Goal: Transaction & Acquisition: Purchase product/service

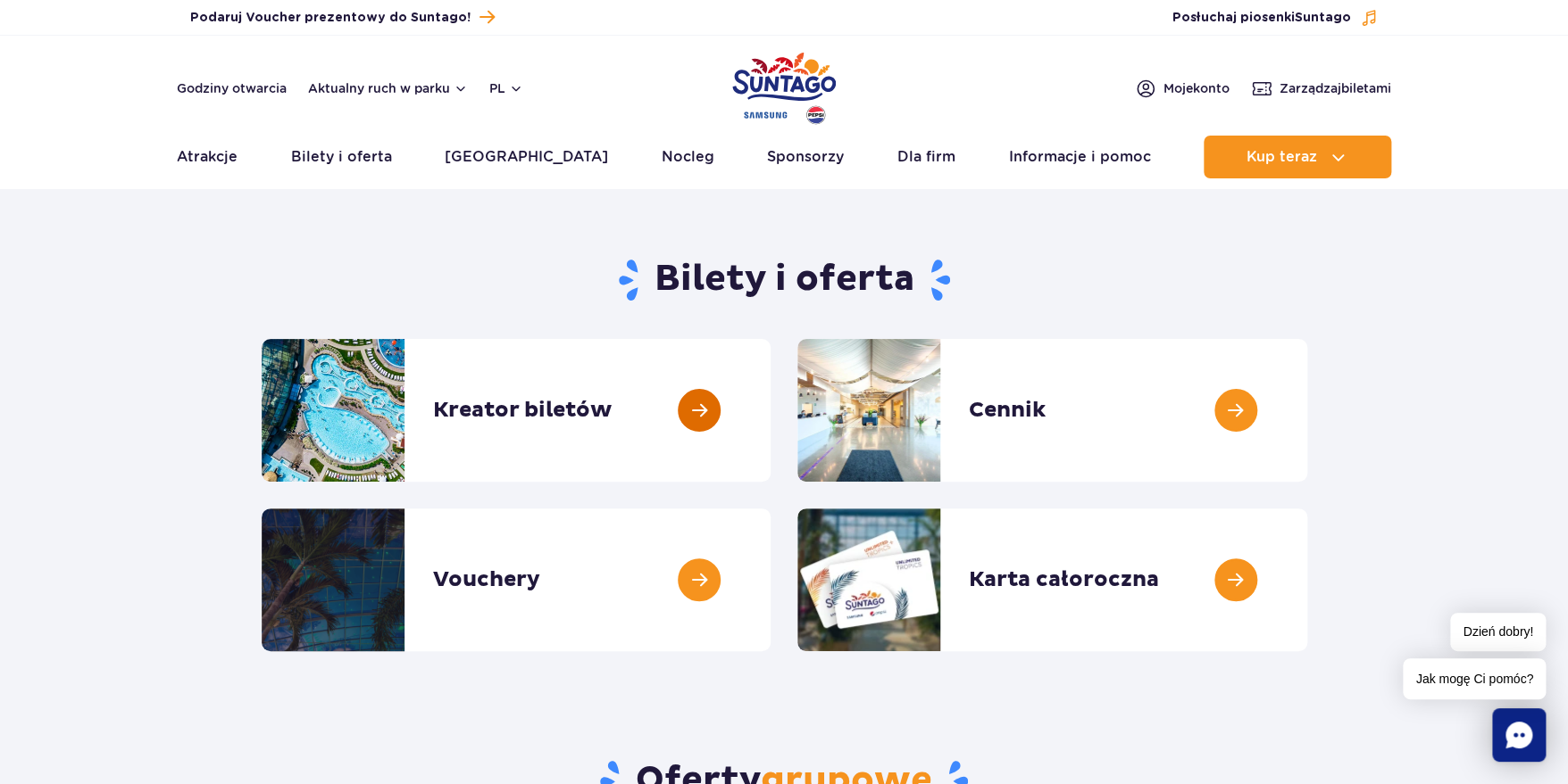
click at [770, 425] on link at bounding box center [770, 409] width 0 height 142
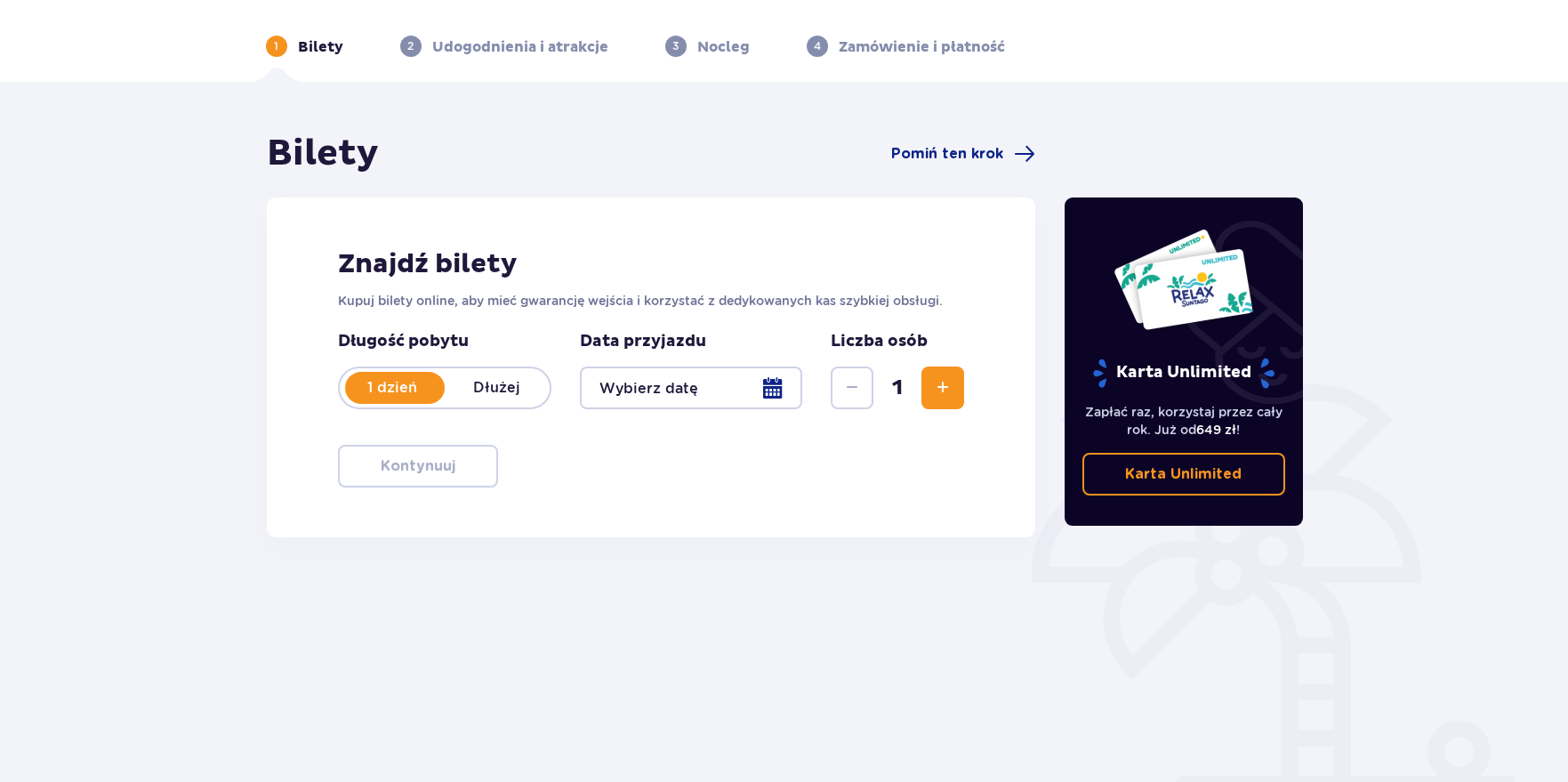
scroll to position [88, 0]
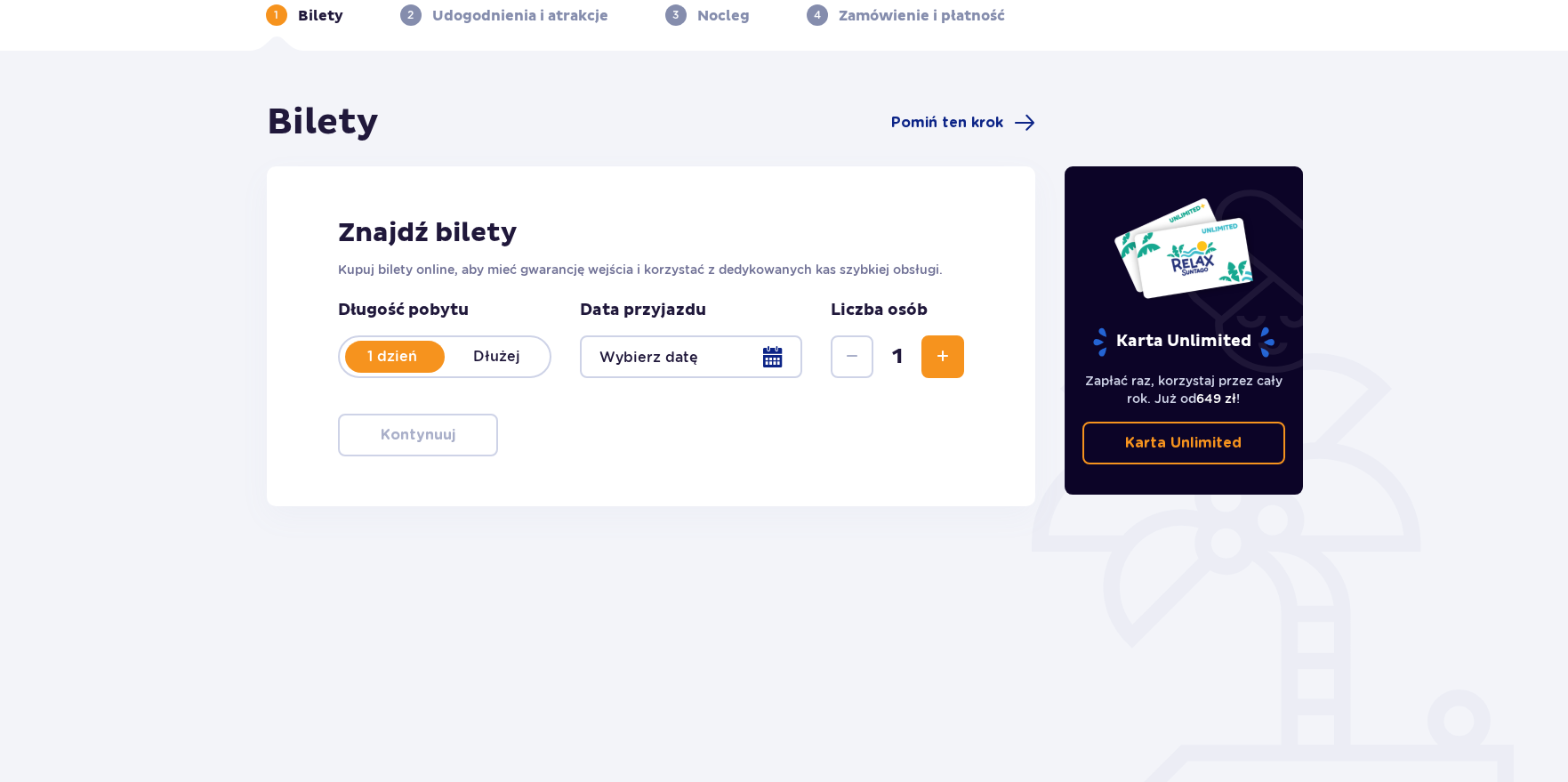
click at [942, 346] on span "Zwiększ" at bounding box center [942, 357] width 22 height 22
click at [779, 358] on div at bounding box center [691, 357] width 223 height 42
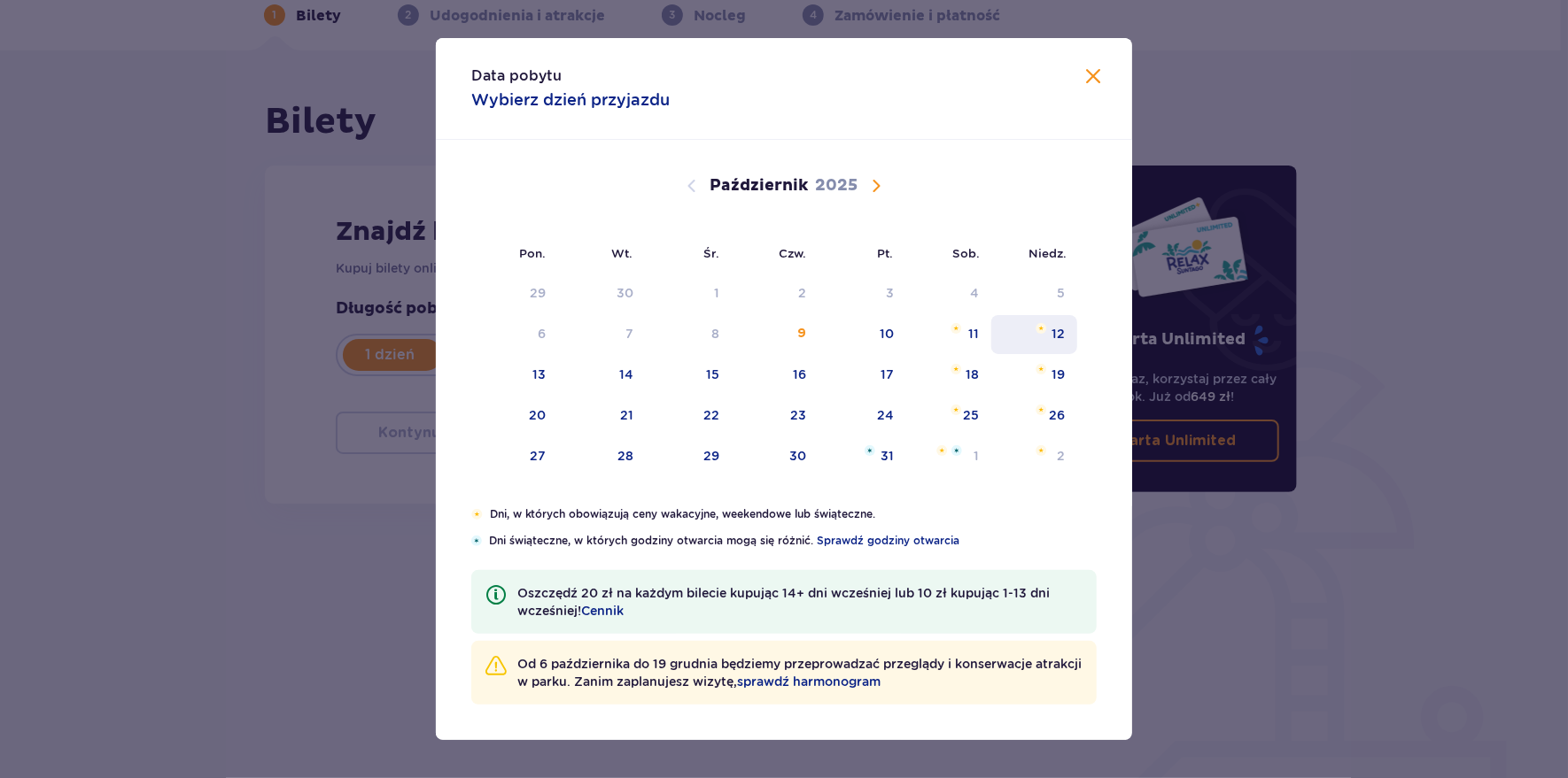
click at [1059, 333] on div "12" at bounding box center [1058, 333] width 13 height 18
type input "12.10.25"
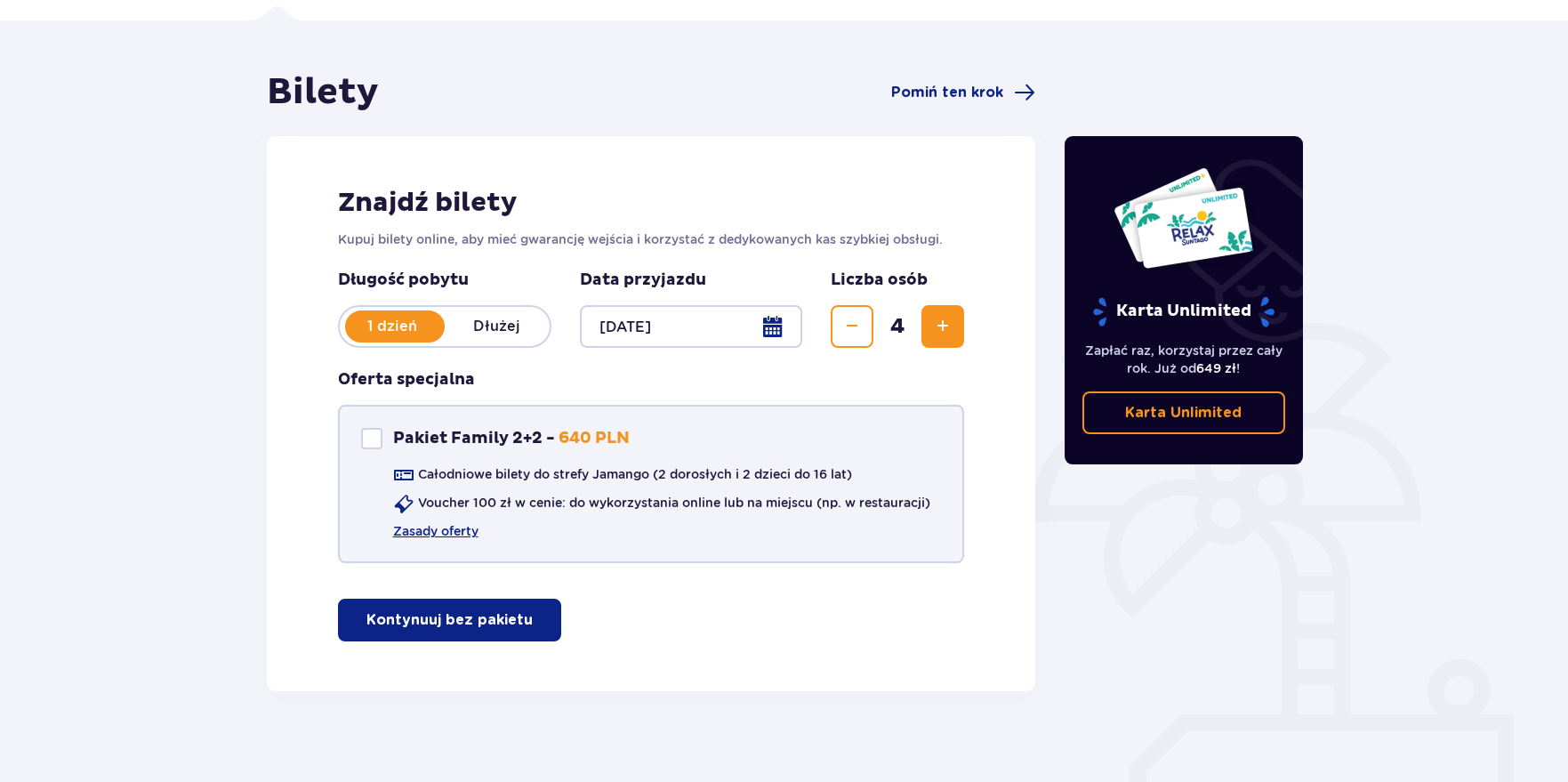
scroll to position [134, 0]
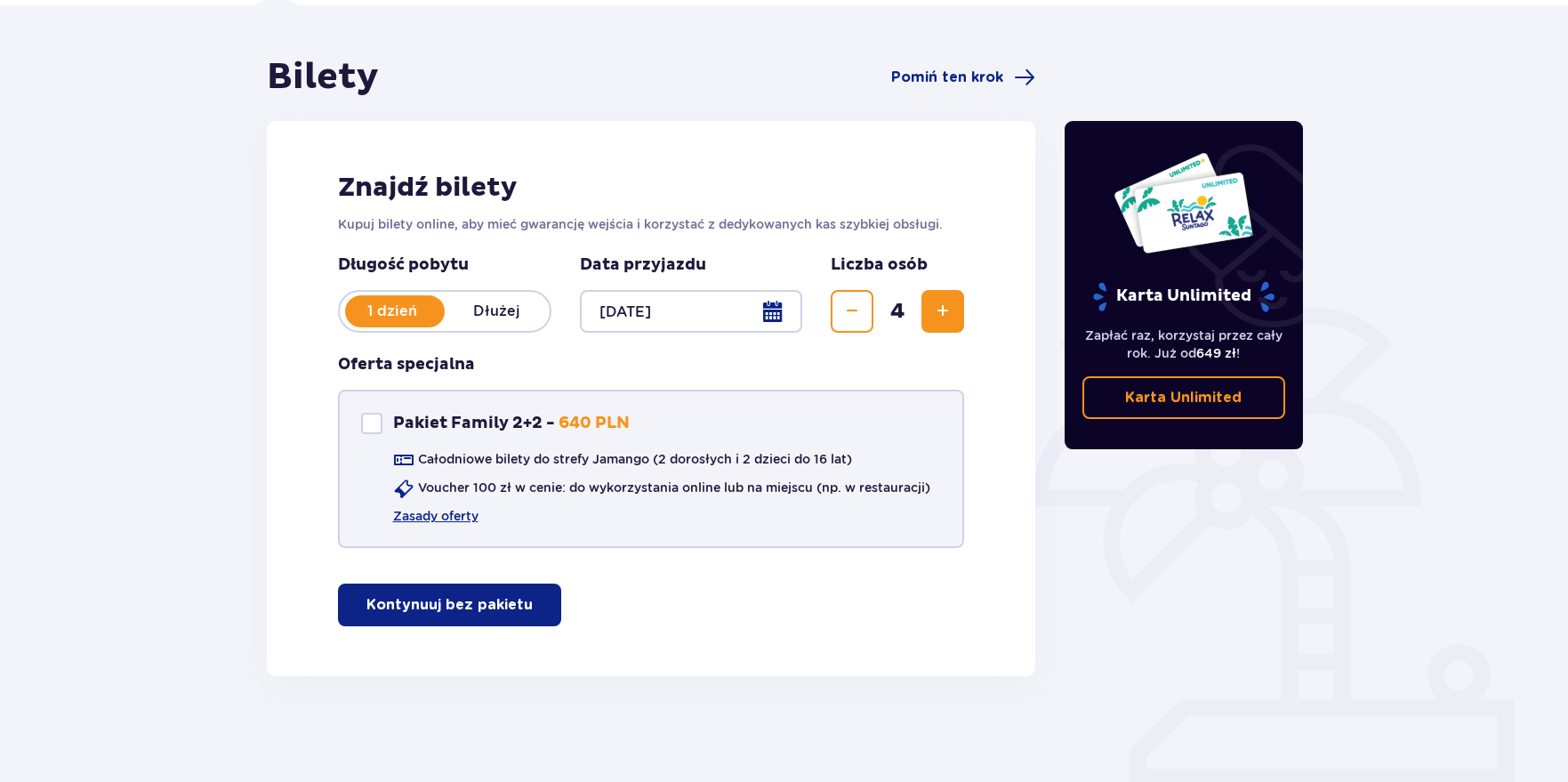
click at [370, 423] on div "Pakiet Family 2+2" at bounding box center [372, 423] width 22 height 22
checkbox input "true"
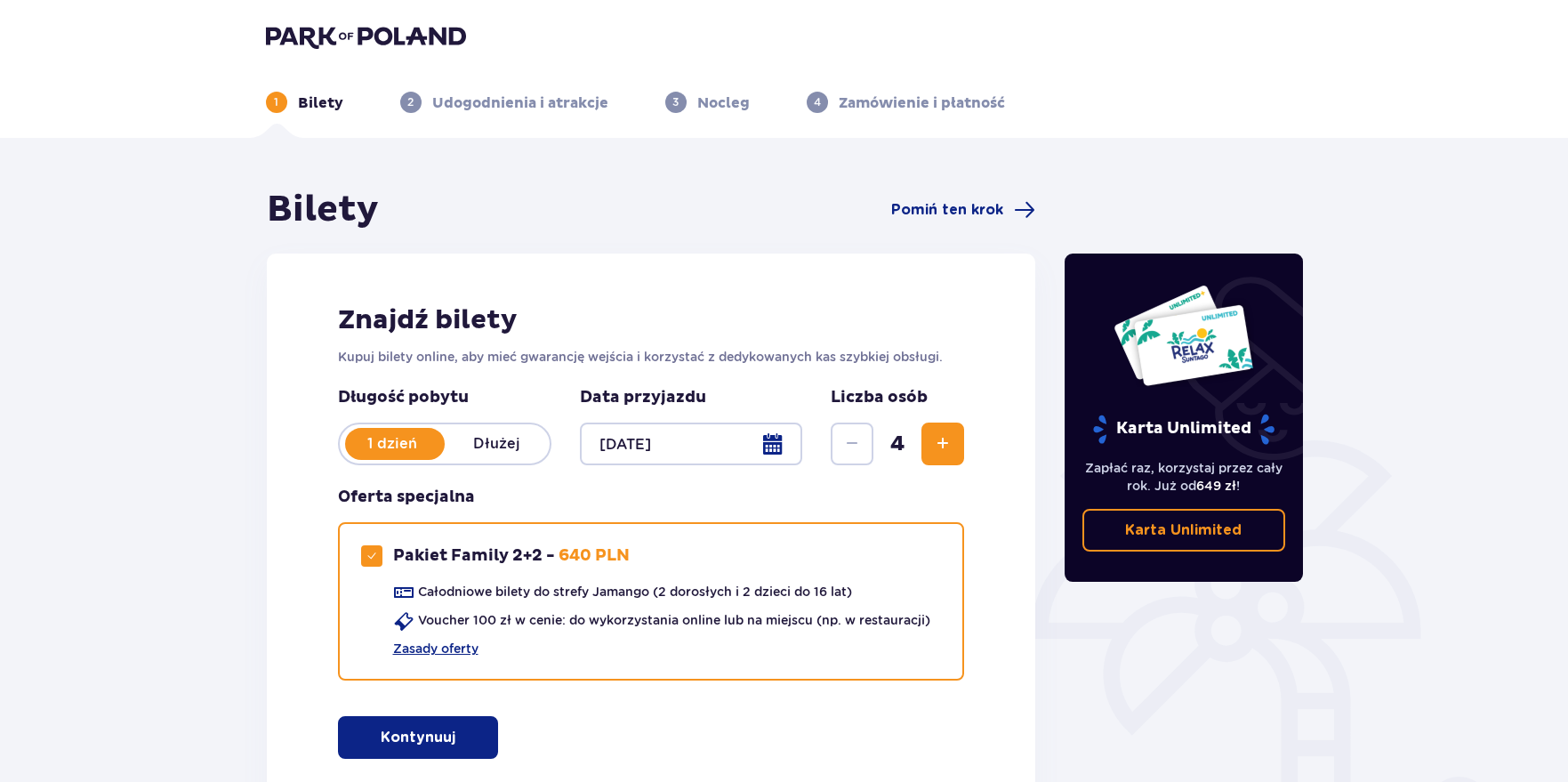
scroll to position [0, 0]
click at [319, 38] on img at bounding box center [366, 37] width 200 height 24
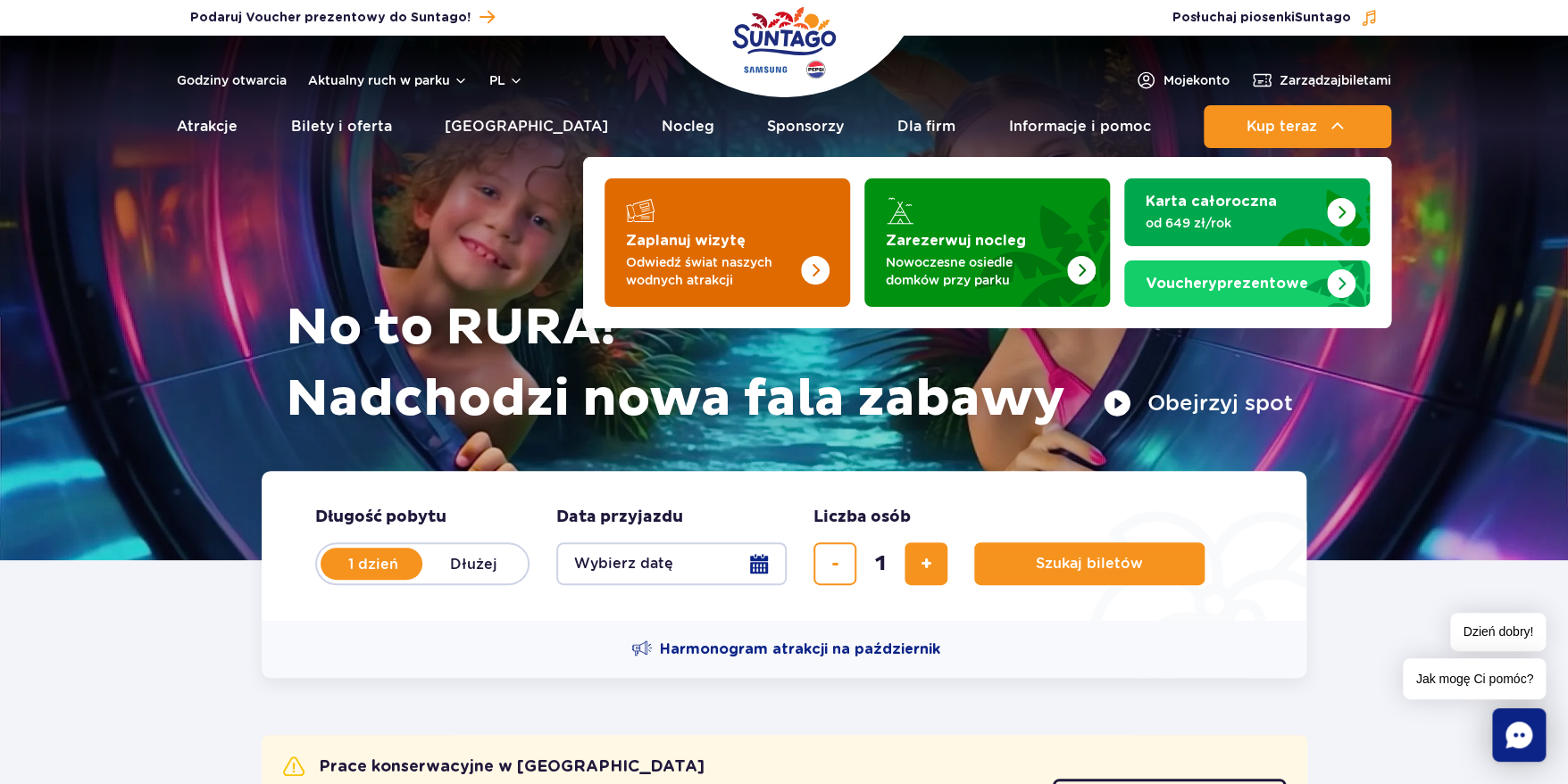
click at [649, 255] on p "Odwiedź świat naszych wodnych atrakcji" at bounding box center [713, 272] width 174 height 36
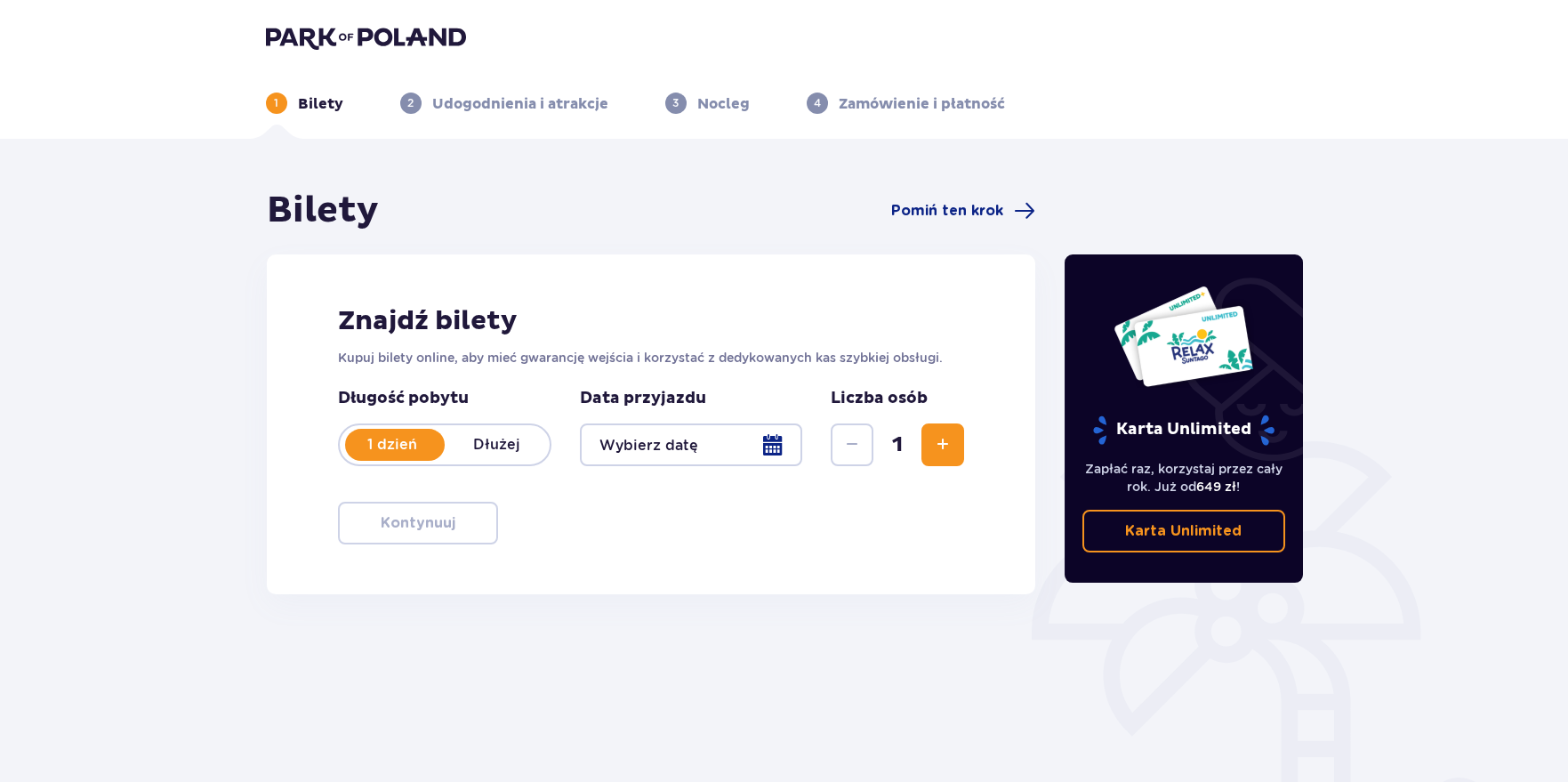
click at [305, 29] on img at bounding box center [366, 37] width 200 height 24
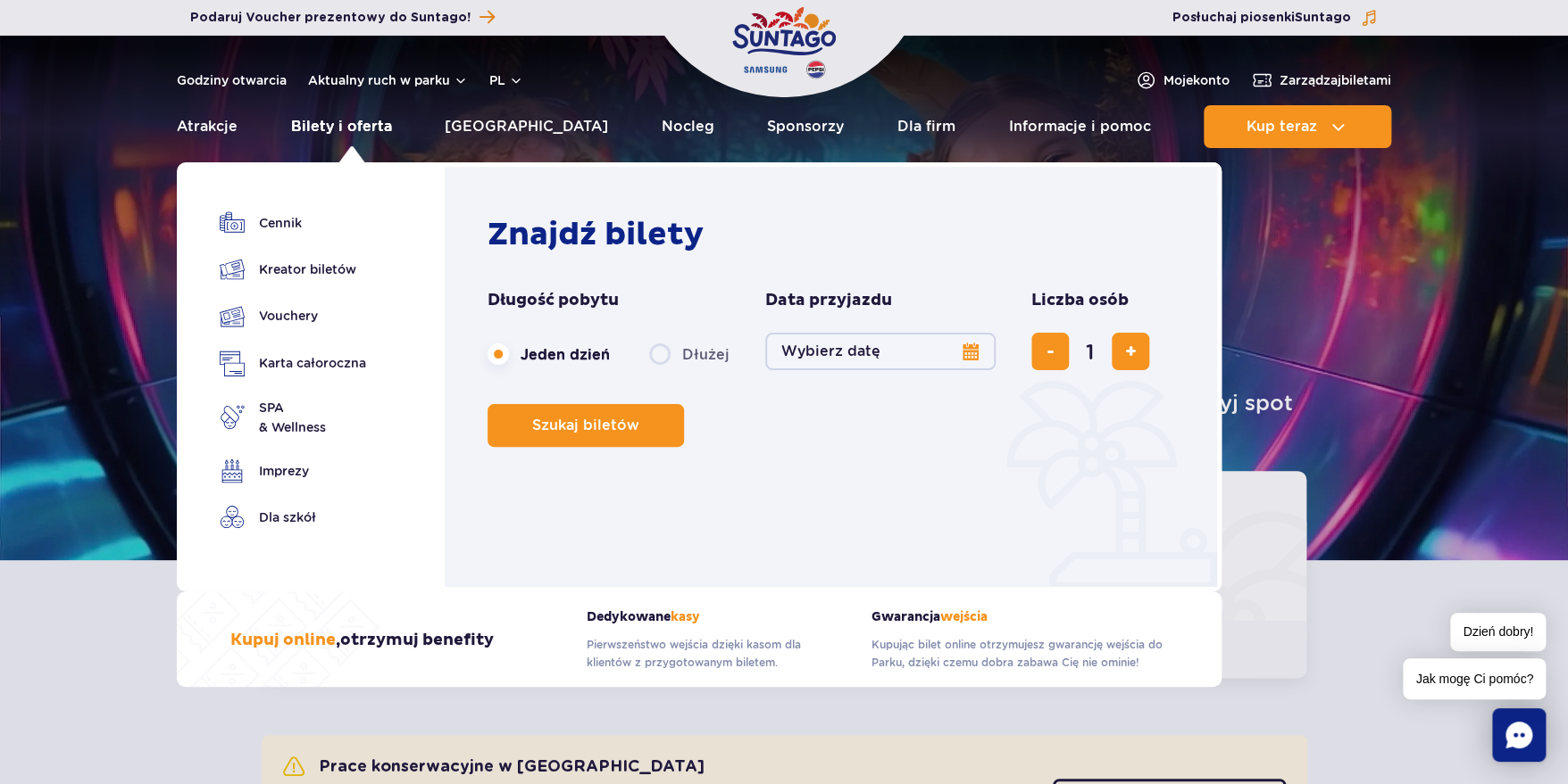
click at [355, 124] on link "Bilety i oferta" at bounding box center [341, 126] width 101 height 42
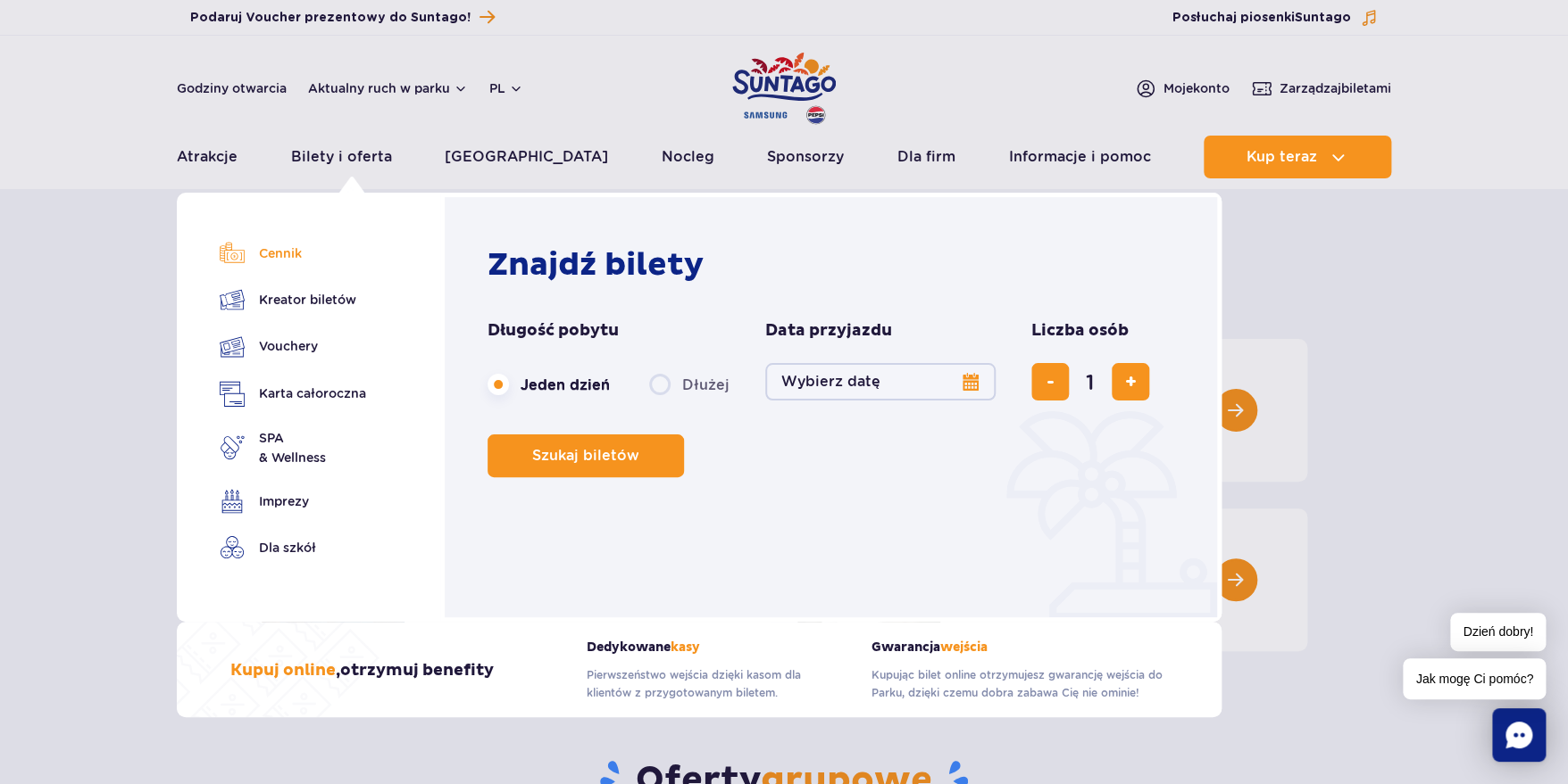
click at [301, 253] on link "Cennik" at bounding box center [293, 253] width 146 height 25
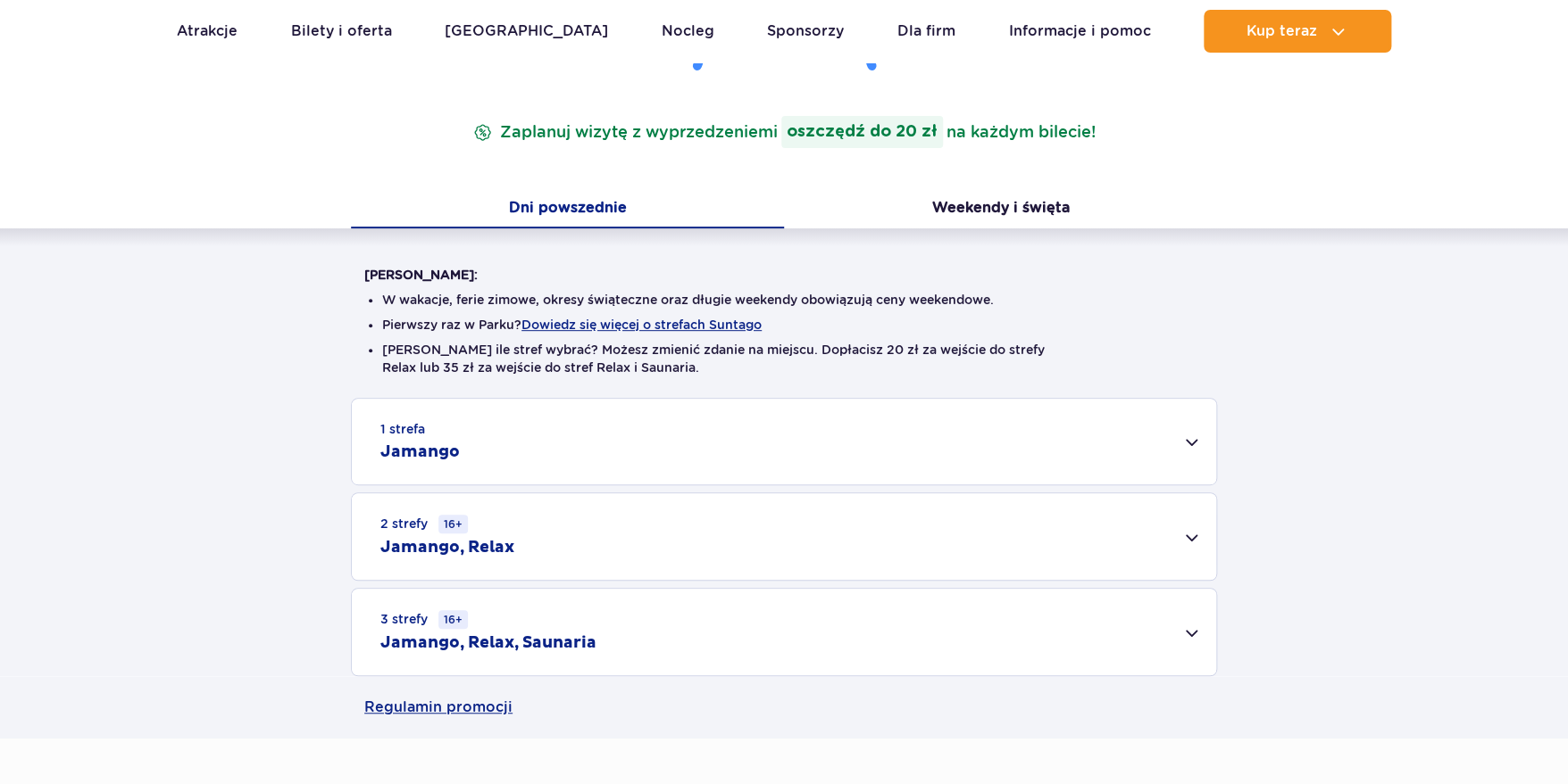
scroll to position [268, 0]
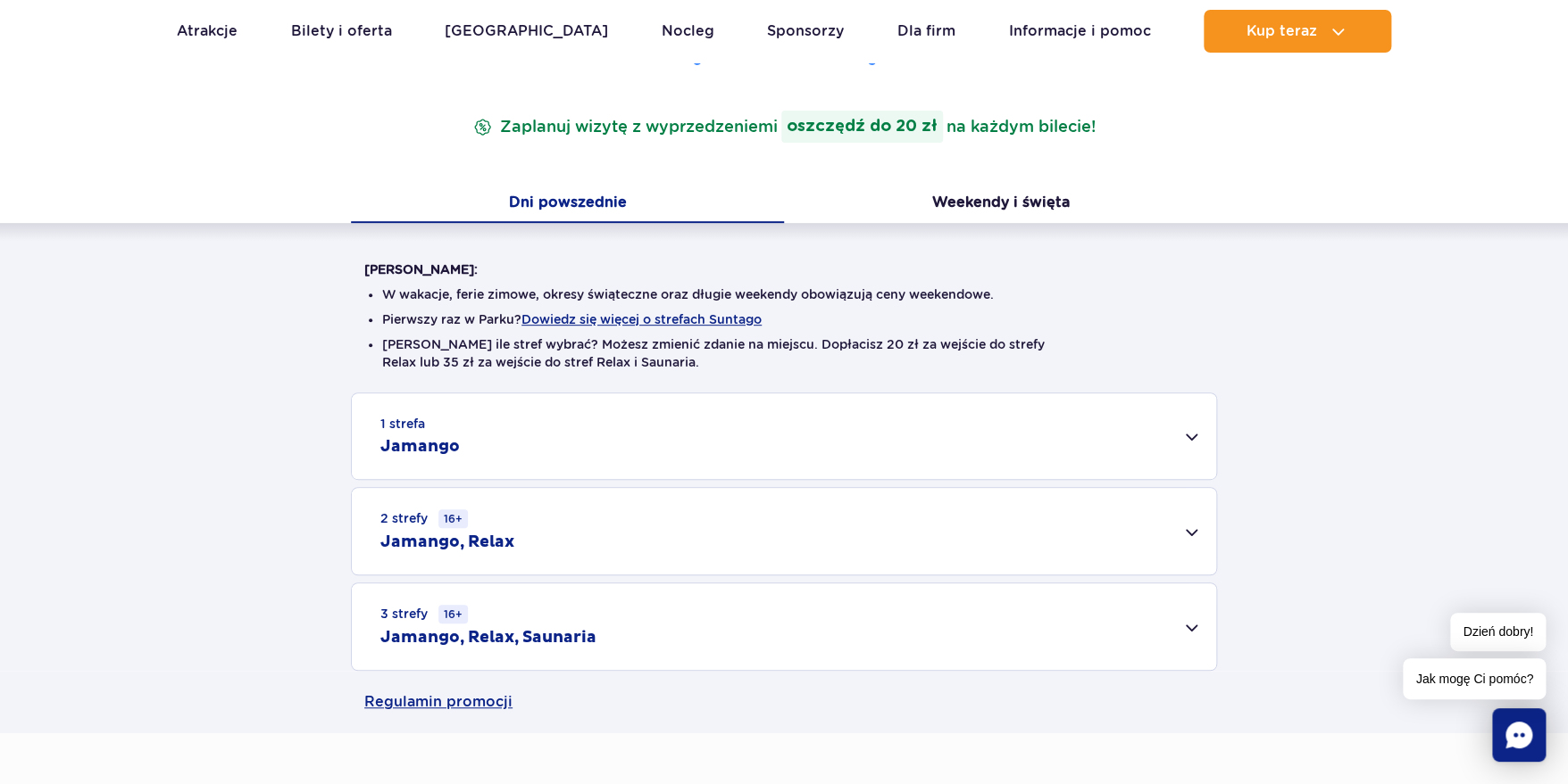
click at [1190, 430] on div "1 strefa Jamango" at bounding box center [784, 436] width 864 height 86
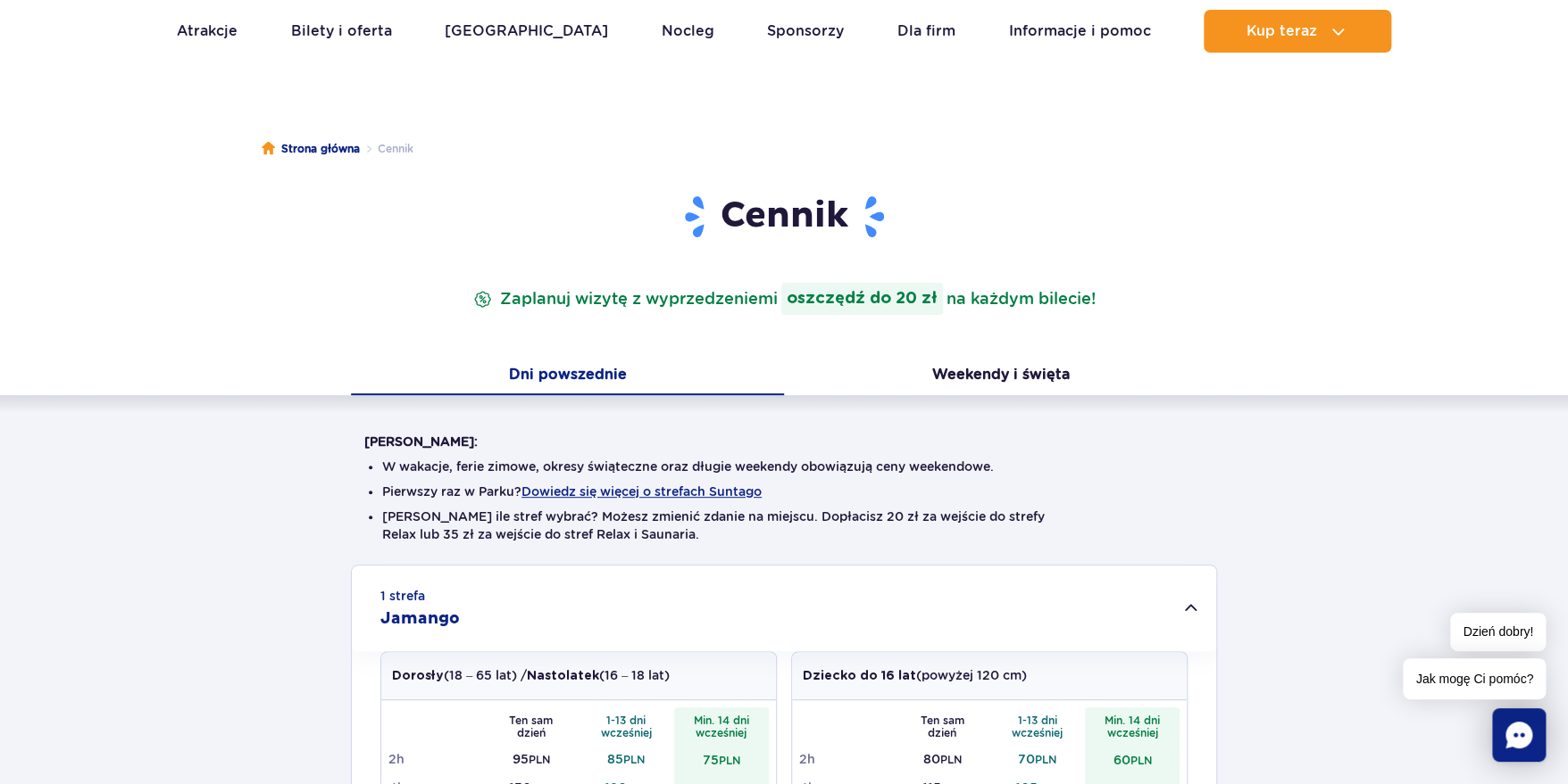
scroll to position [89, 0]
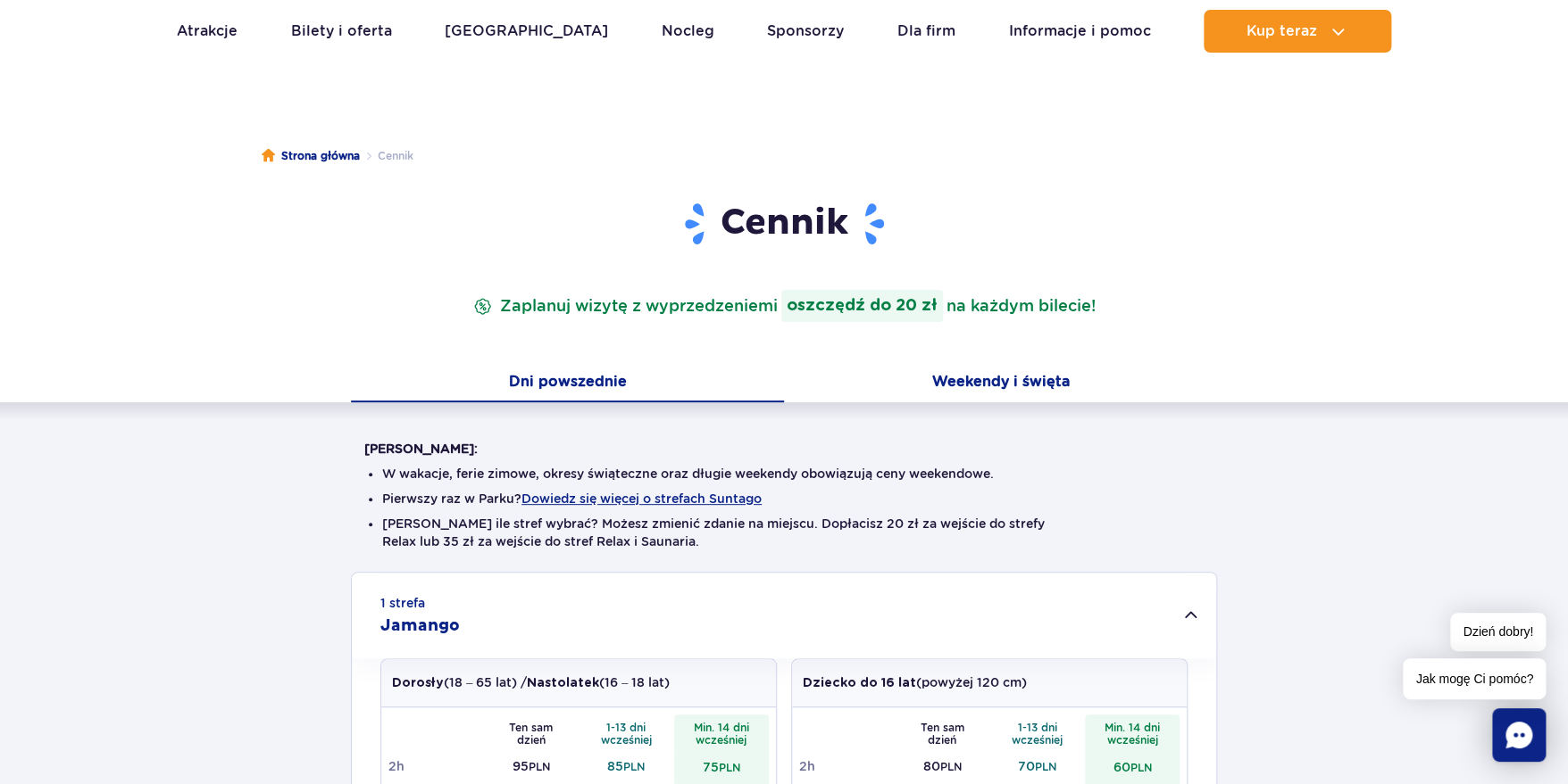
click at [1034, 388] on button "Weekendy i święta" at bounding box center [1000, 384] width 433 height 38
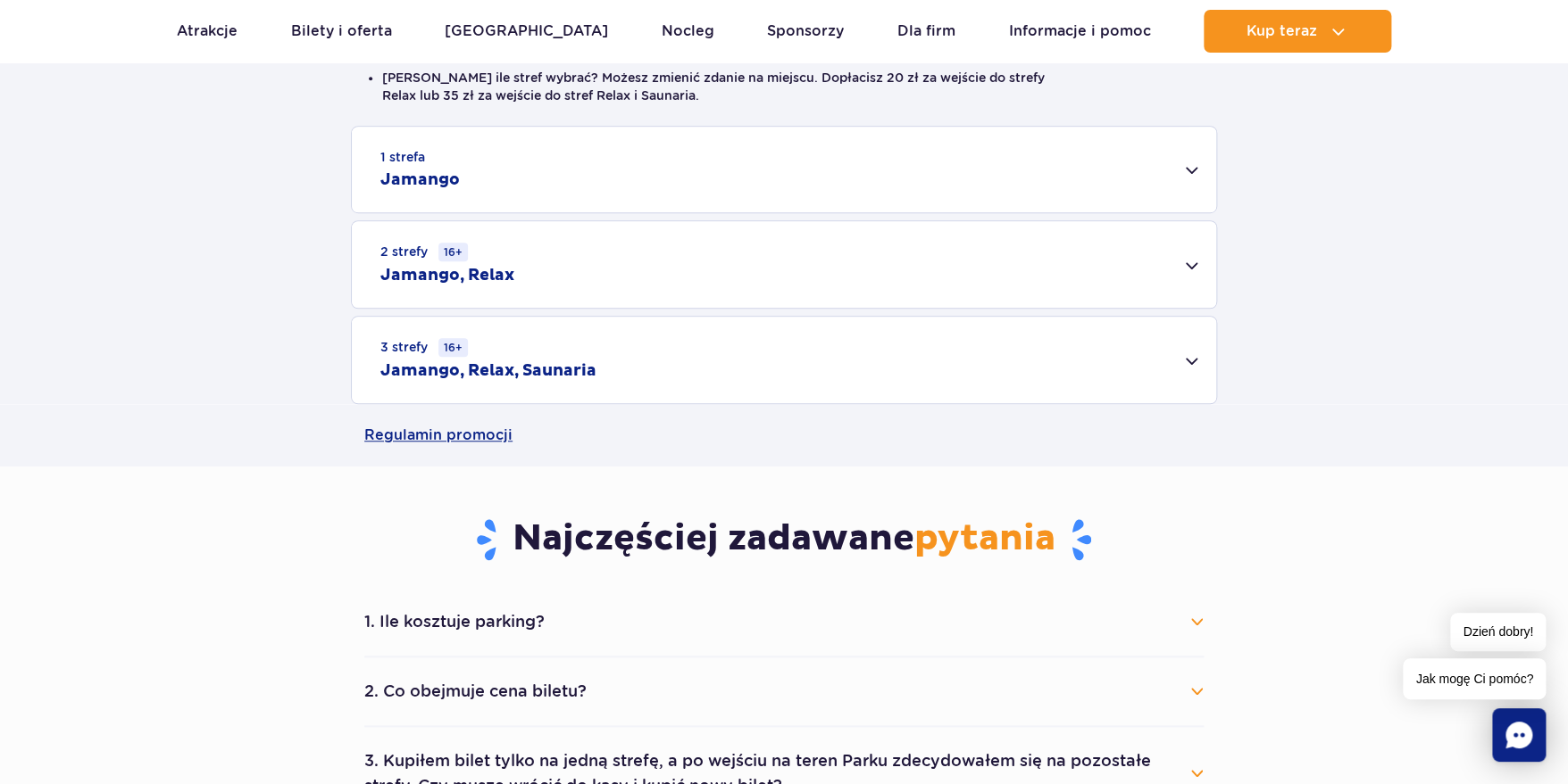
scroll to position [535, 0]
click at [443, 183] on h2 "Jamango" at bounding box center [420, 179] width 79 height 22
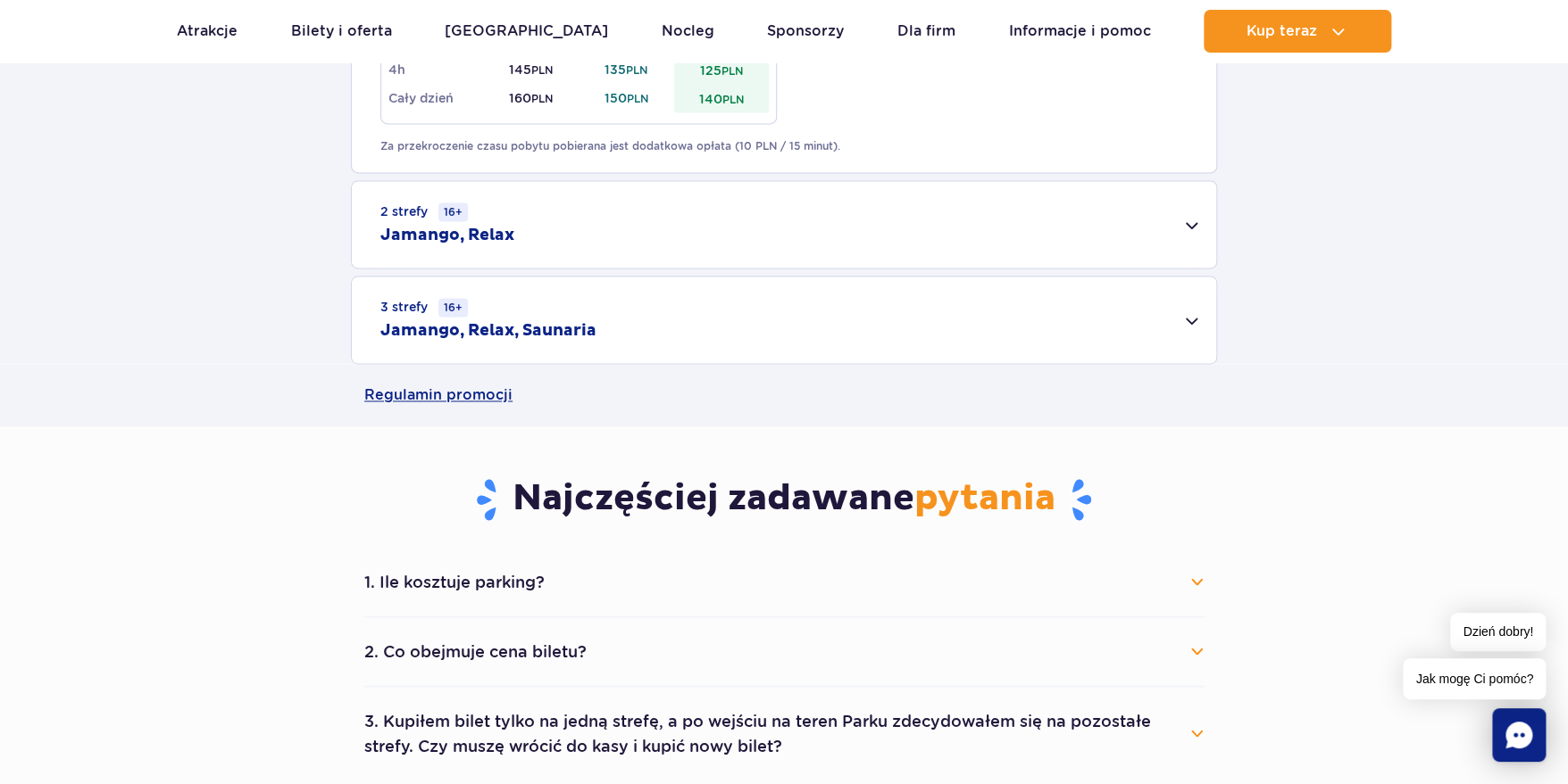
scroll to position [1159, 0]
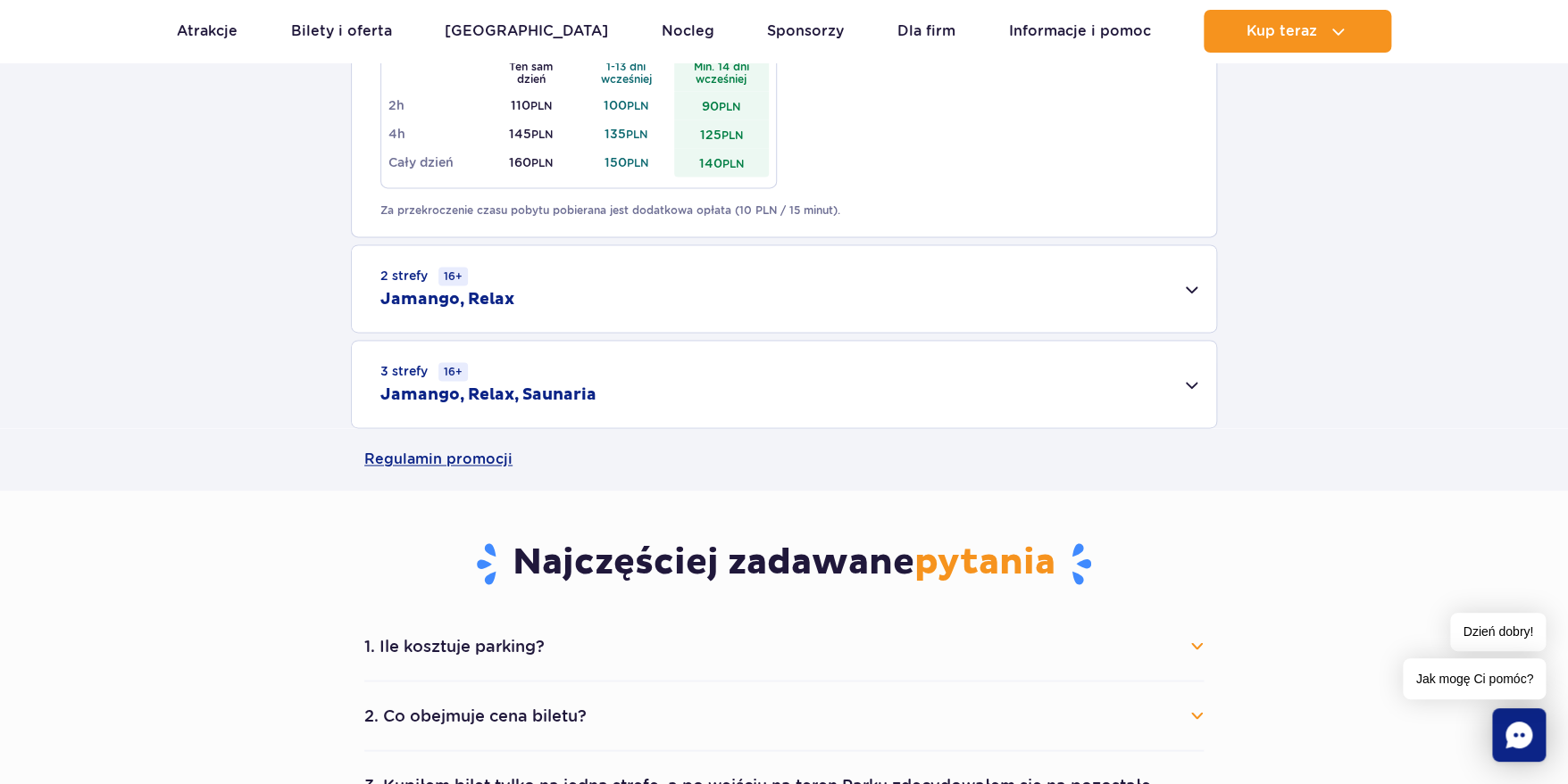
click at [619, 410] on div "3 strefy 16+ Jamango, Relax, Saunaria" at bounding box center [784, 384] width 864 height 87
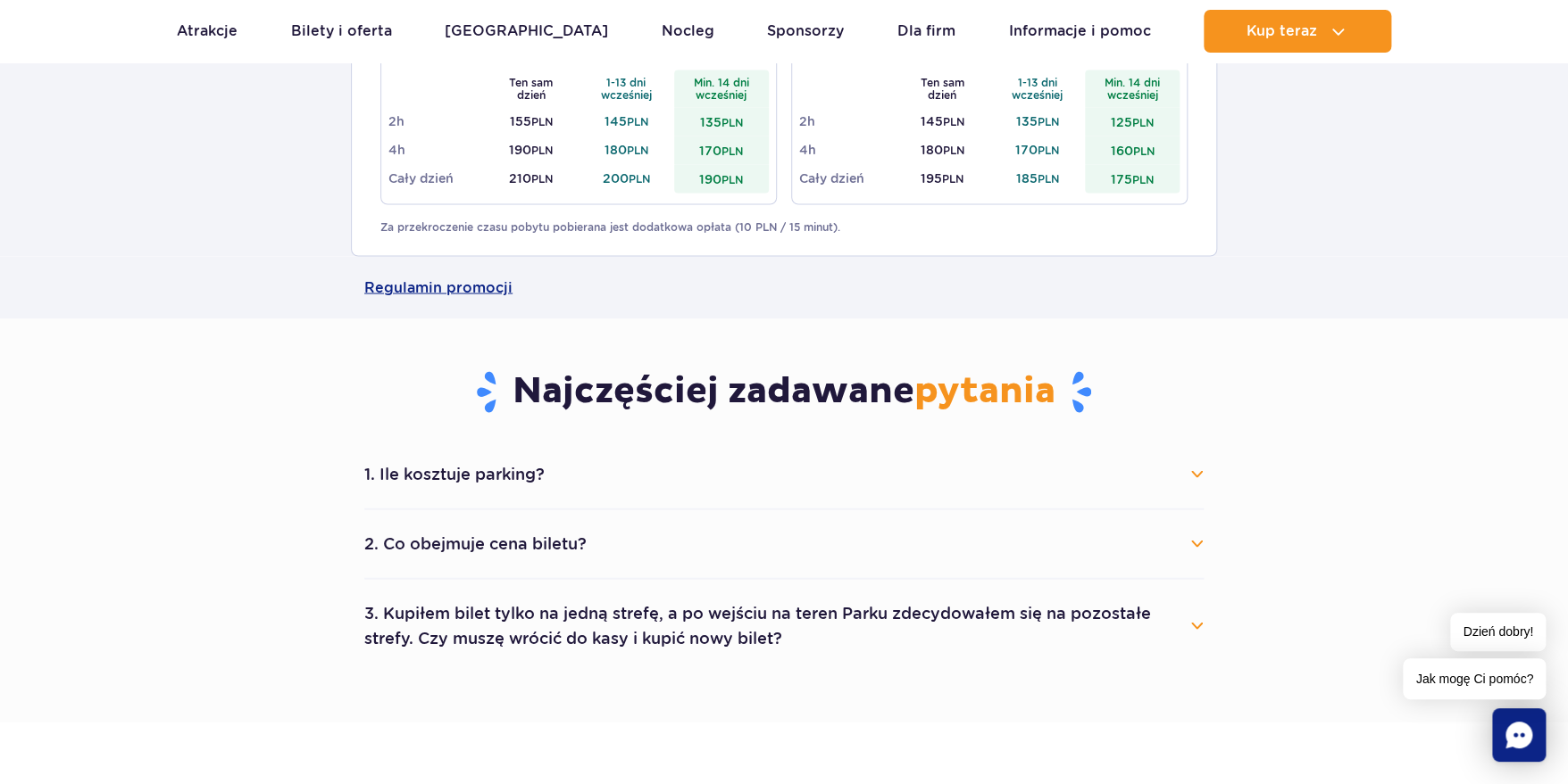
scroll to position [1605, 0]
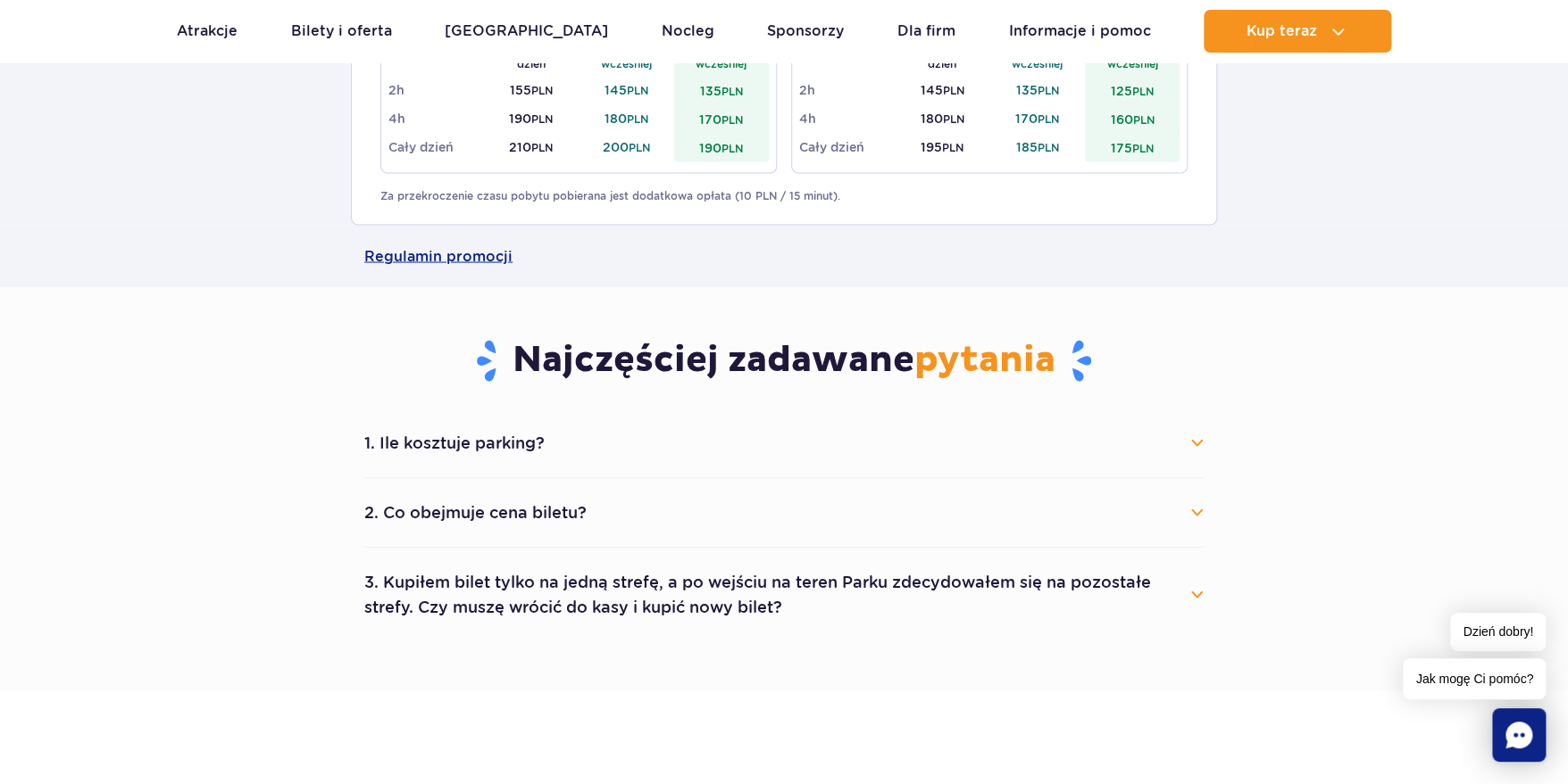
click at [531, 452] on button "1. Ile kosztuje parking?" at bounding box center [784, 442] width 839 height 40
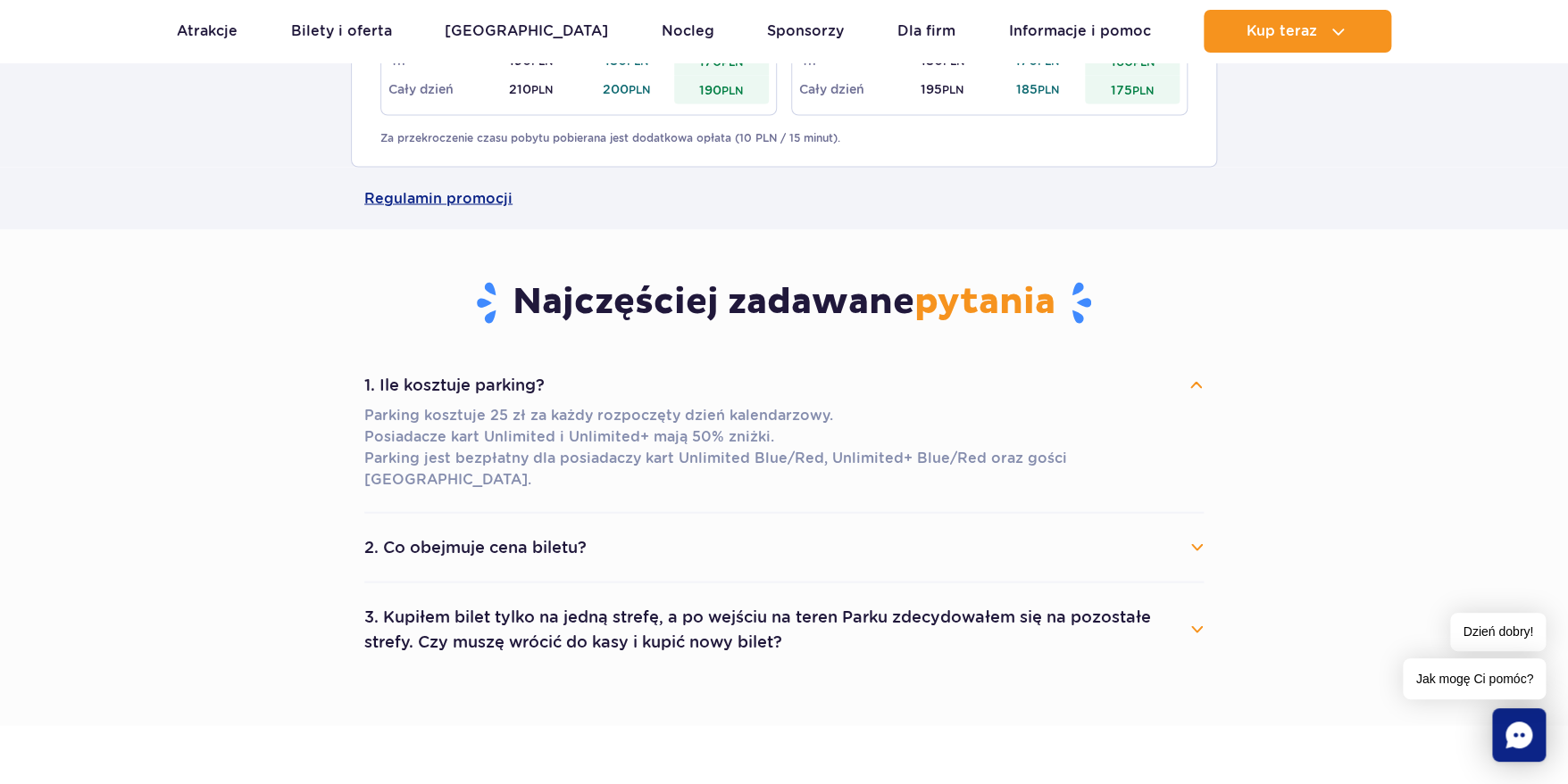
scroll to position [1694, 0]
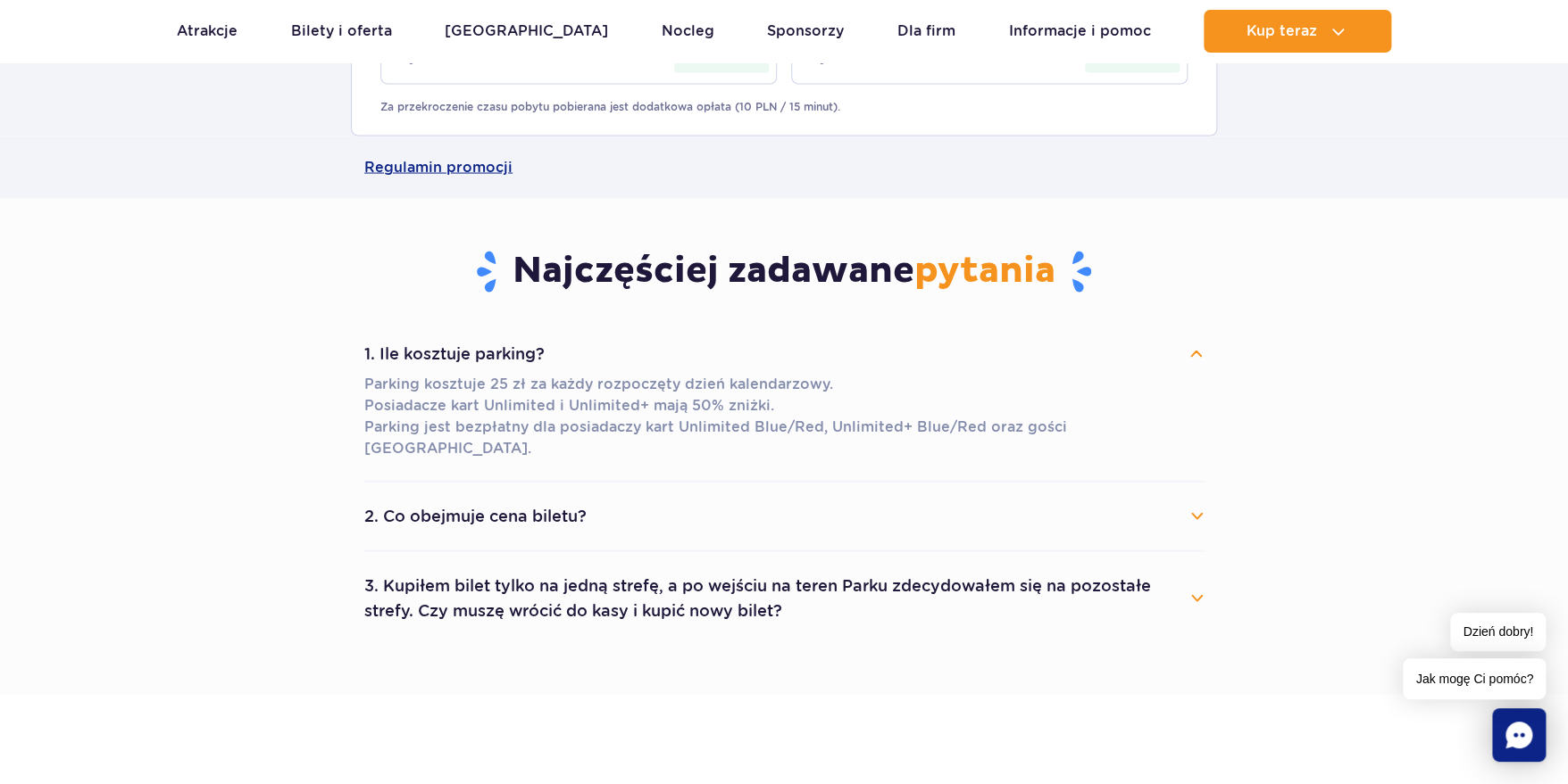
click at [572, 482] on li "2. Co obejmuje cena biletu? Cena biletu obejmuje wejście do wybranych stref par…" at bounding box center [784, 517] width 839 height 70
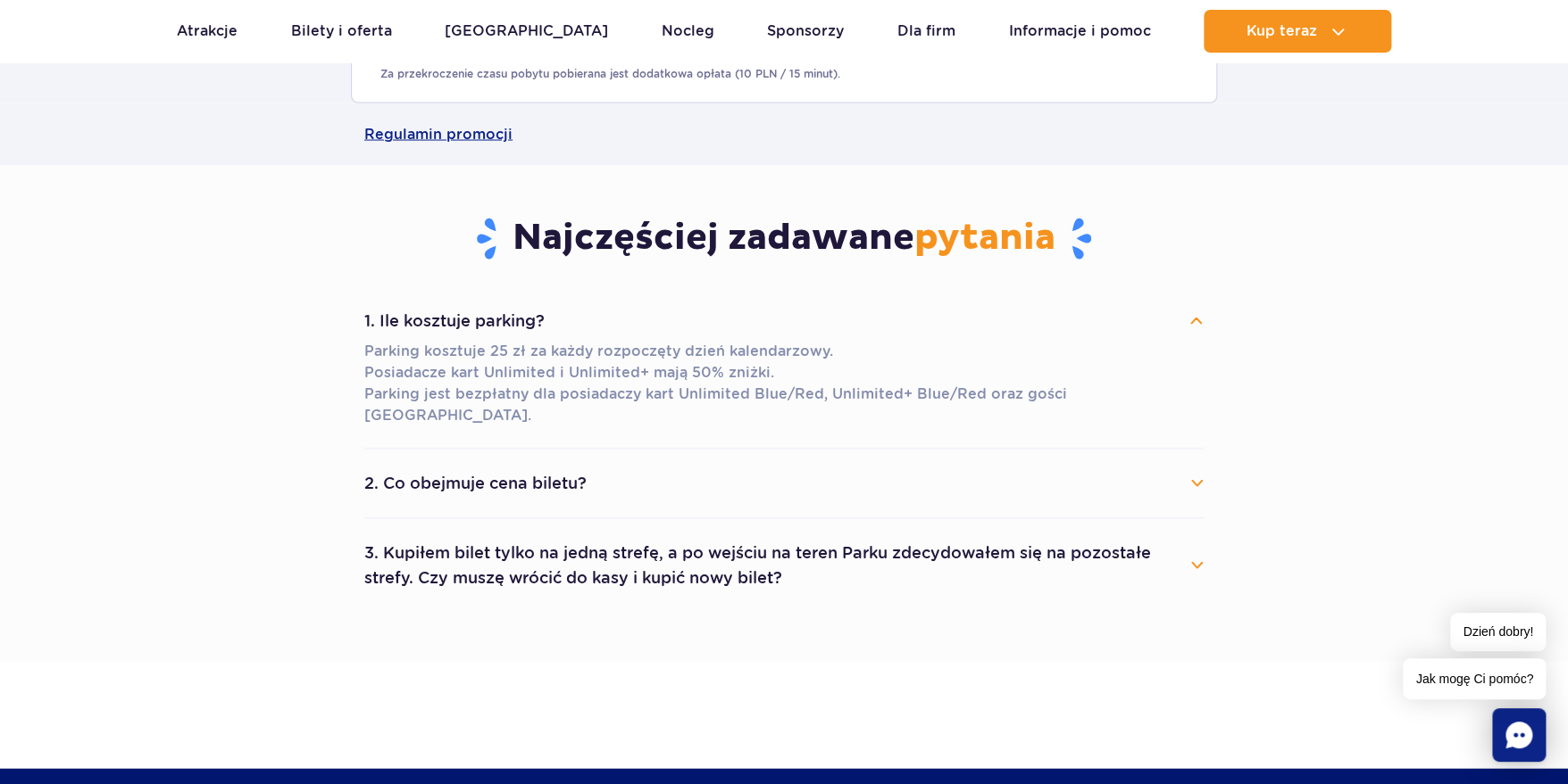
scroll to position [1783, 0]
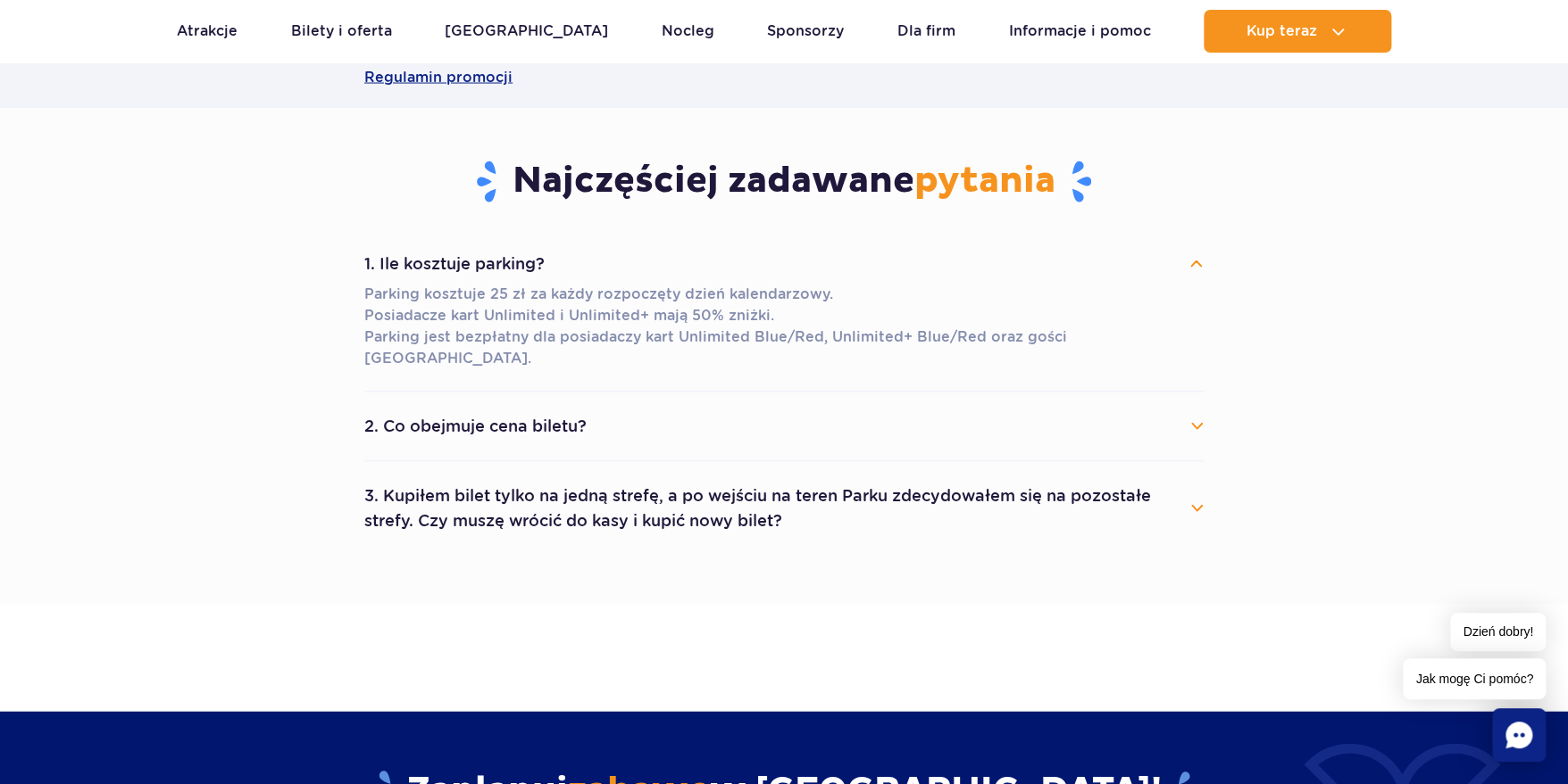
click at [683, 494] on button "3. Kupiłem bilet tylko na jedną strefę, a po wejściu na teren Parku zdecydowałe…" at bounding box center [784, 509] width 839 height 64
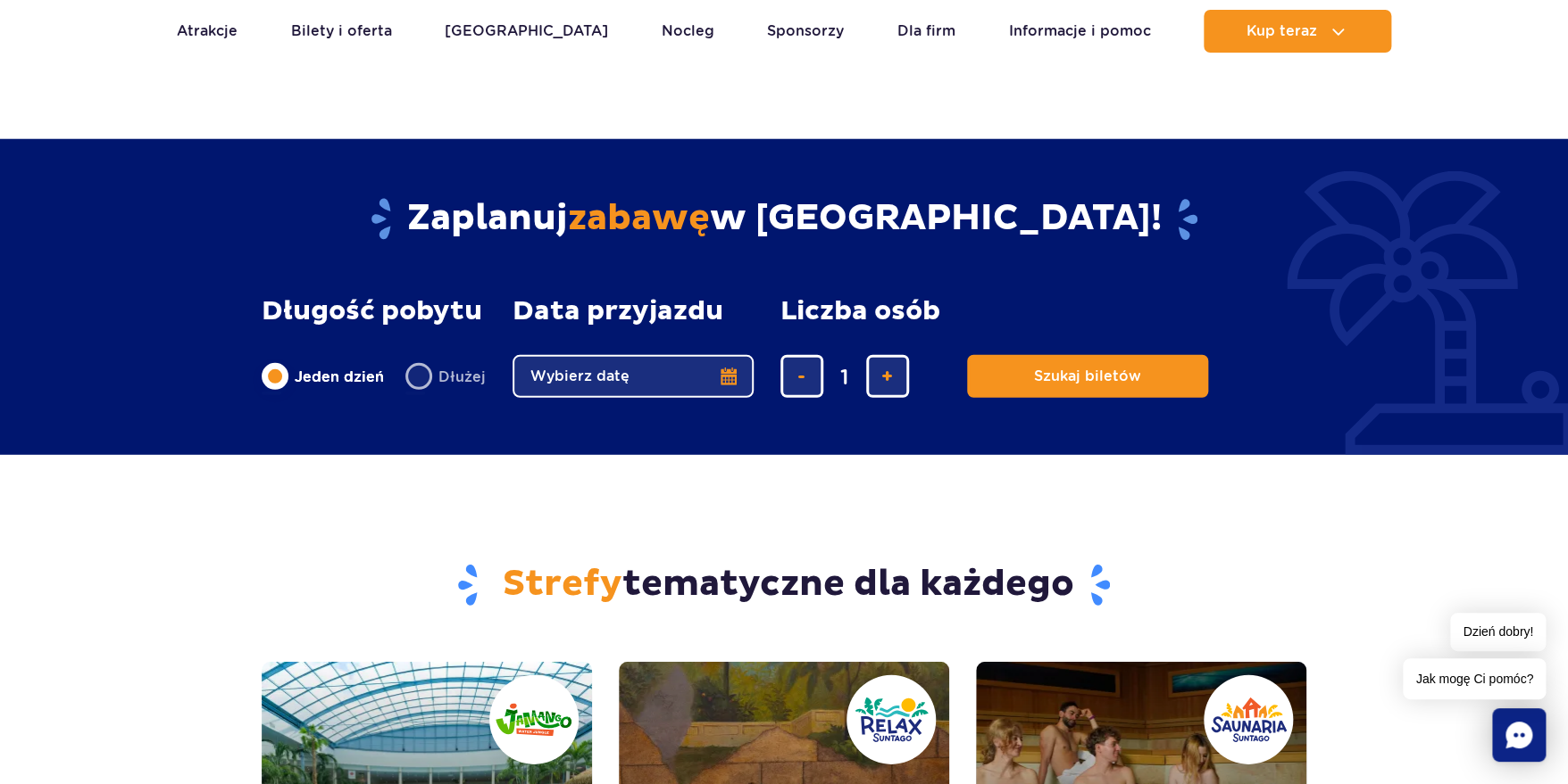
scroll to position [2409, 0]
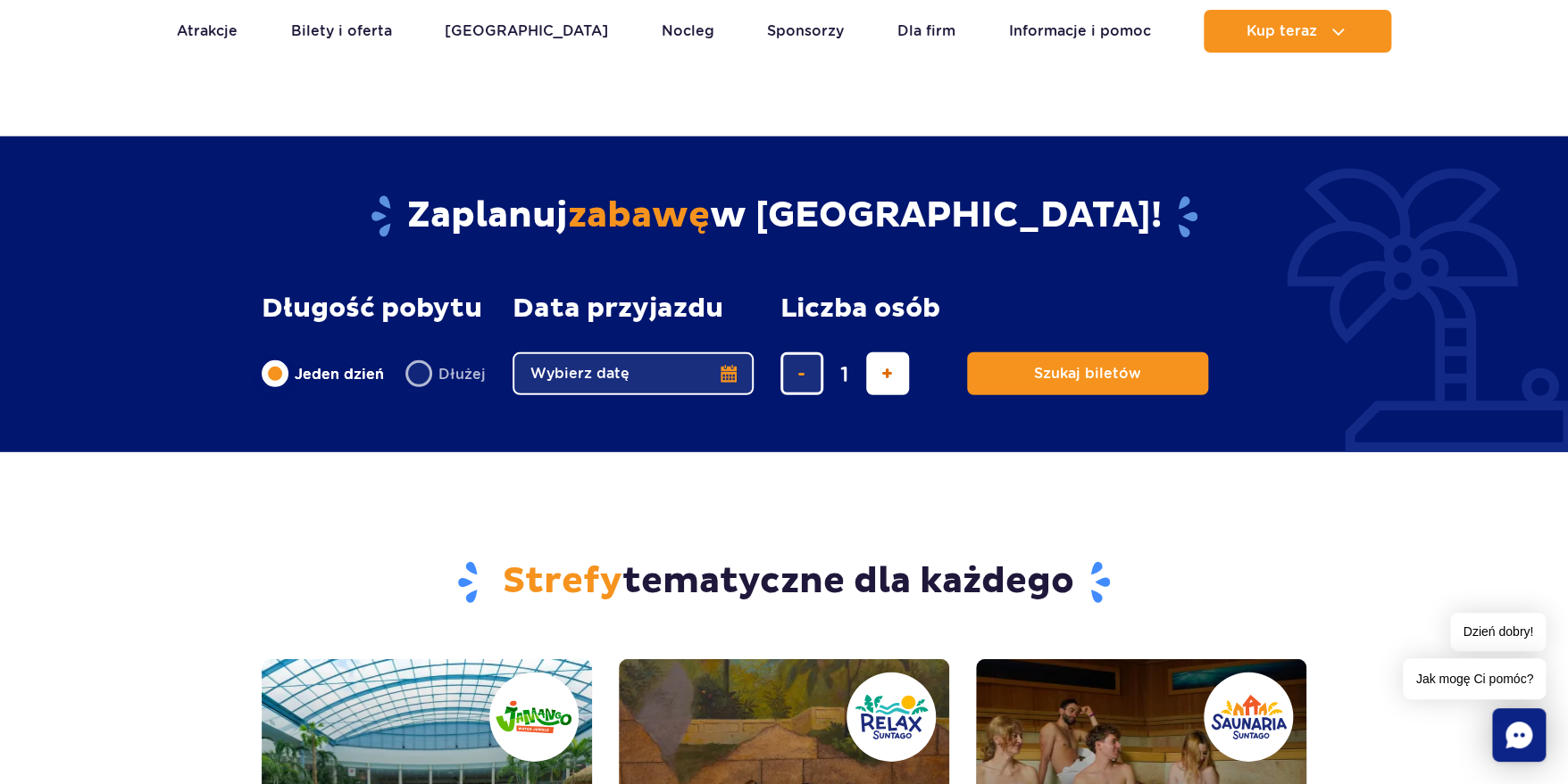
click at [881, 374] on span "dodaj bilet" at bounding box center [886, 374] width 11 height 0
type input "4"
click at [728, 353] on button "Wybierz datę" at bounding box center [632, 374] width 241 height 42
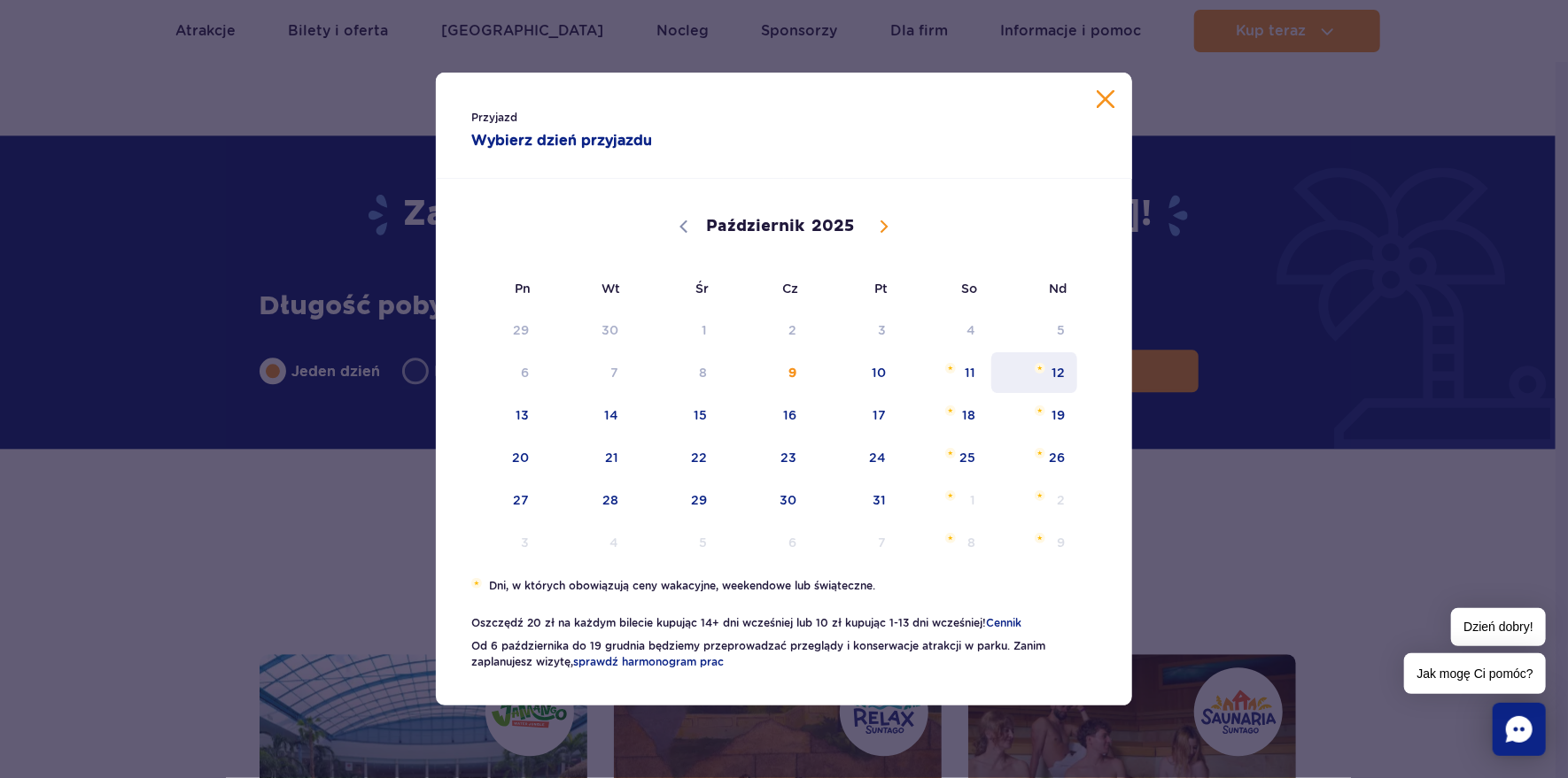
click at [1052, 372] on span "12" at bounding box center [1034, 373] width 90 height 41
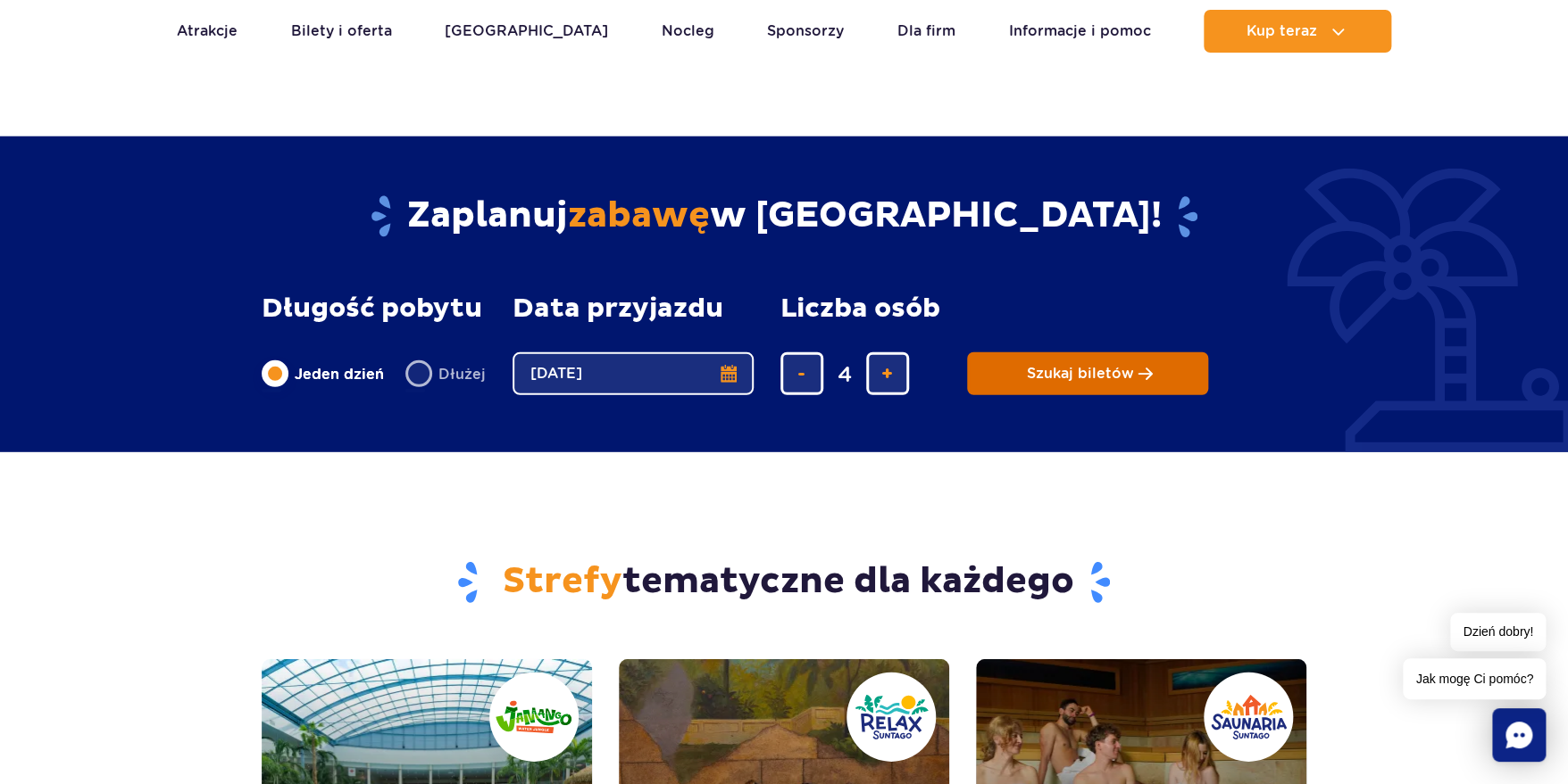
click at [1130, 353] on button "Szukaj biletów" at bounding box center [1087, 374] width 241 height 42
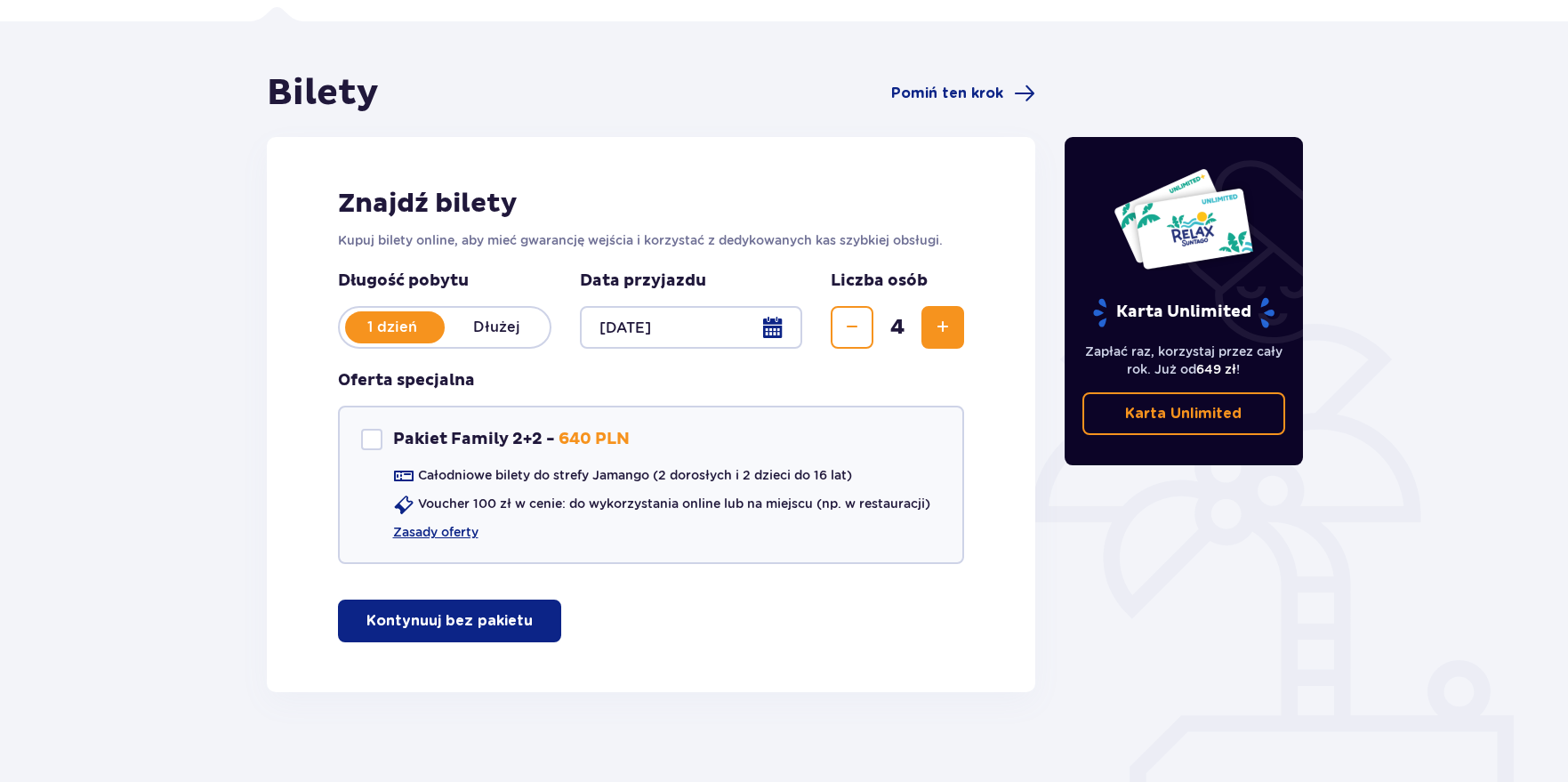
scroll to position [134, 0]
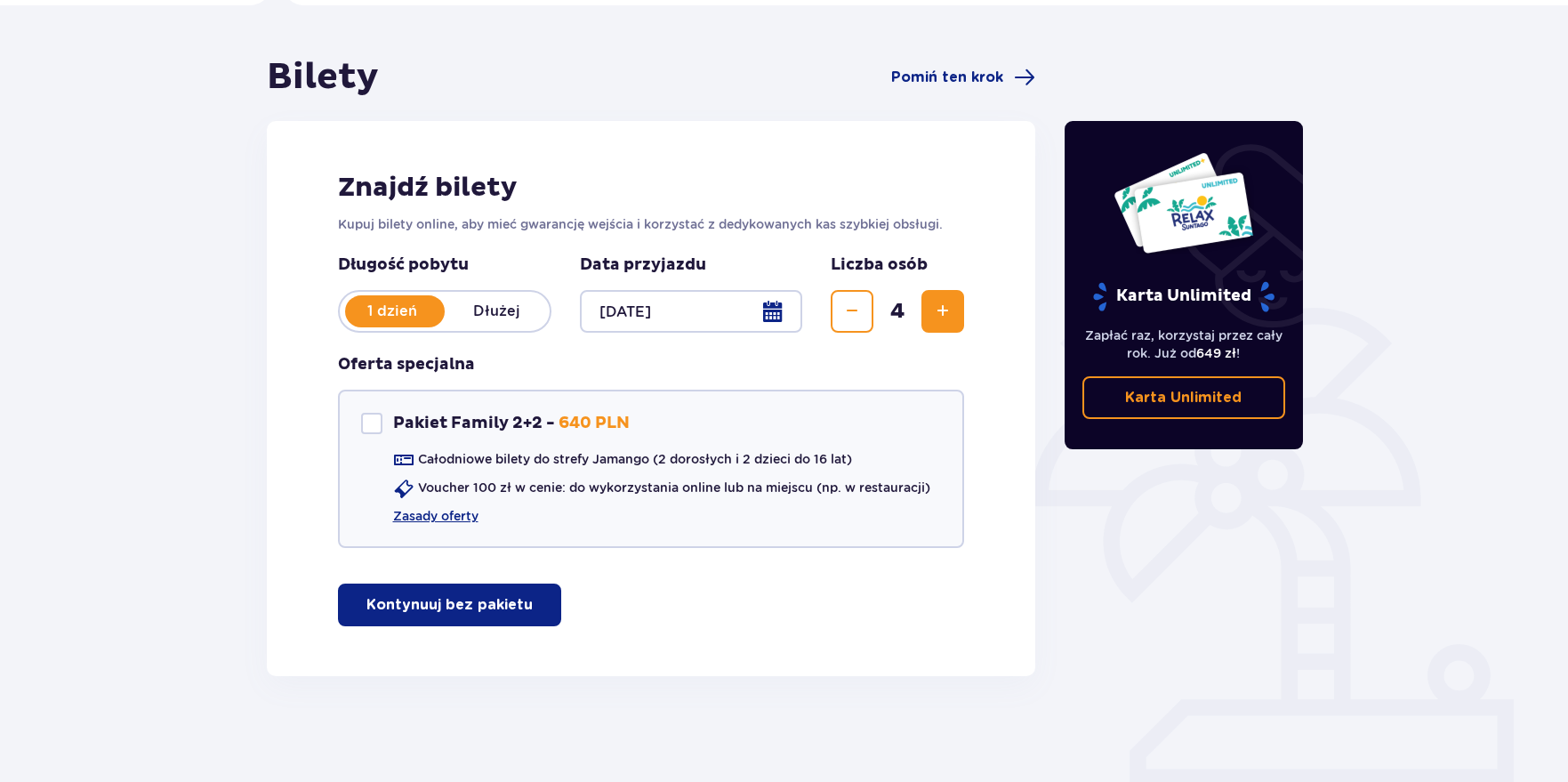
click at [434, 608] on p "Kontynuuj bez pakietu" at bounding box center [450, 605] width 166 height 20
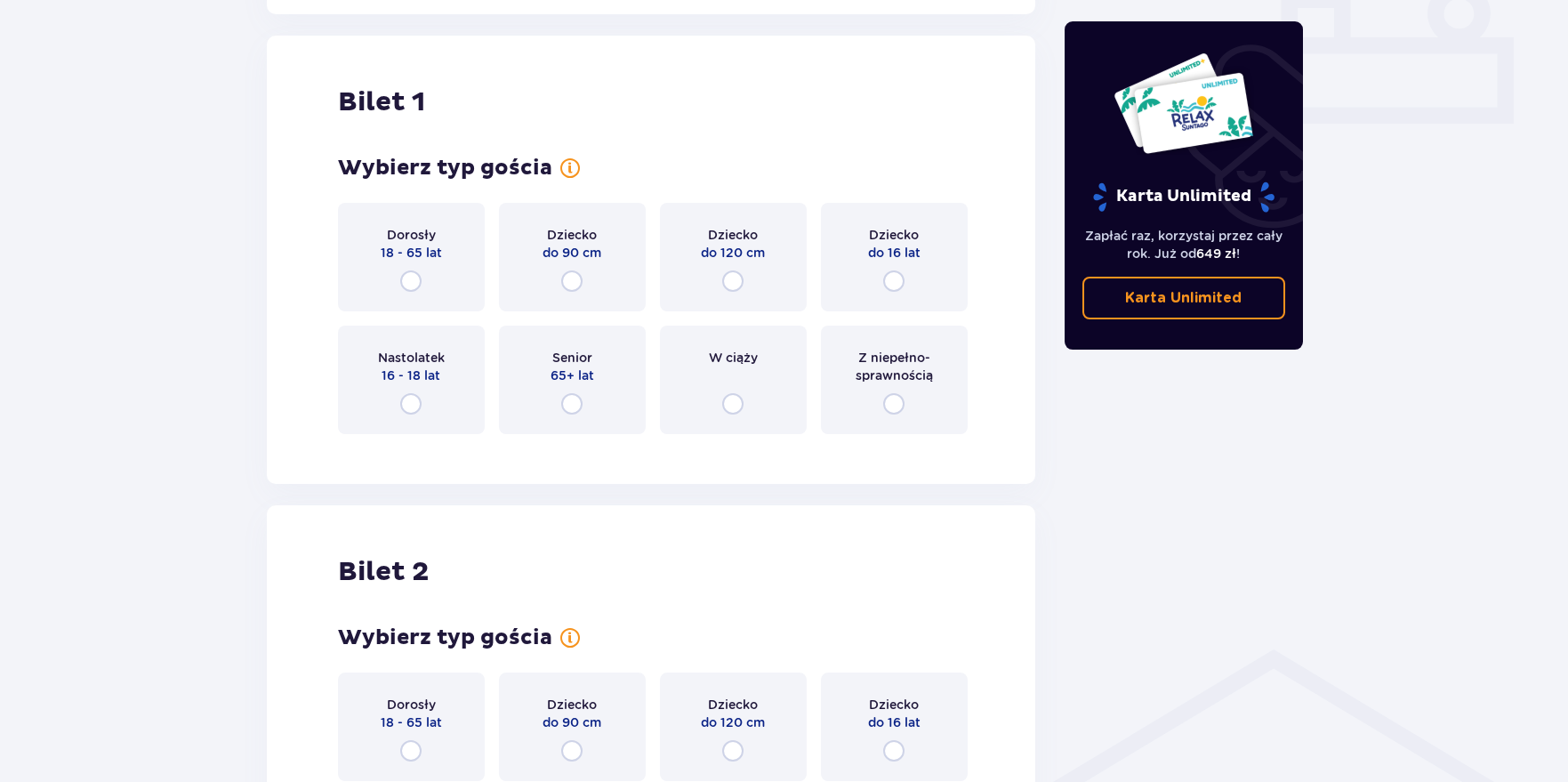
scroll to position [809, 0]
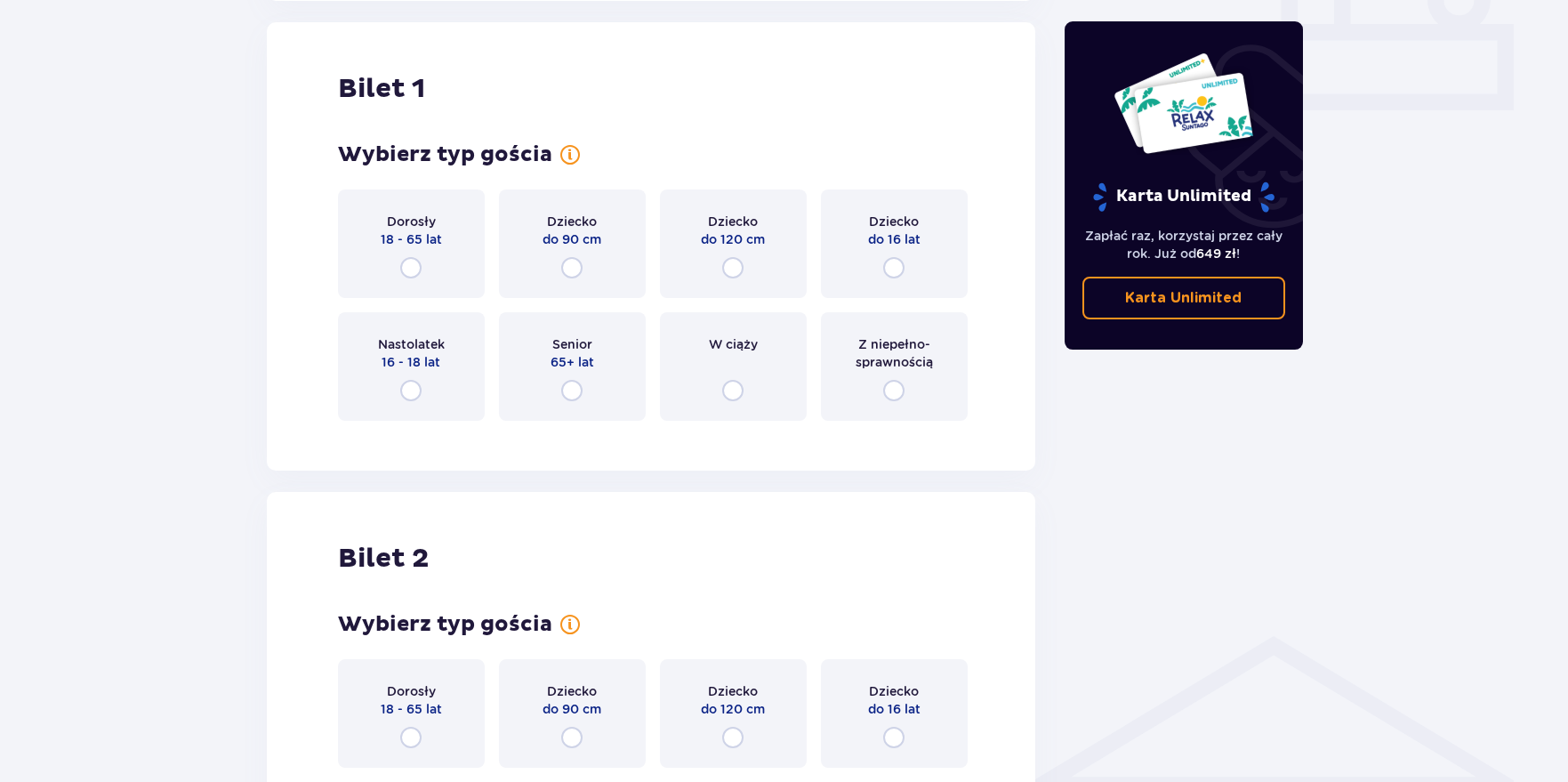
click at [418, 262] on input "radio" at bounding box center [411, 267] width 22 height 22
radio input "true"
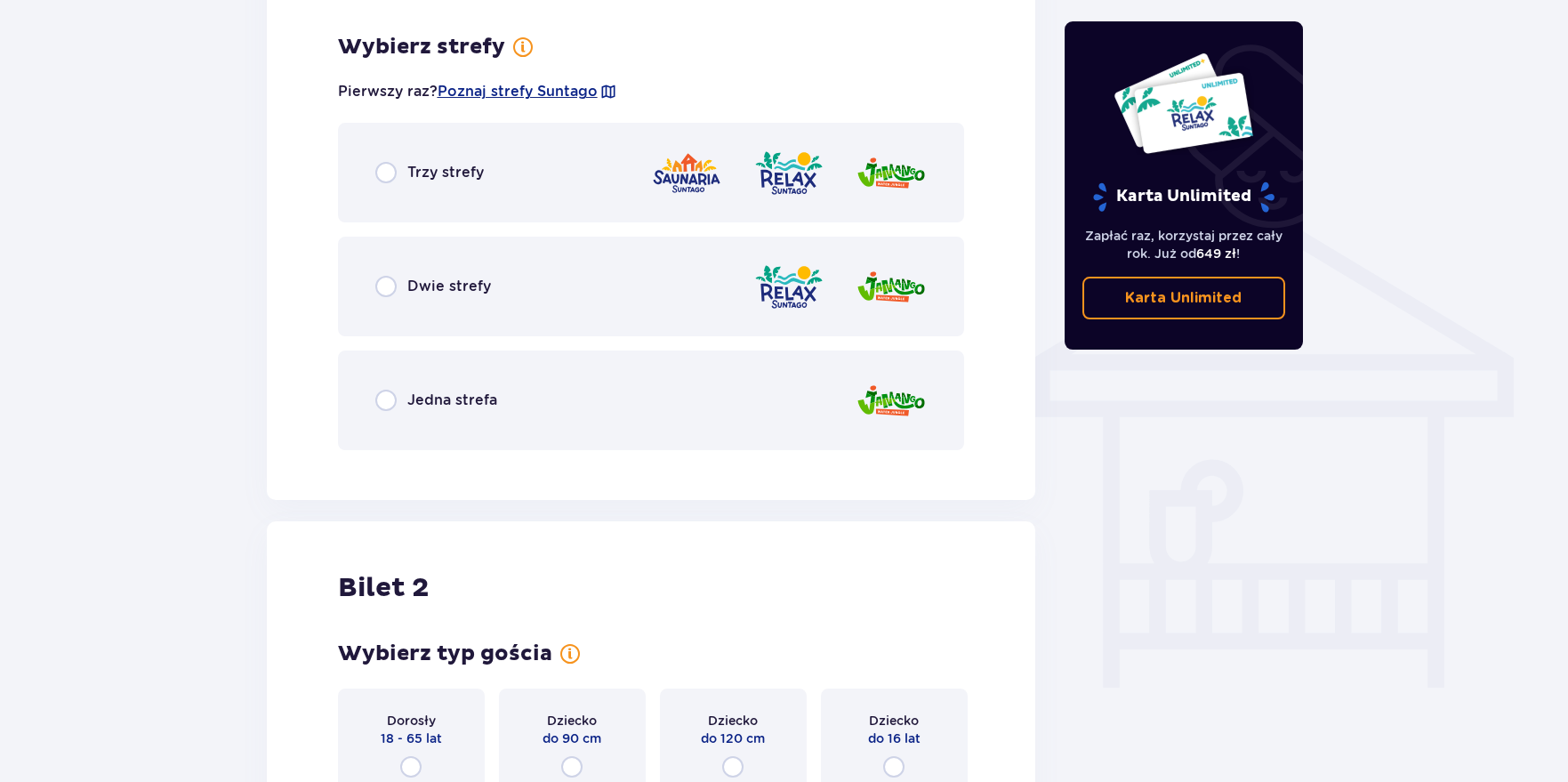
scroll to position [1243, 0]
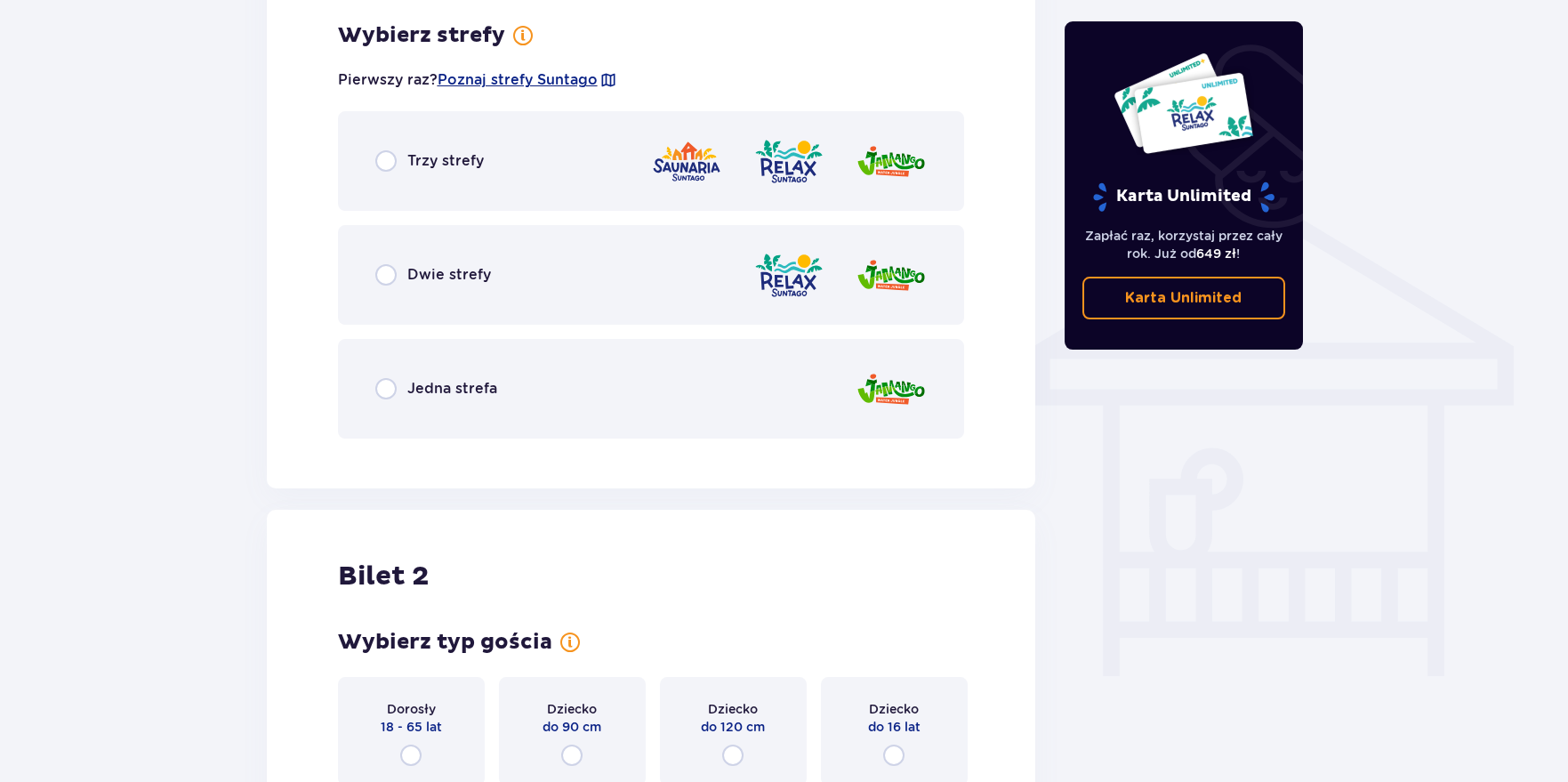
click at [380, 386] on input "radio" at bounding box center [386, 389] width 22 height 22
radio input "true"
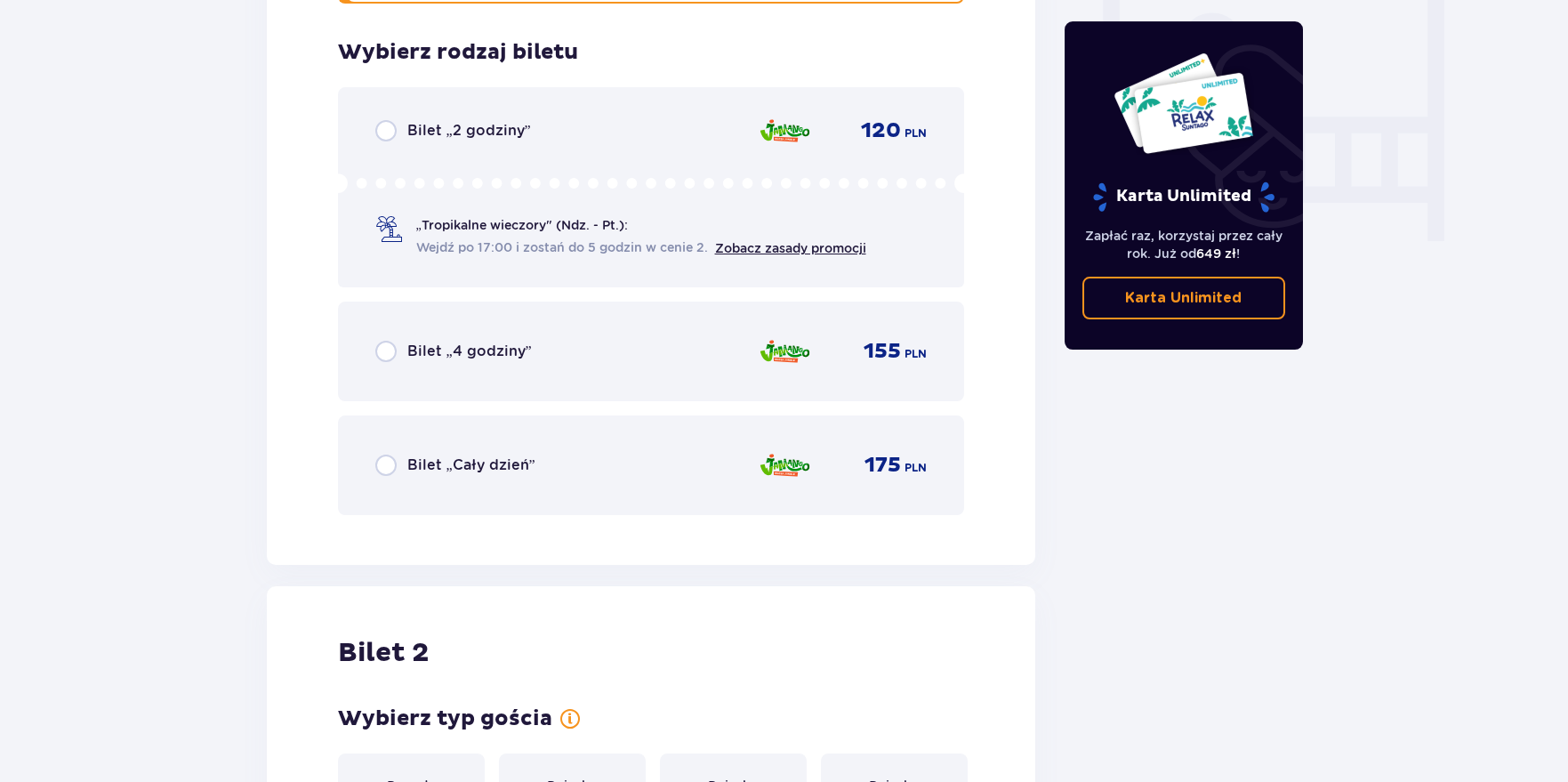
scroll to position [1695, 0]
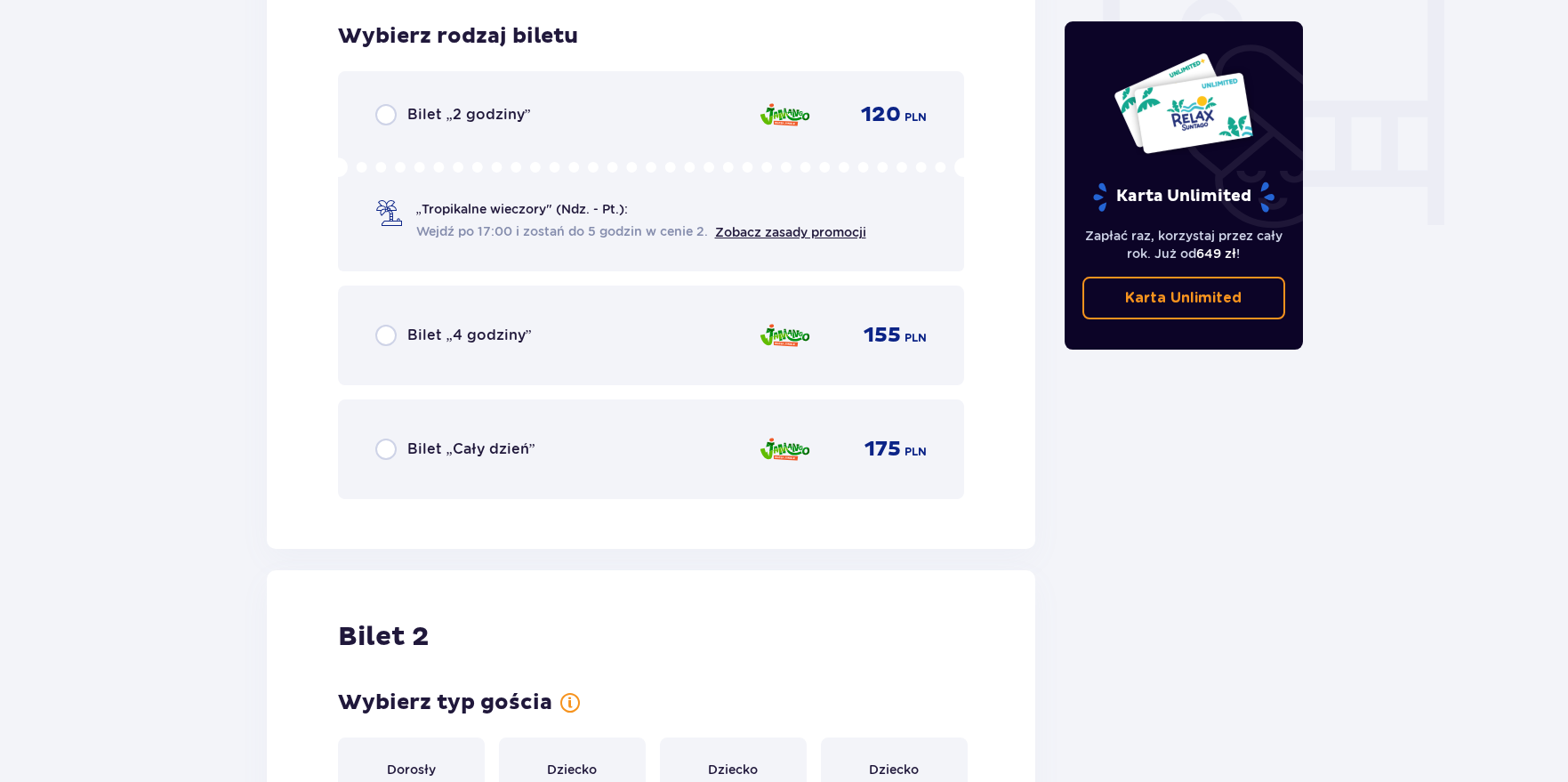
click at [381, 449] on input "radio" at bounding box center [386, 449] width 22 height 22
radio input "true"
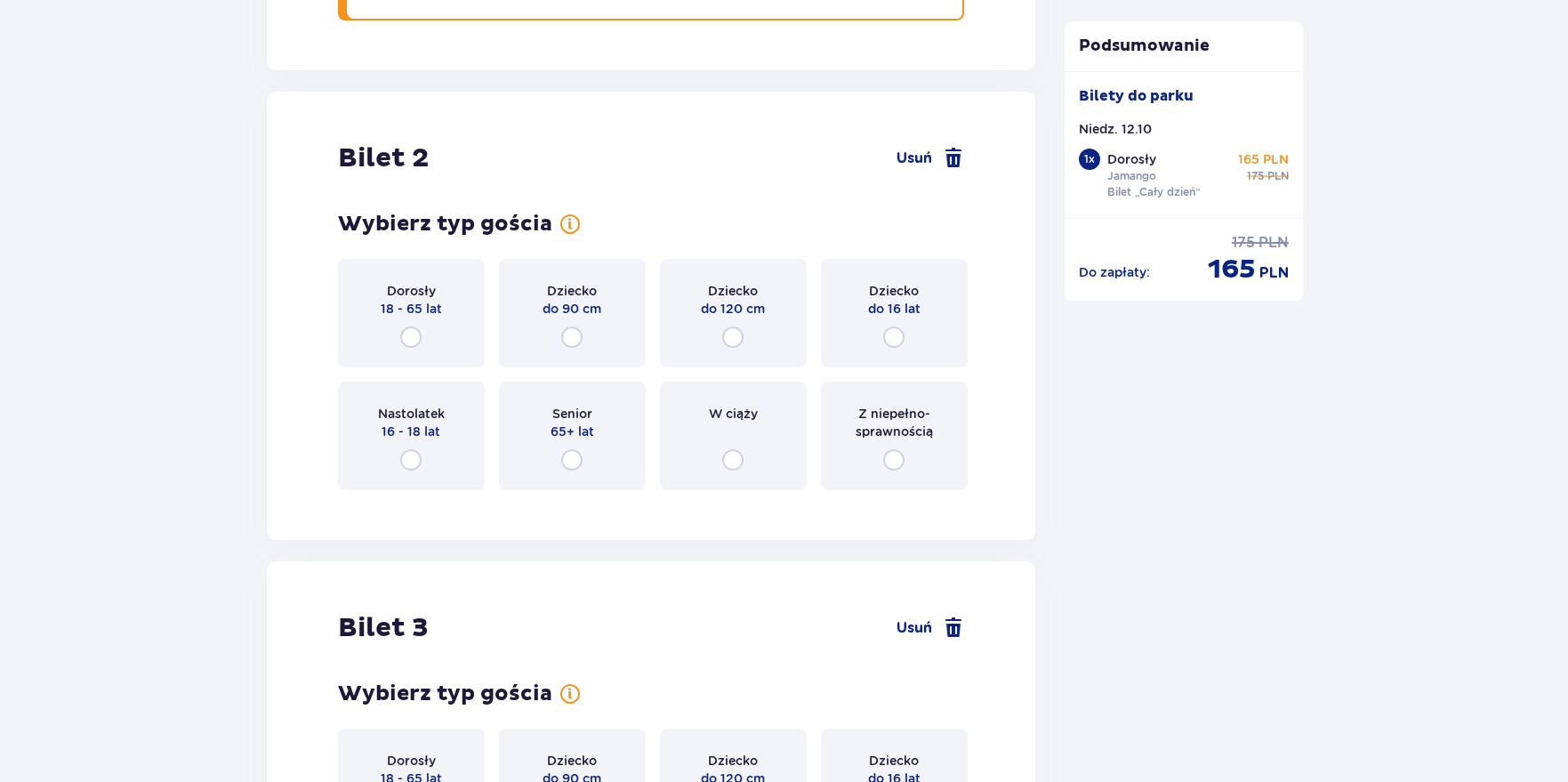
scroll to position [2242, 0]
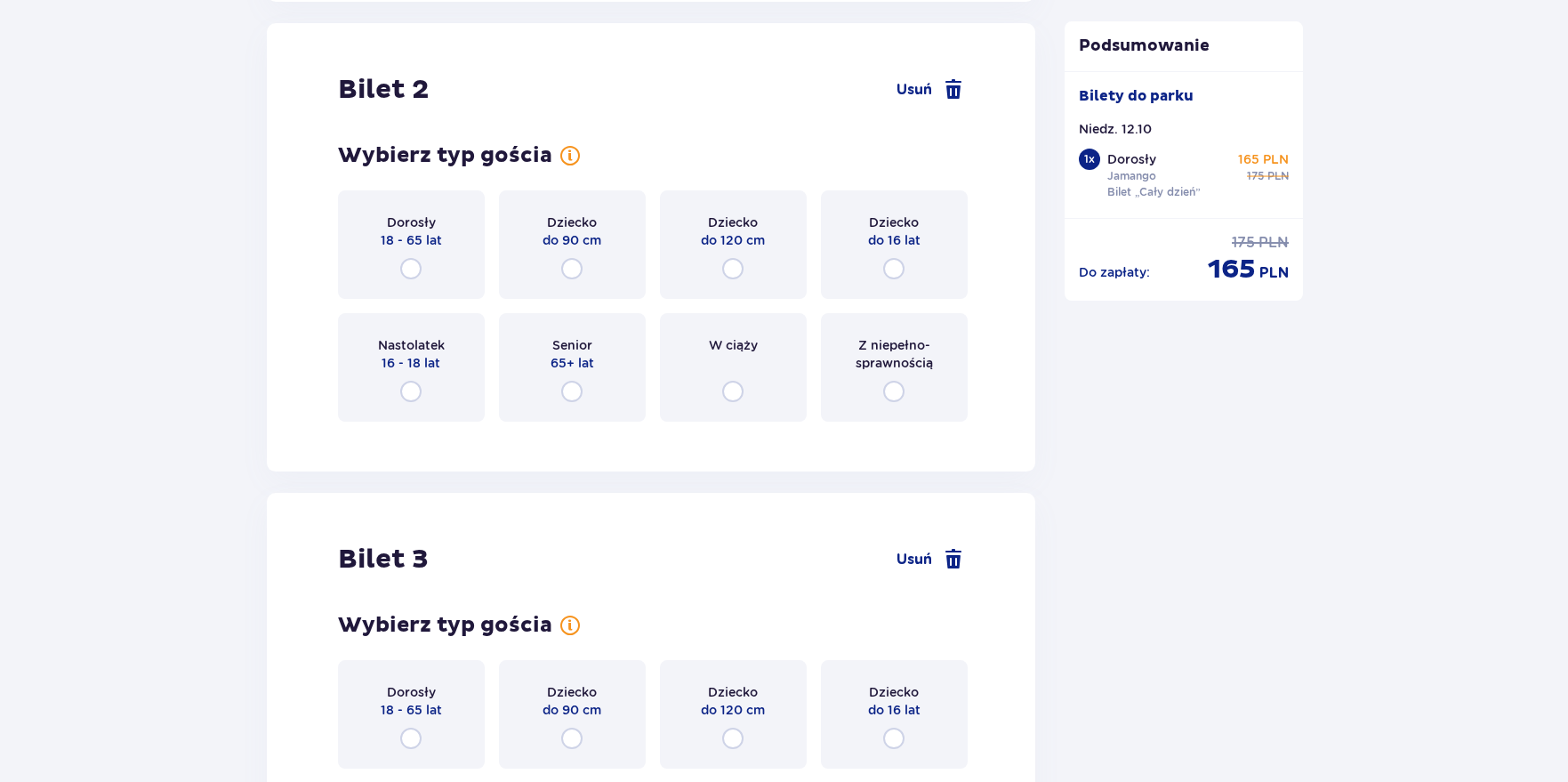
click at [412, 268] on input "radio" at bounding box center [411, 268] width 22 height 22
radio input "true"
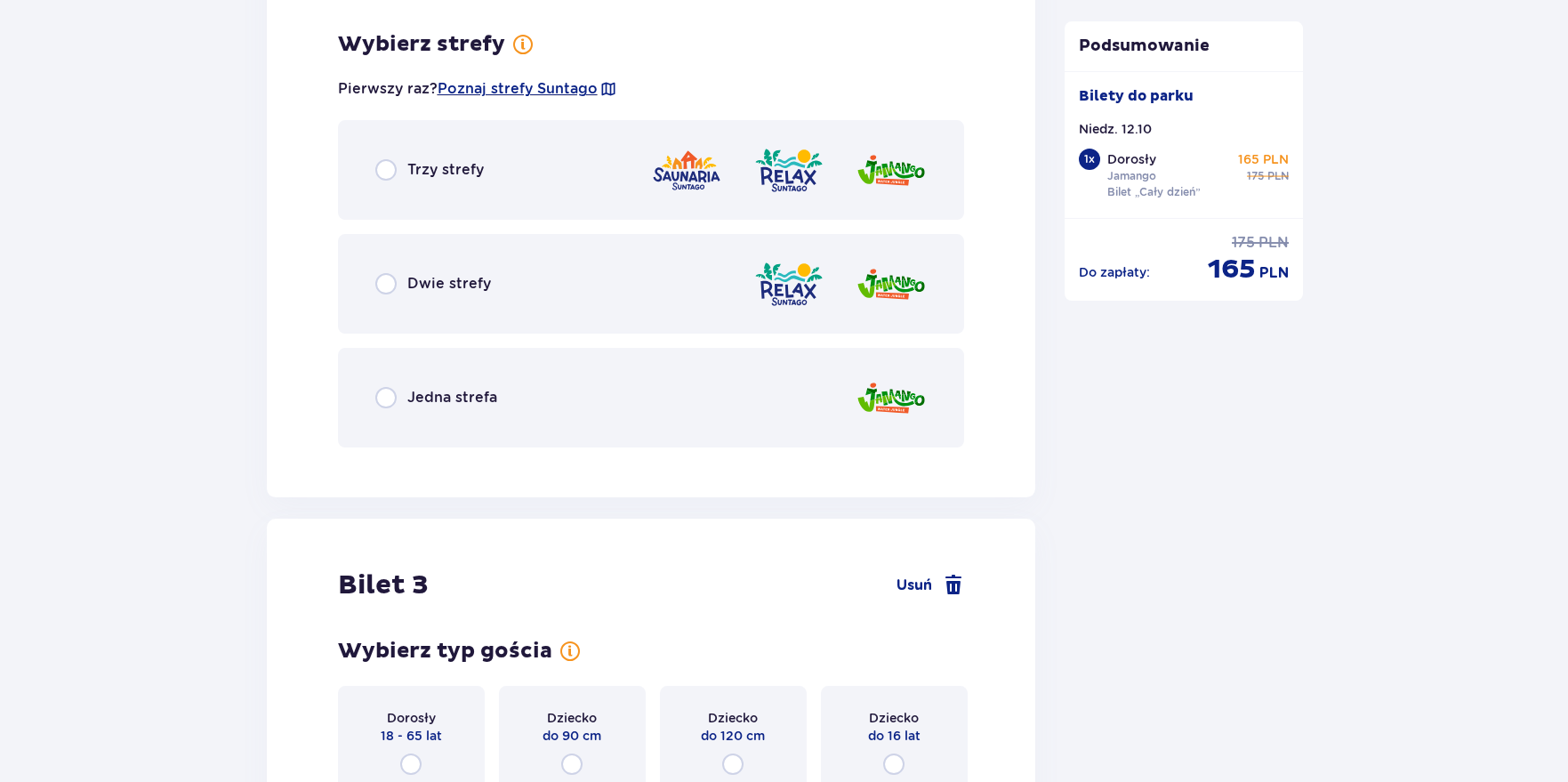
scroll to position [2676, 0]
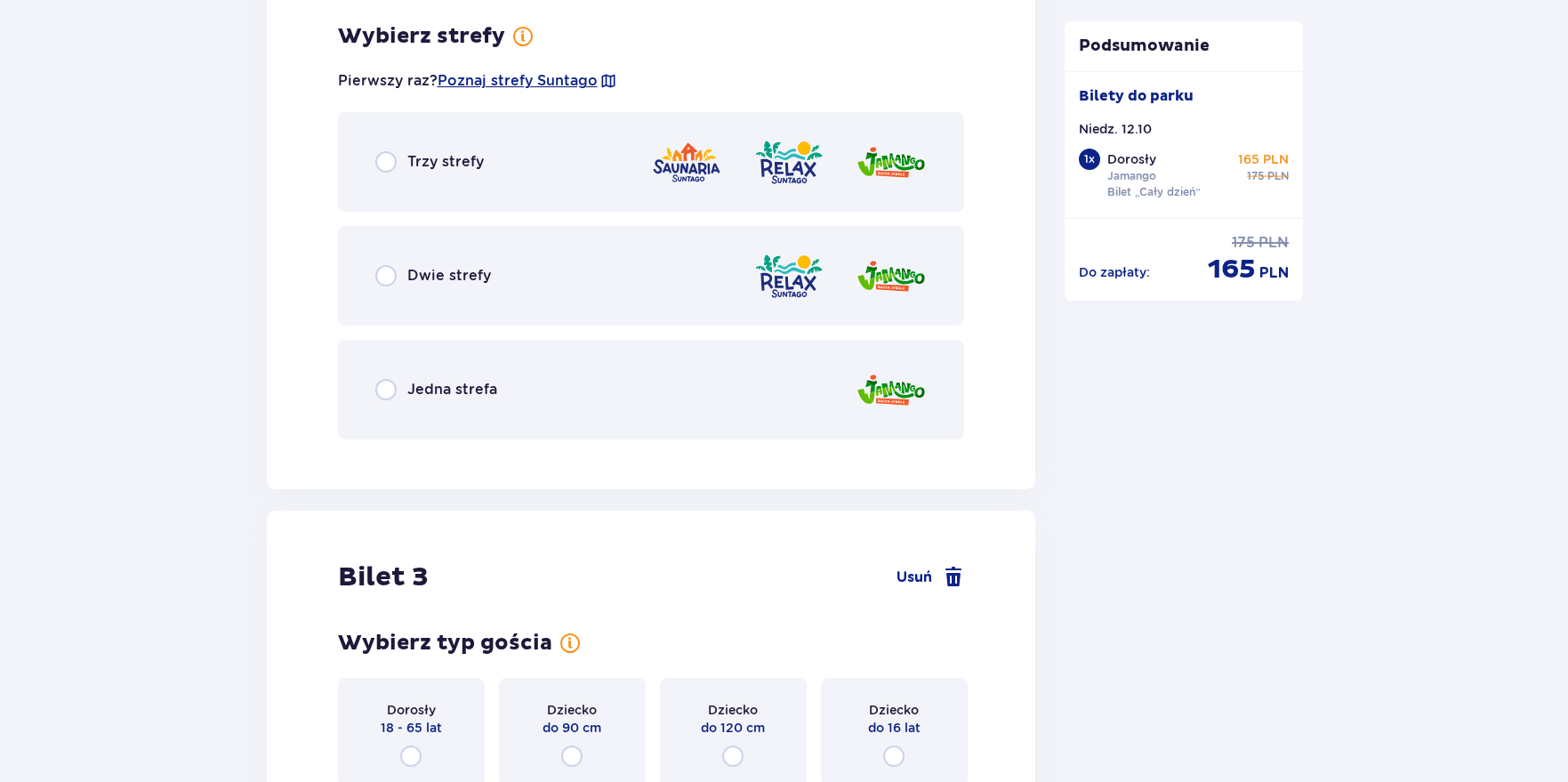
click at [380, 162] on input "radio" at bounding box center [386, 162] width 22 height 22
radio input "true"
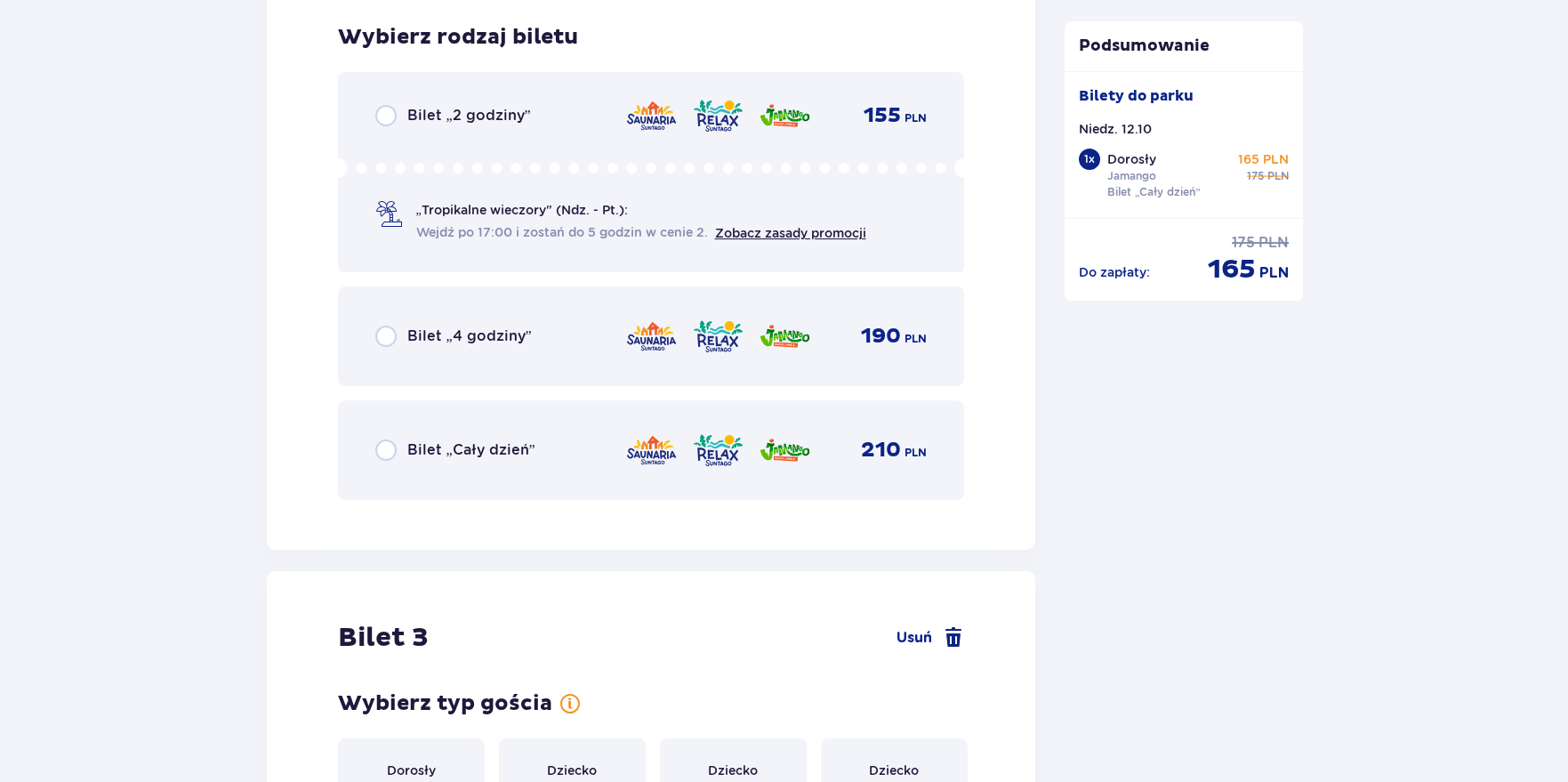
scroll to position [3128, 0]
click at [388, 444] on input "radio" at bounding box center [386, 449] width 22 height 22
radio input "true"
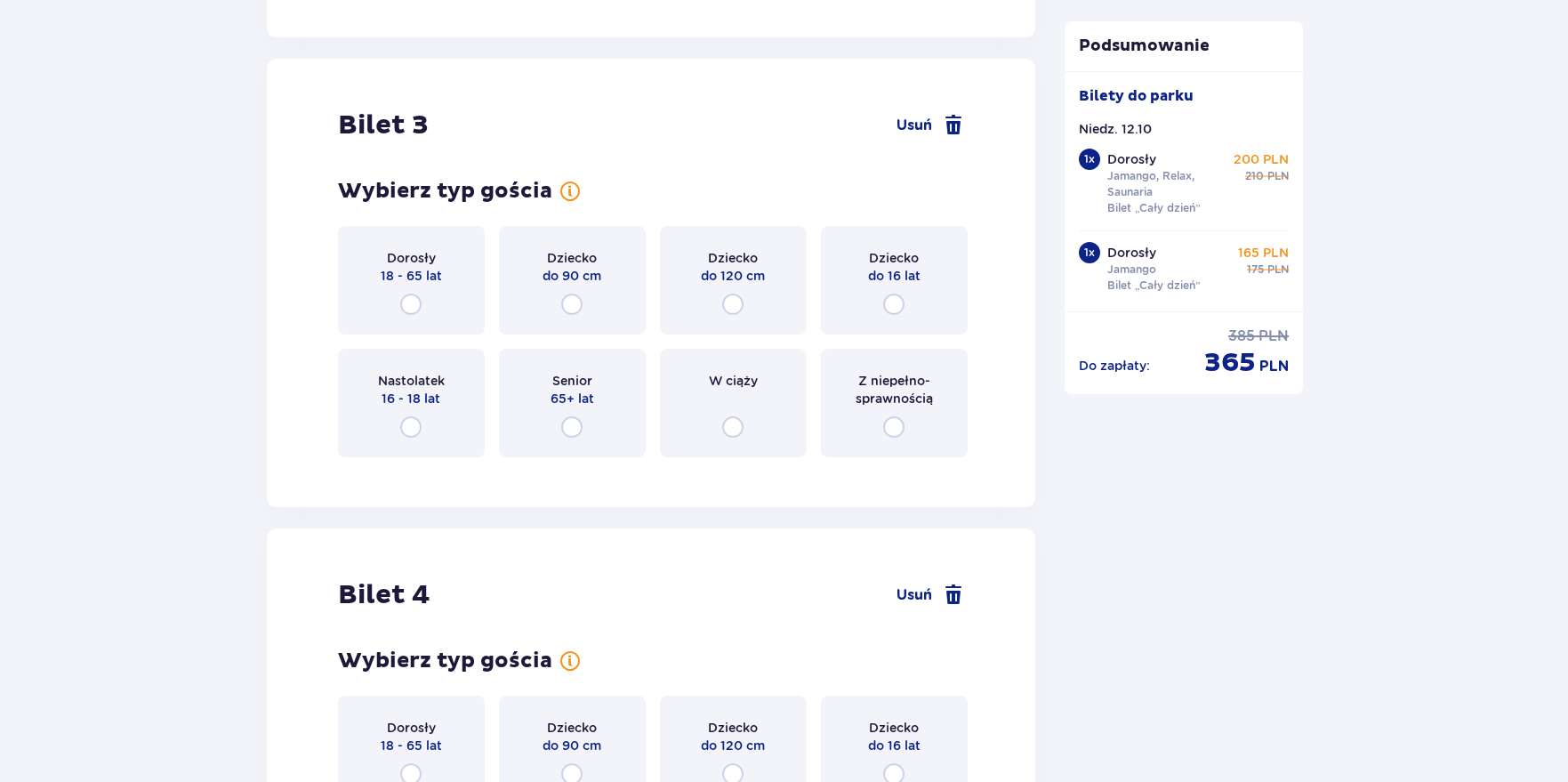
scroll to position [3675, 0]
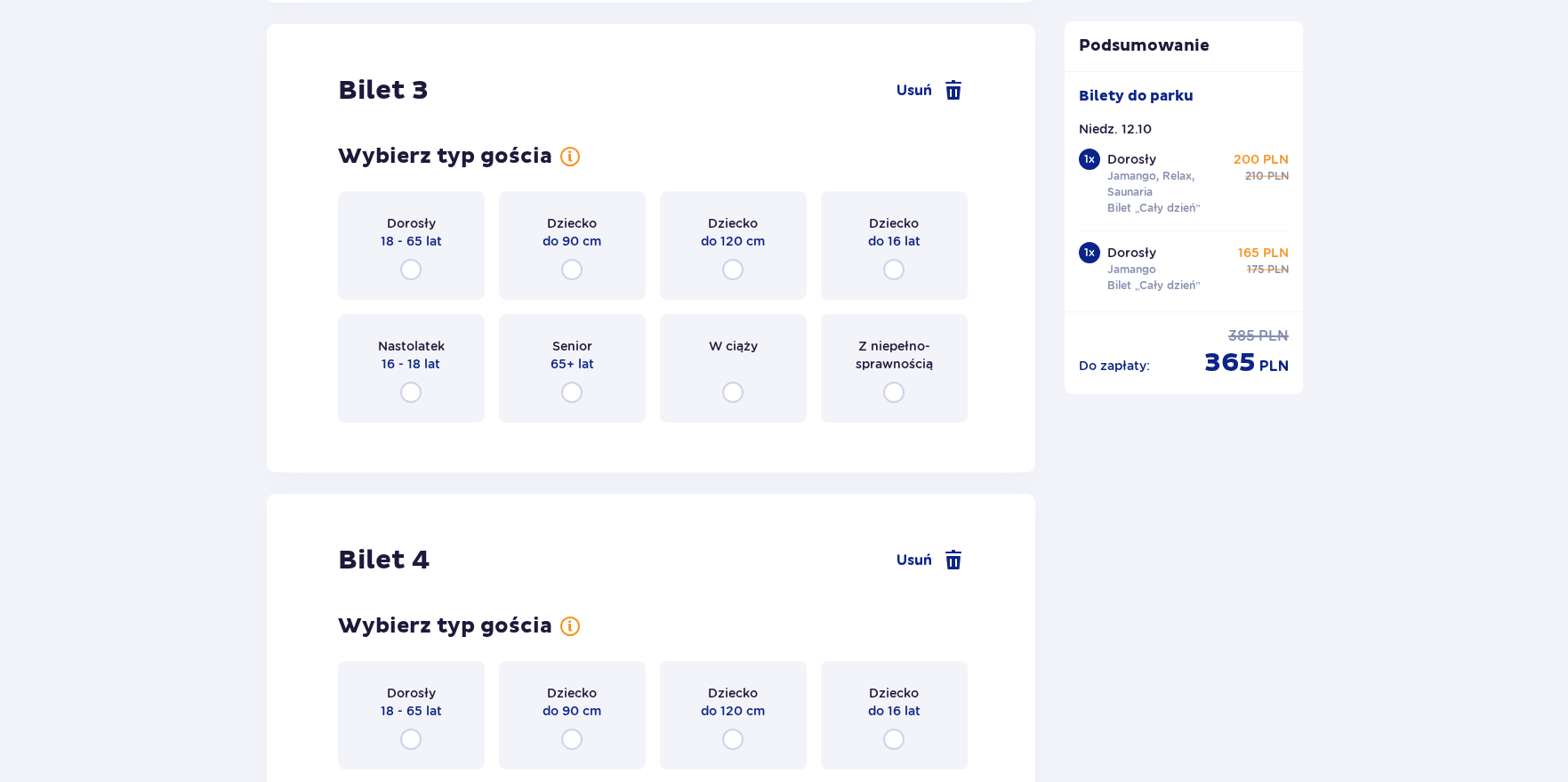
click at [735, 265] on input "radio" at bounding box center [733, 269] width 22 height 22
radio input "true"
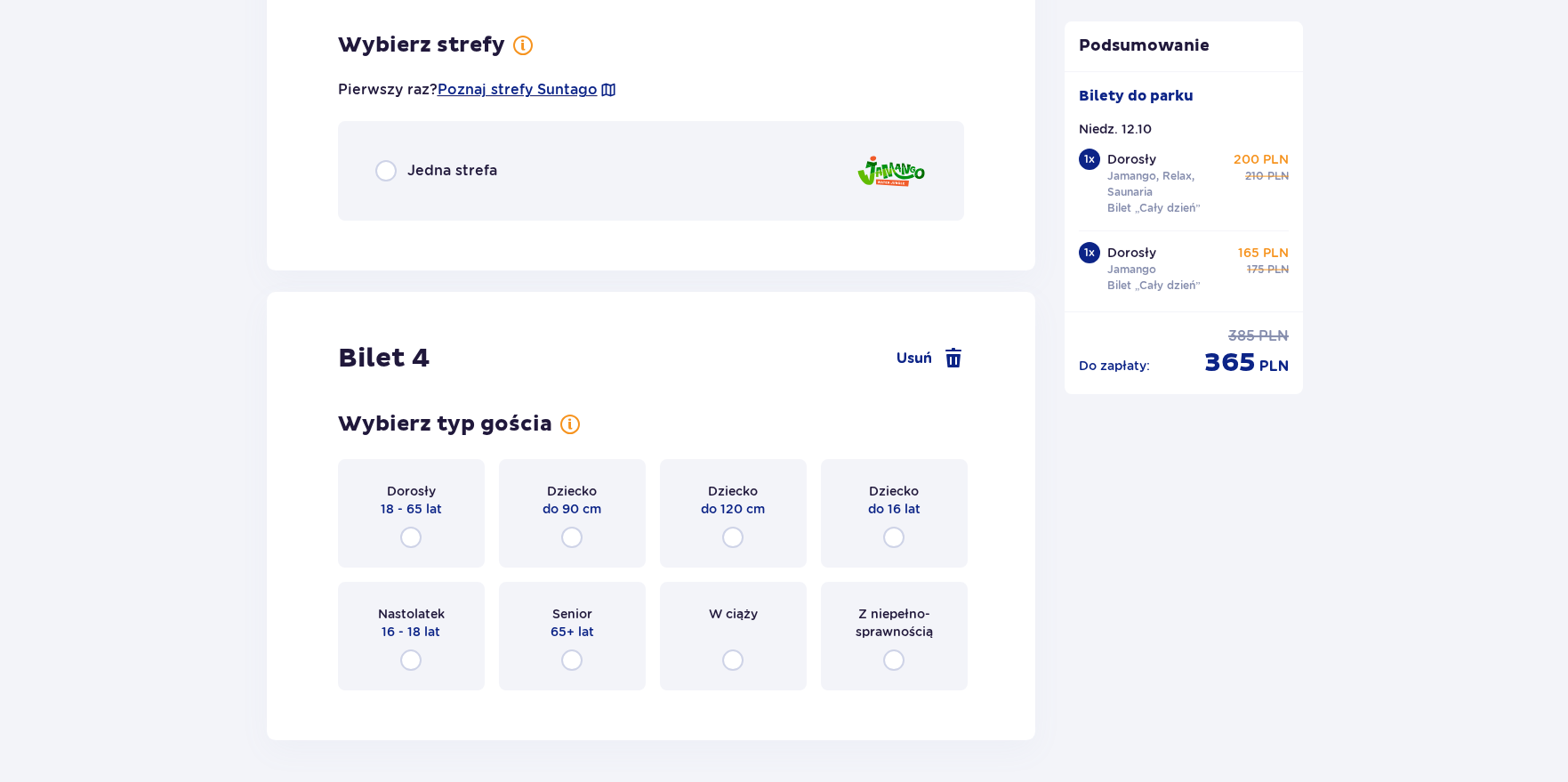
scroll to position [4109, 0]
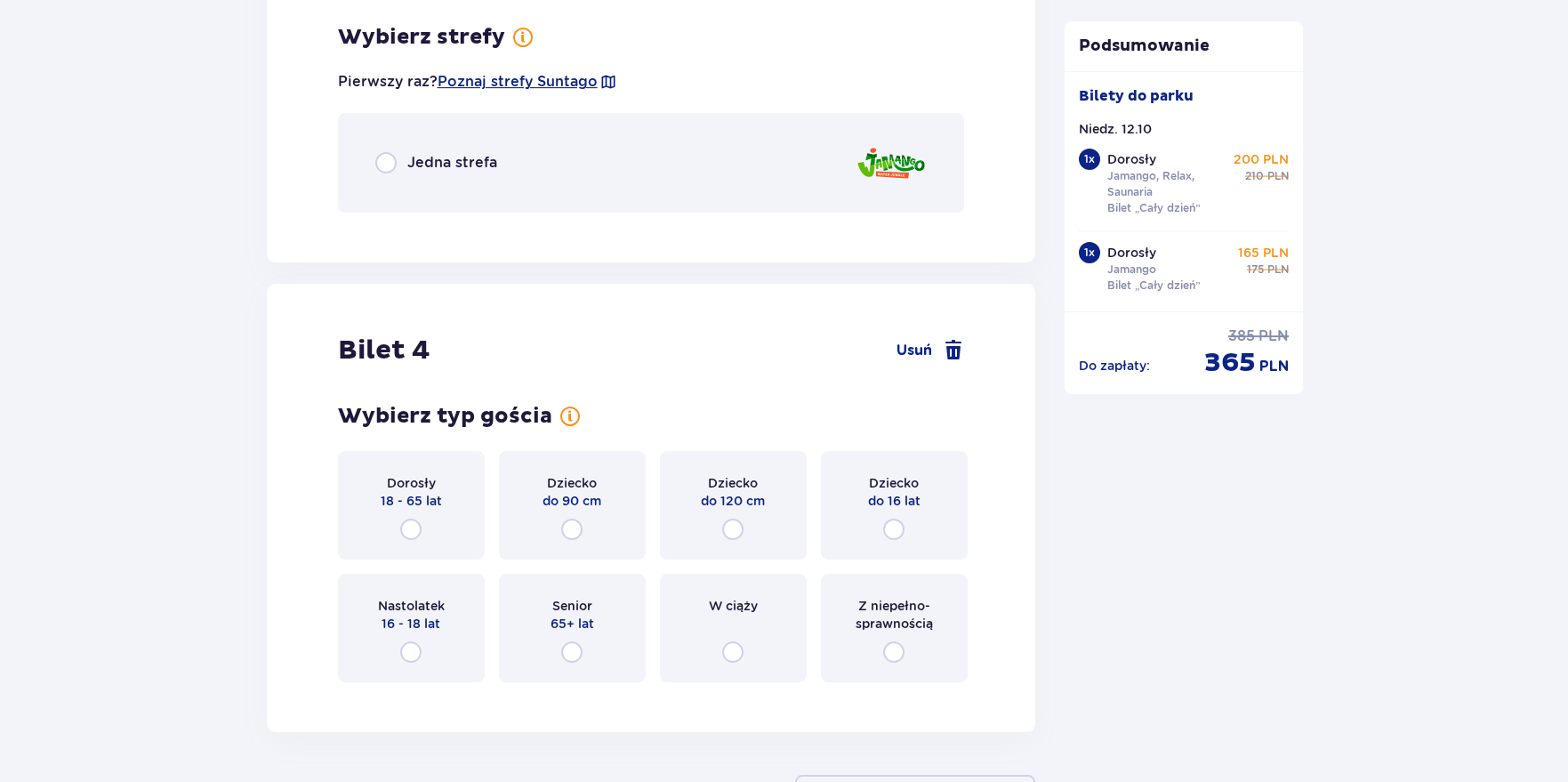
click at [390, 157] on input "radio" at bounding box center [386, 163] width 22 height 22
radio input "true"
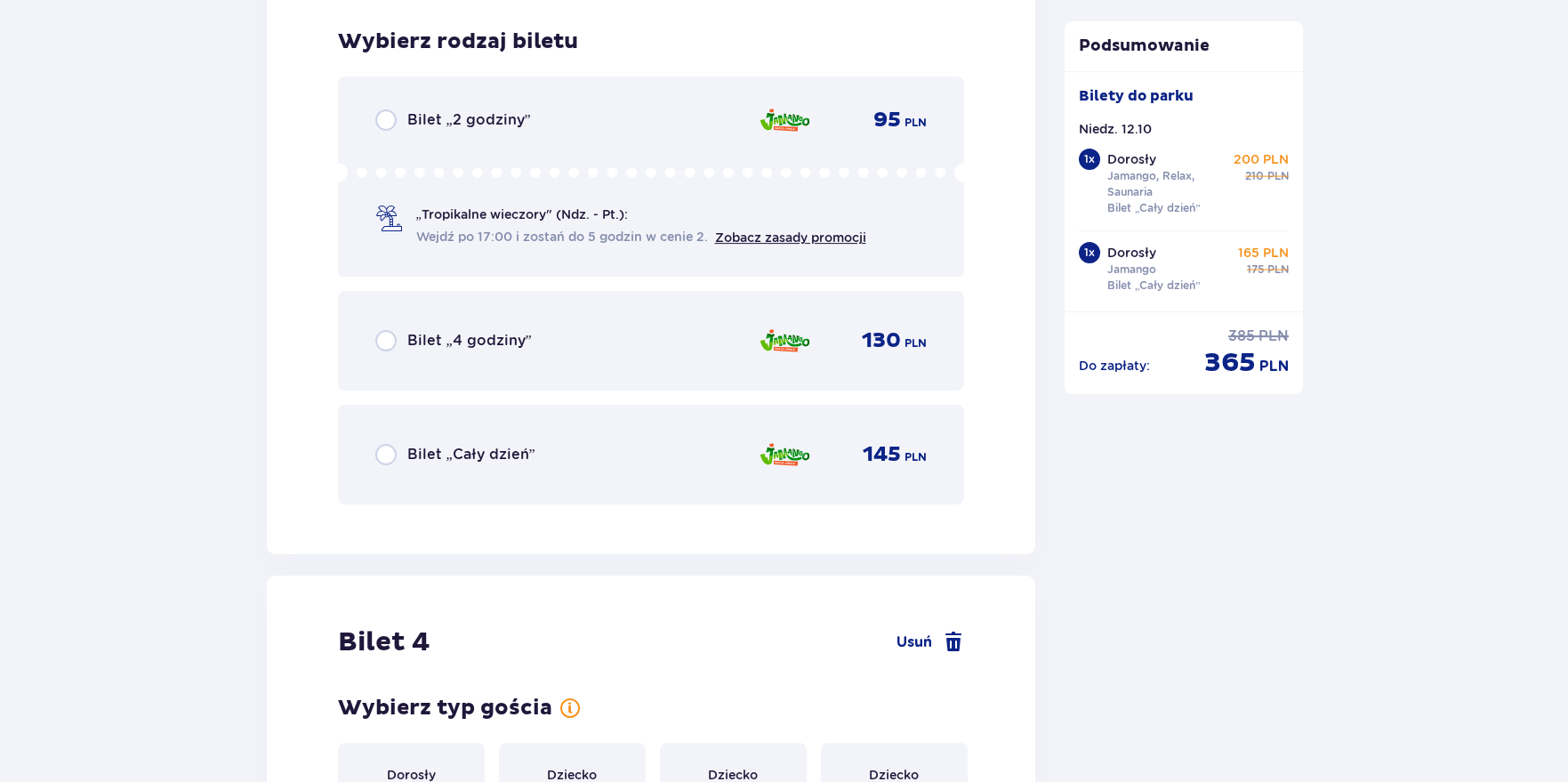
scroll to position [4333, 0]
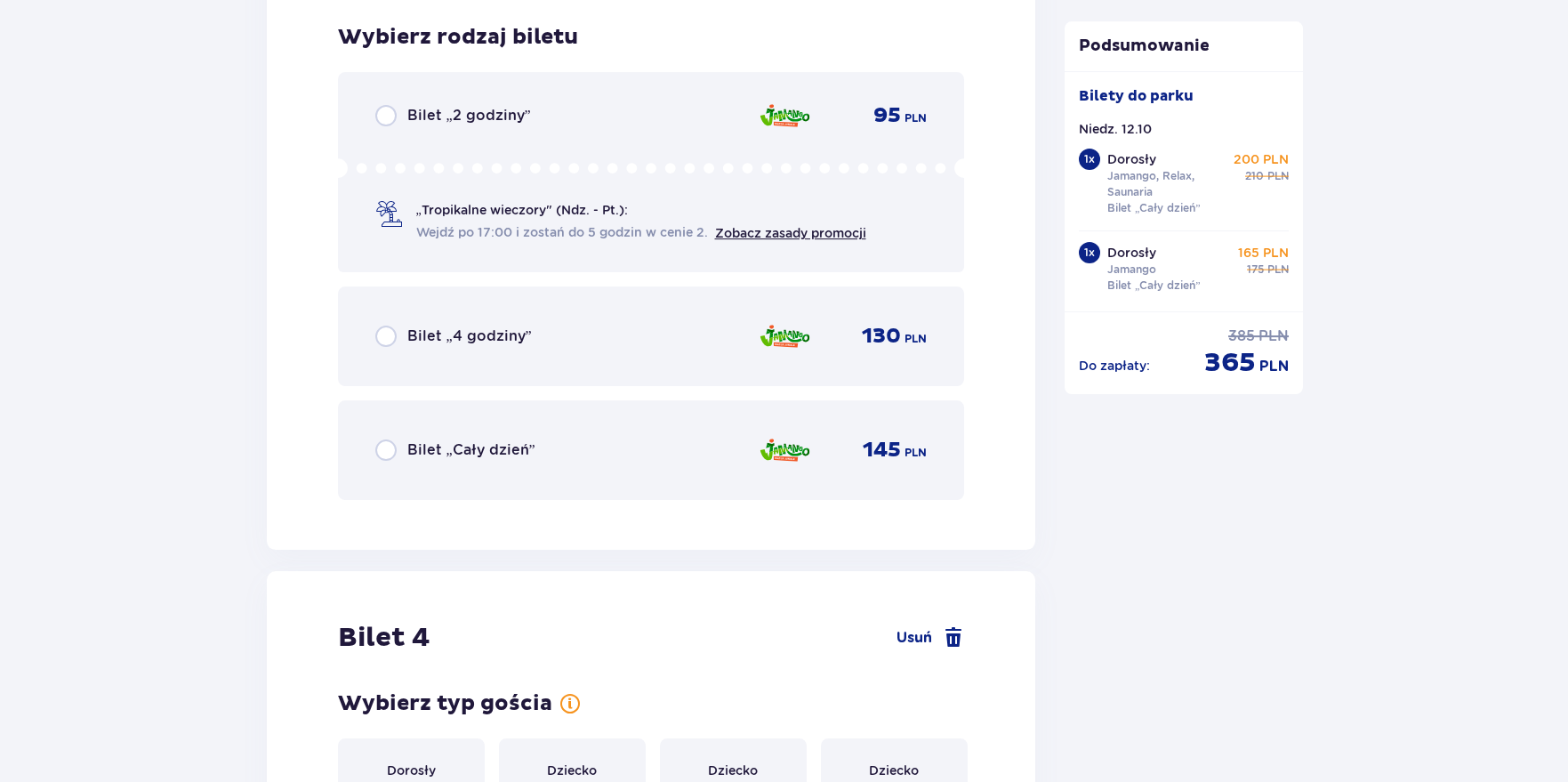
click at [410, 439] on div "Bilet „Cały dzień”" at bounding box center [455, 450] width 160 height 22
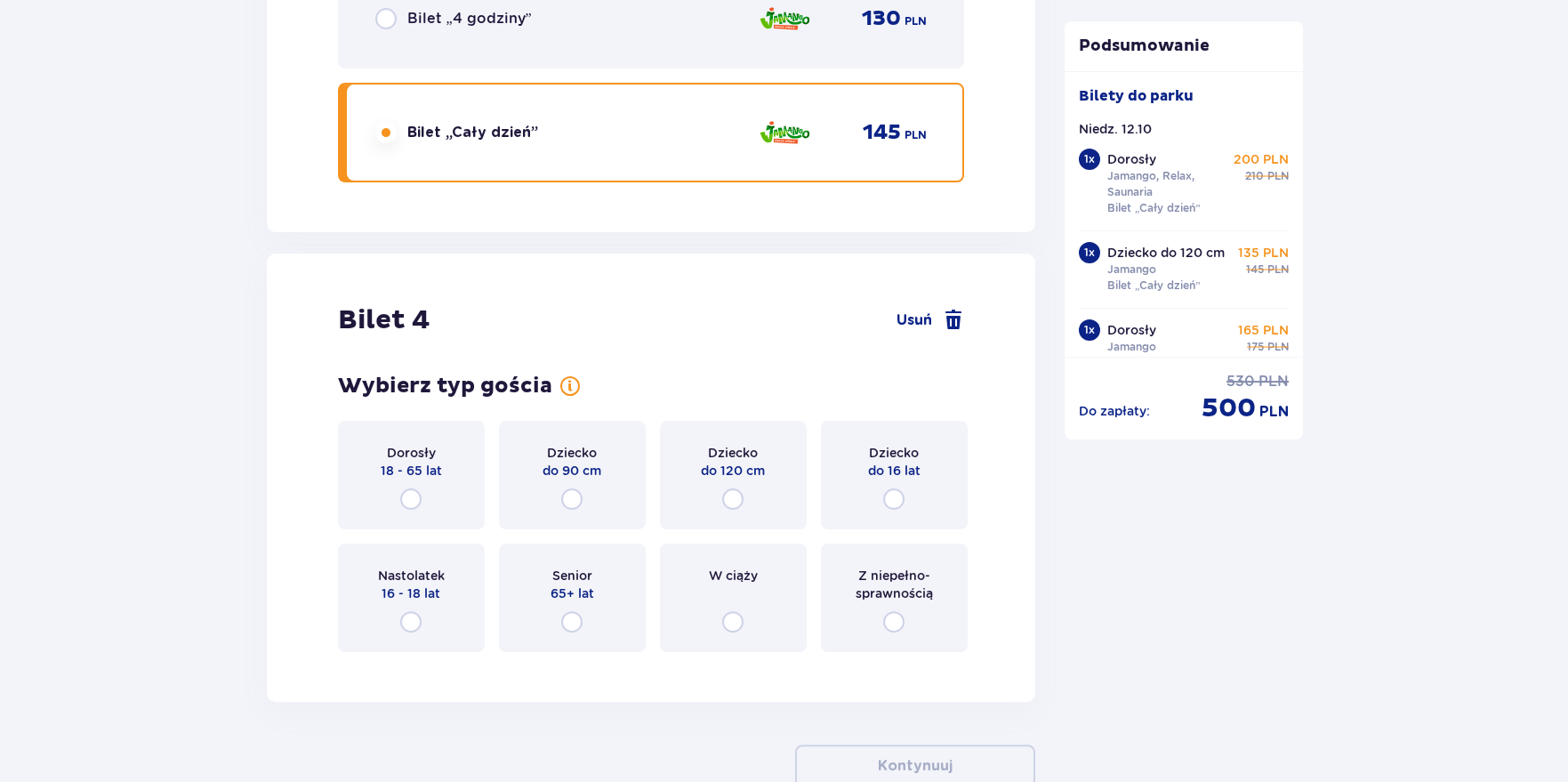
scroll to position [4762, 0]
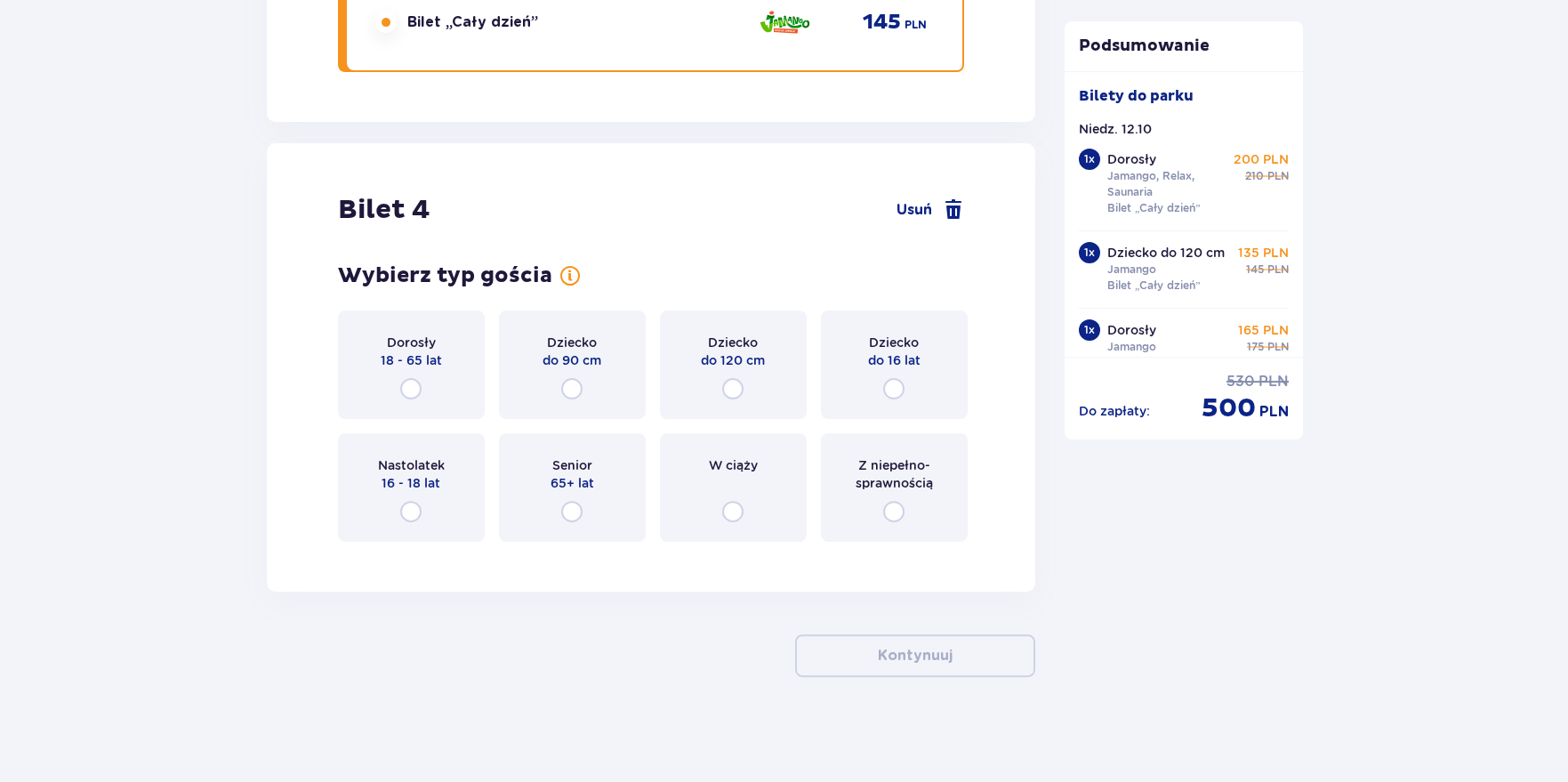
click at [895, 390] on input "radio" at bounding box center [894, 389] width 22 height 22
radio input "true"
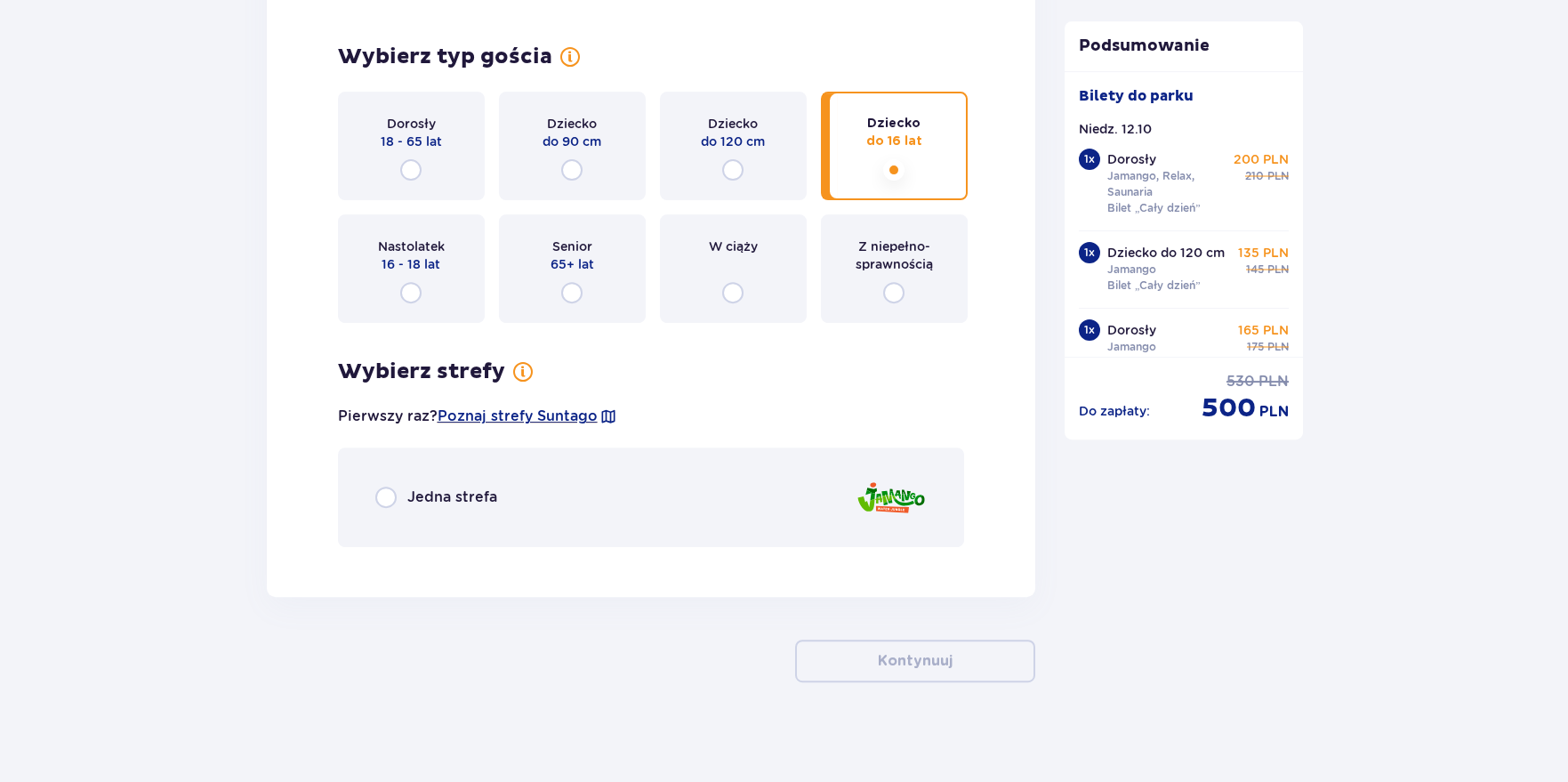
scroll to position [4985, 0]
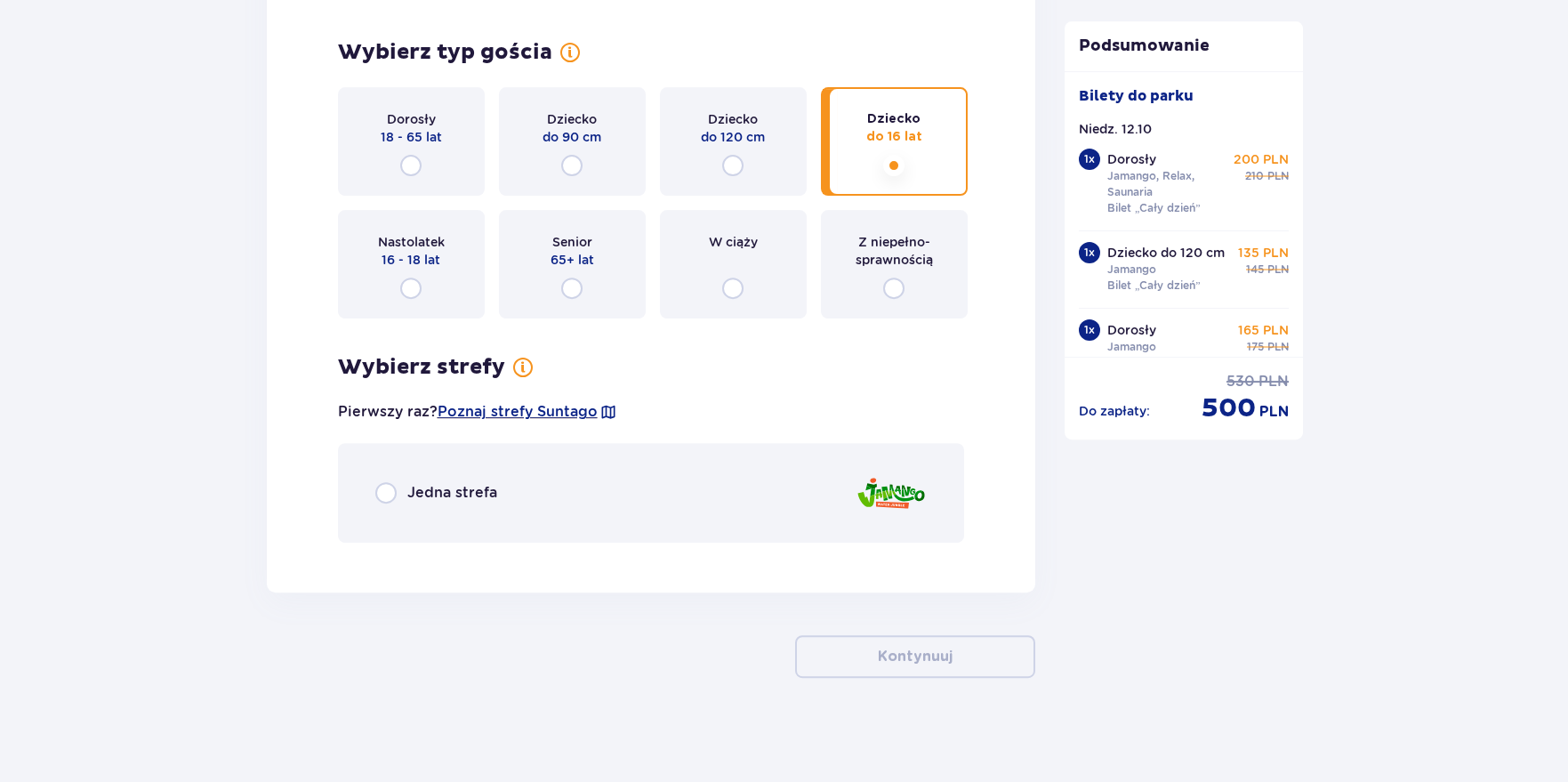
click at [384, 490] on input "radio" at bounding box center [386, 493] width 22 height 22
radio input "true"
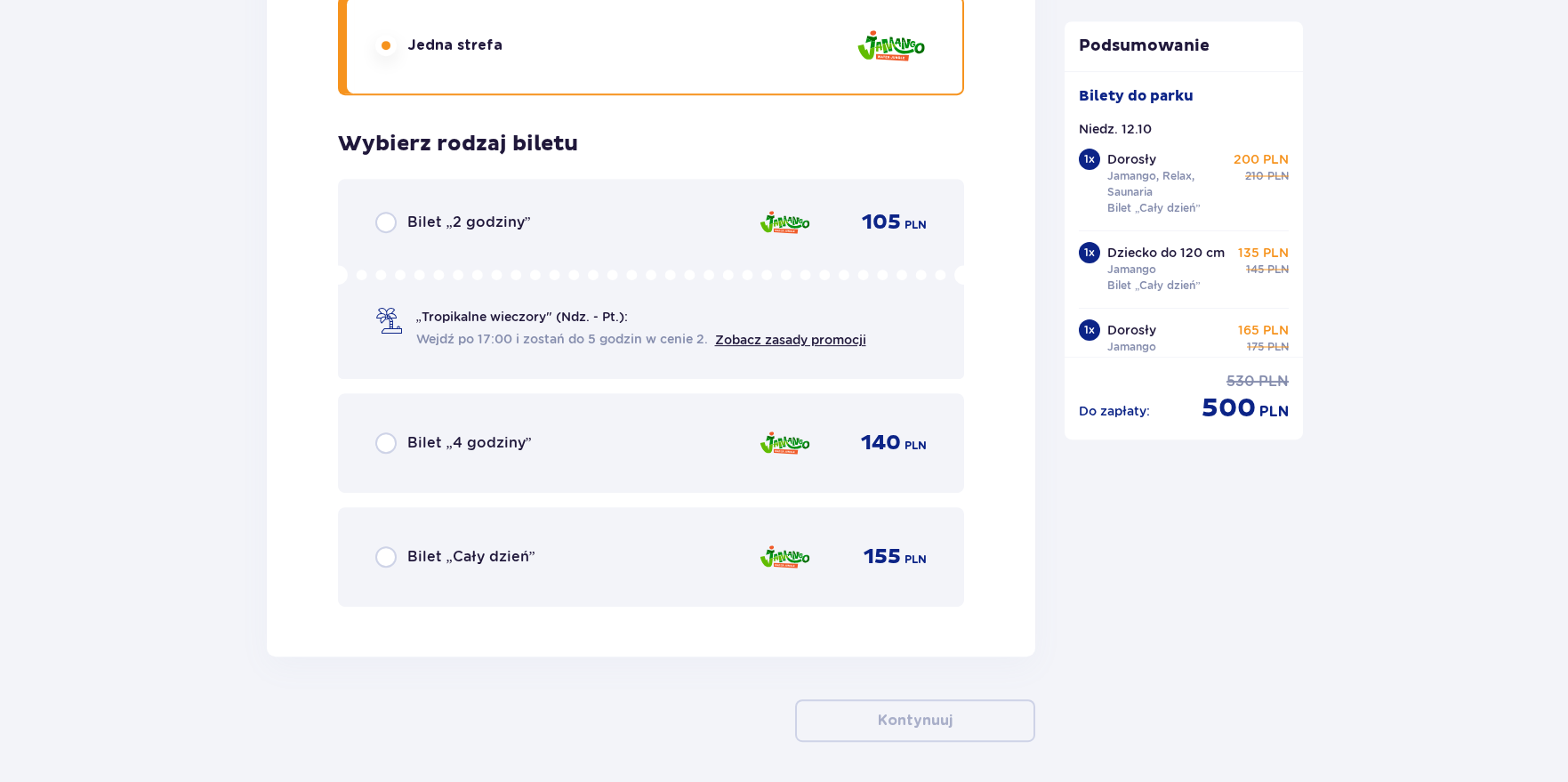
scroll to position [5497, 0]
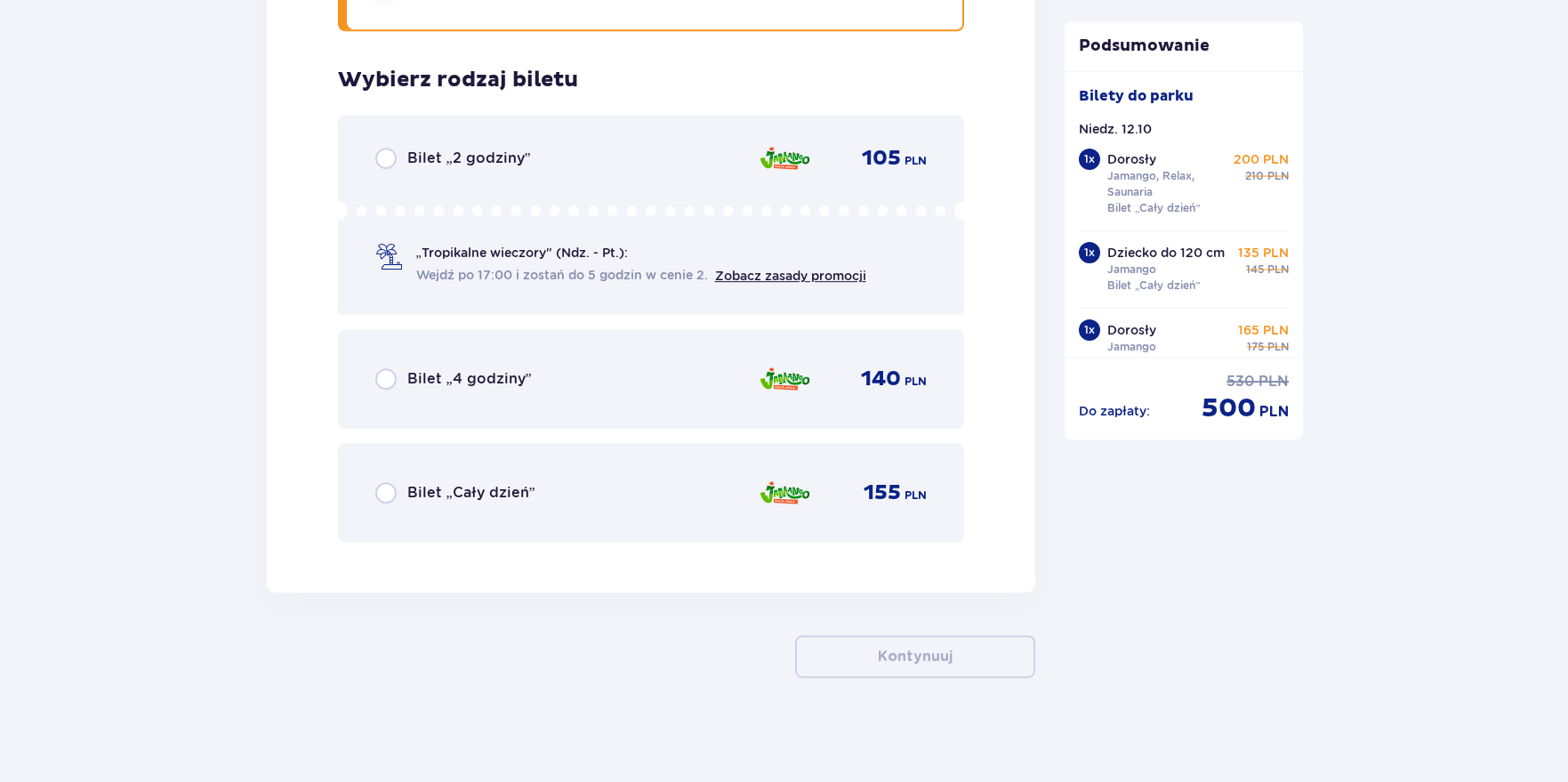
drag, startPoint x: 377, startPoint y: 495, endPoint x: 404, endPoint y: 499, distance: 27.3
click at [378, 495] on input "radio" at bounding box center [386, 493] width 22 height 22
radio input "true"
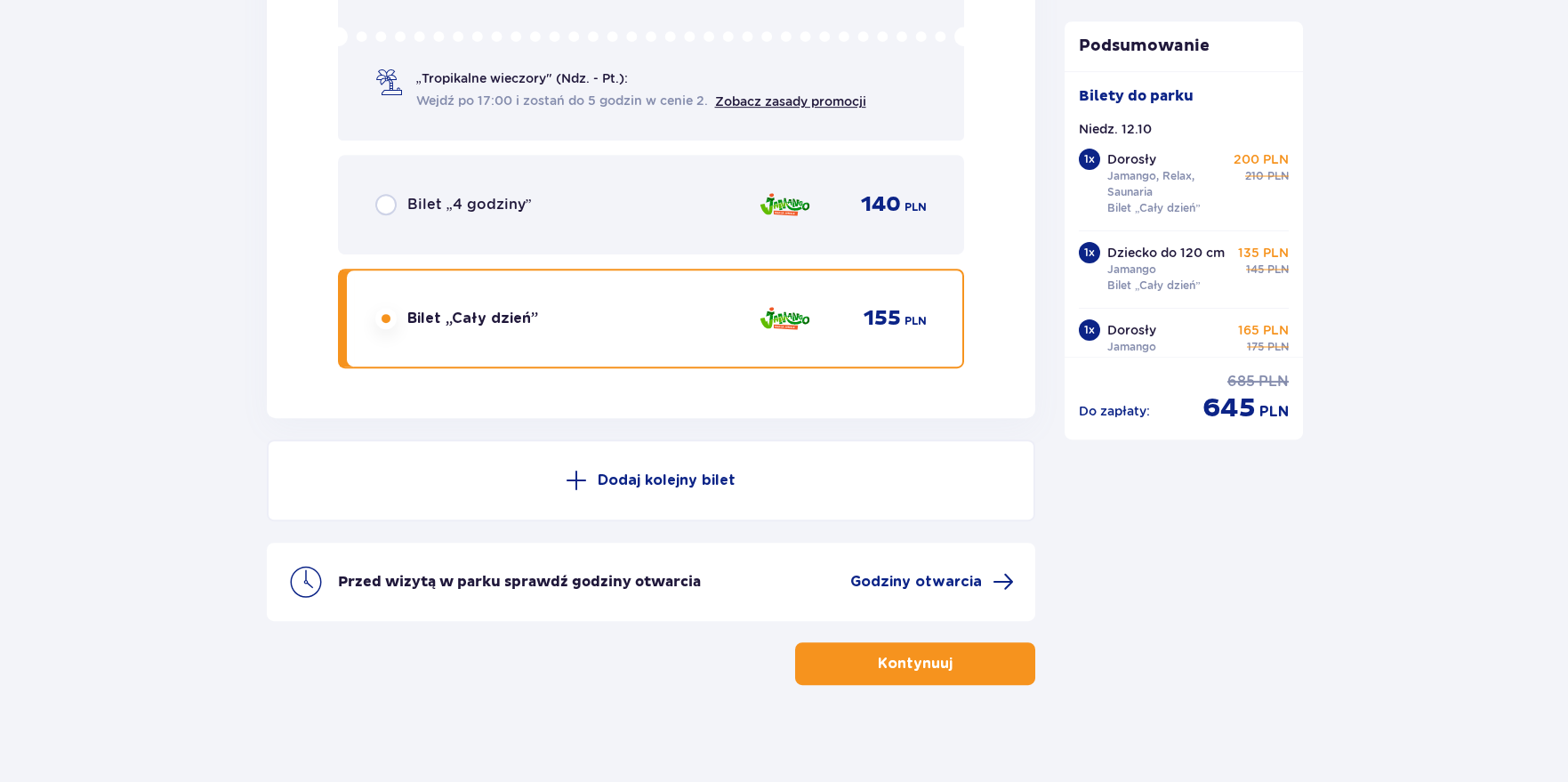
scroll to position [5677, 0]
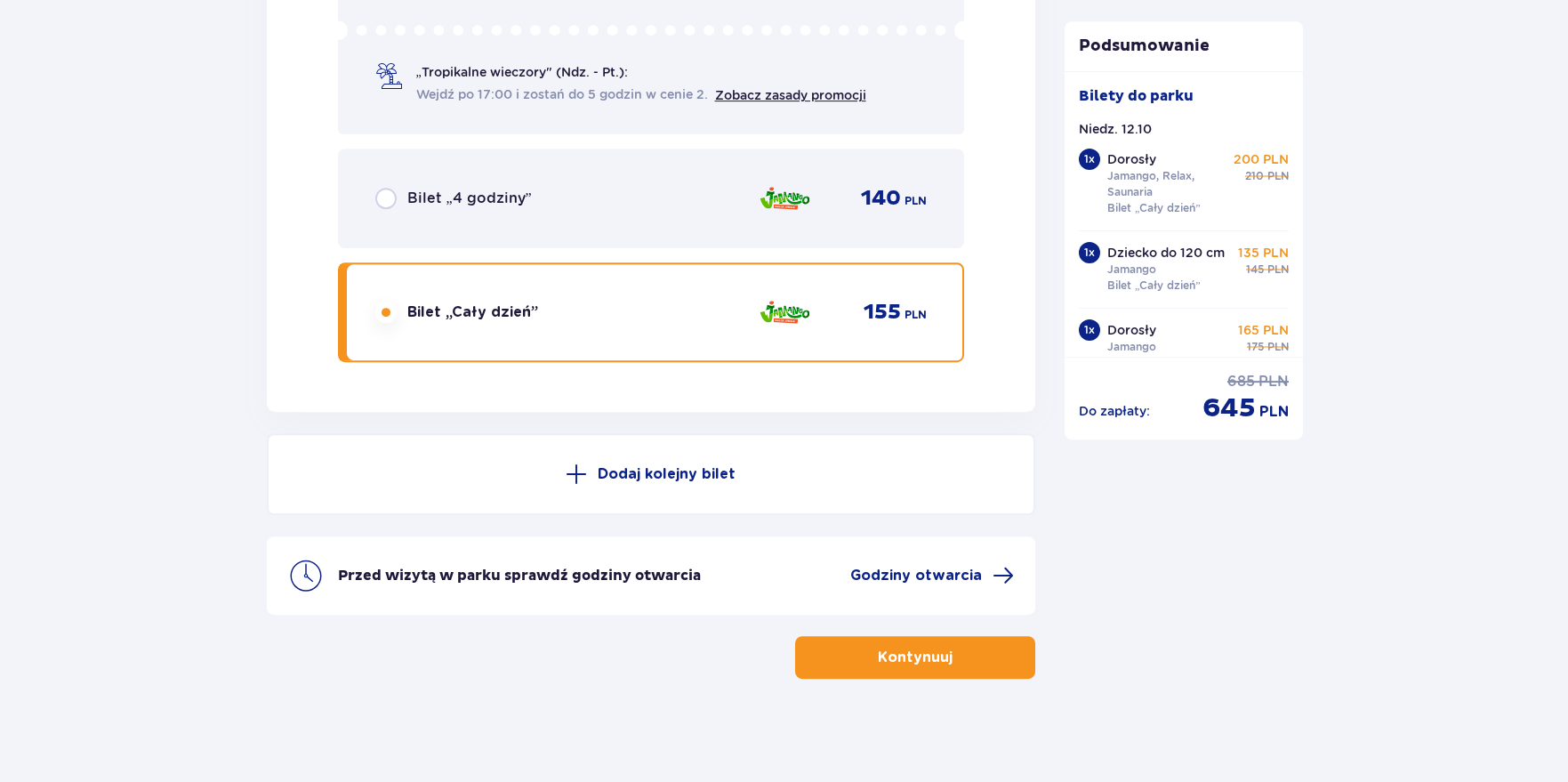
click at [882, 659] on p "Kontynuuj" at bounding box center [914, 657] width 74 height 20
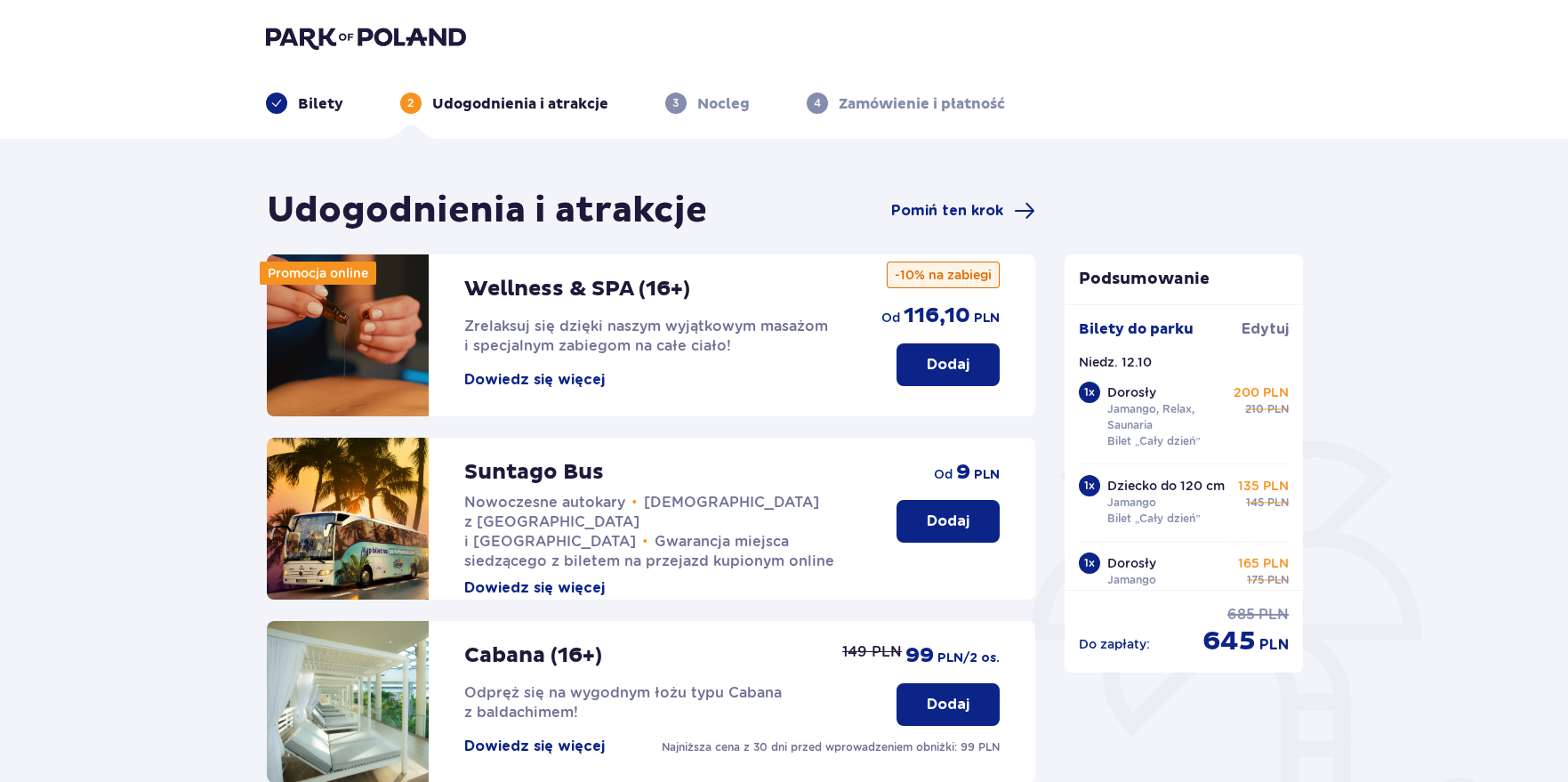
click at [508, 376] on button "Dowiedz się więcej" at bounding box center [534, 379] width 140 height 20
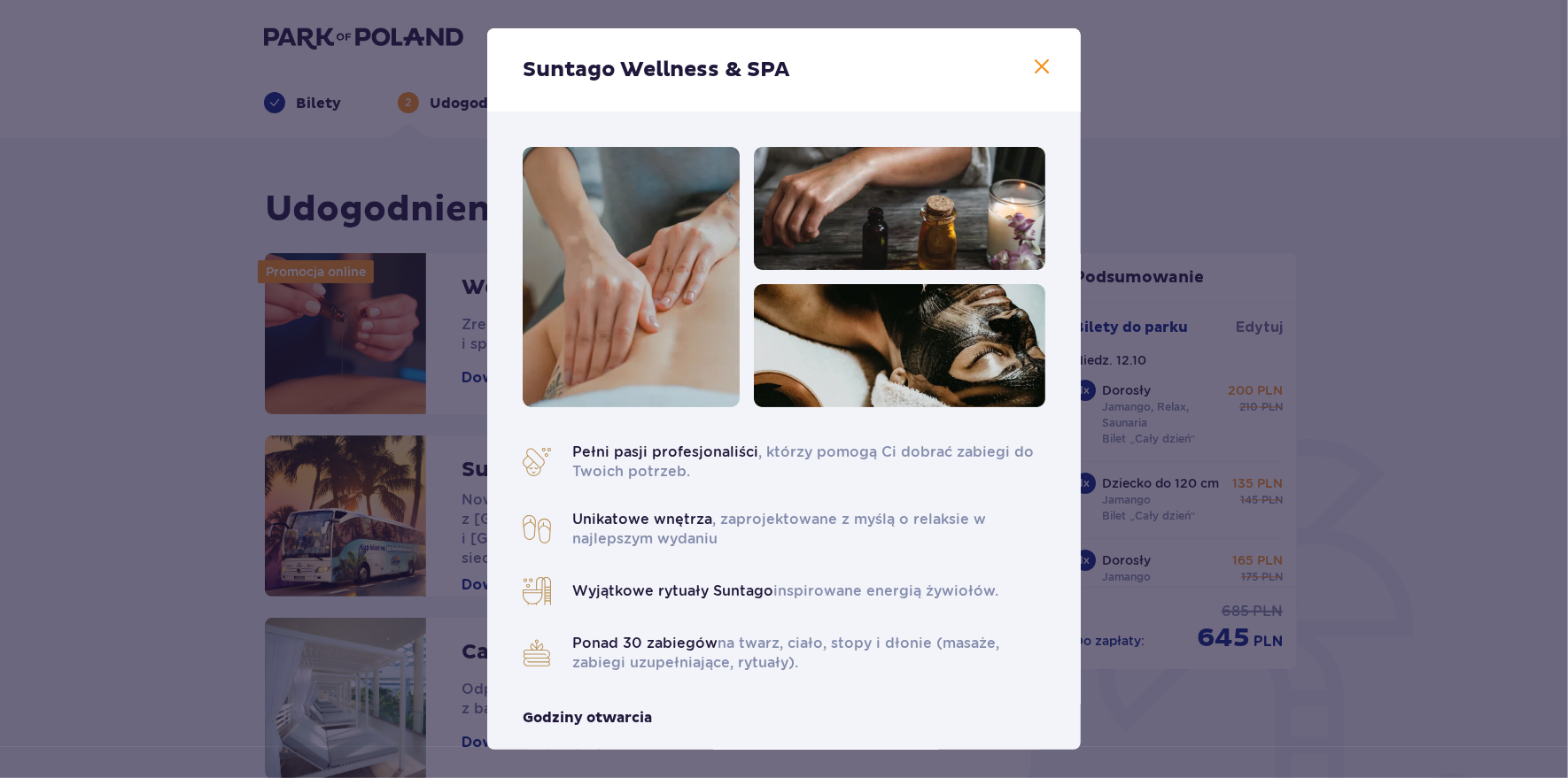
click at [1031, 61] on span at bounding box center [1042, 67] width 22 height 22
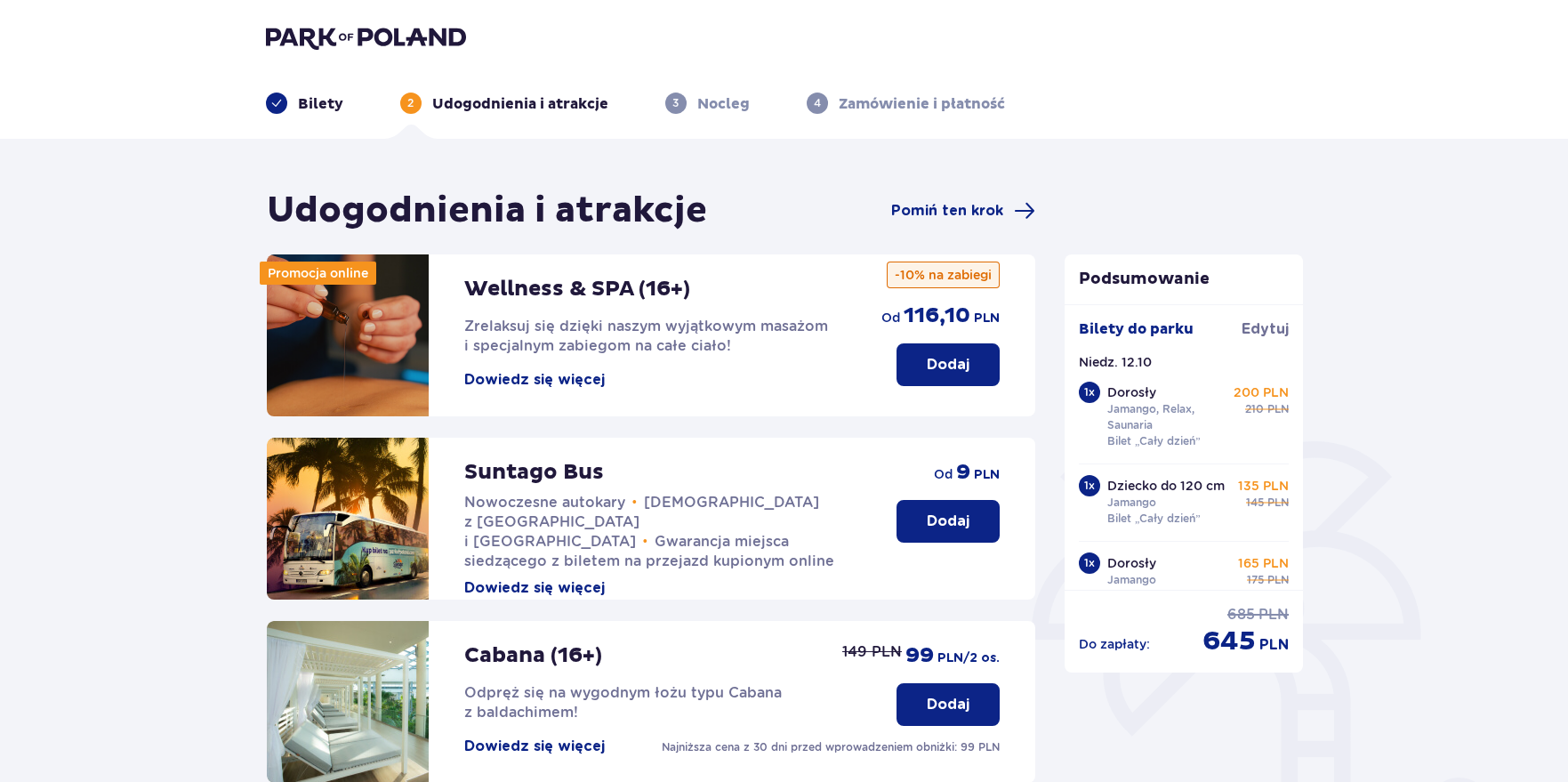
click at [947, 357] on p "Dodaj" at bounding box center [947, 364] width 42 height 20
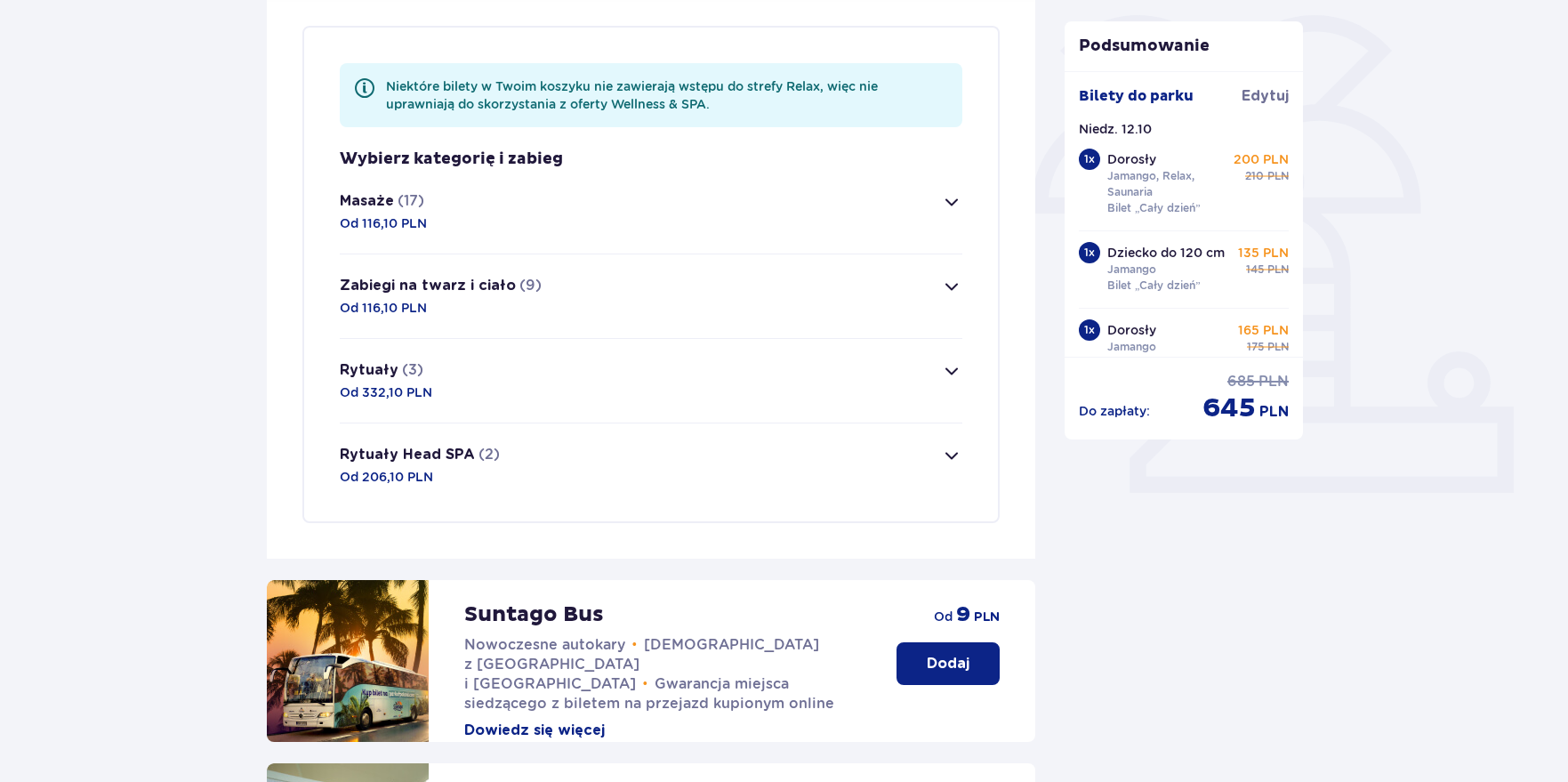
scroll to position [430, 0]
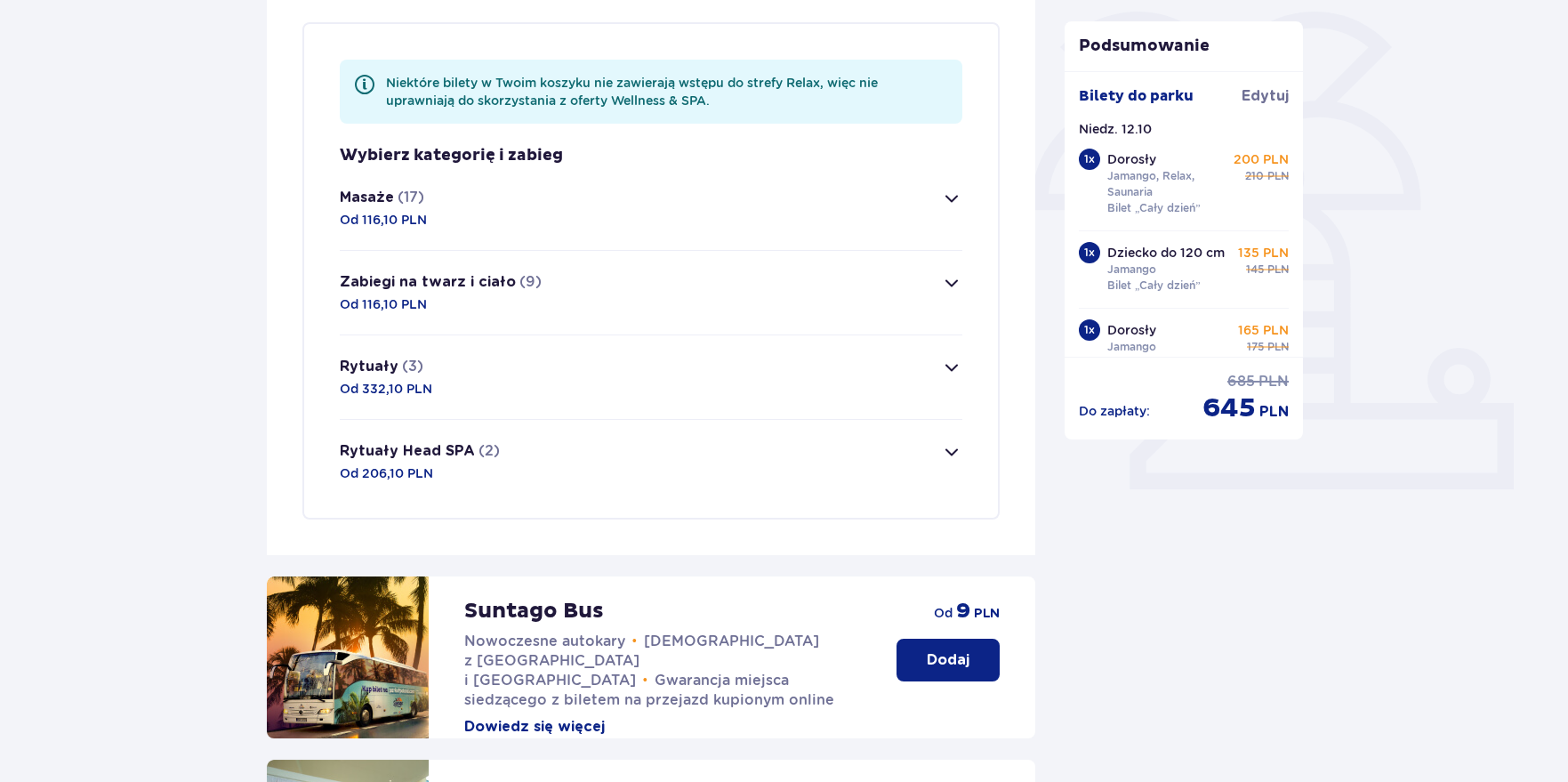
click at [391, 215] on p "Od 116,10 PLN" at bounding box center [383, 219] width 87 height 18
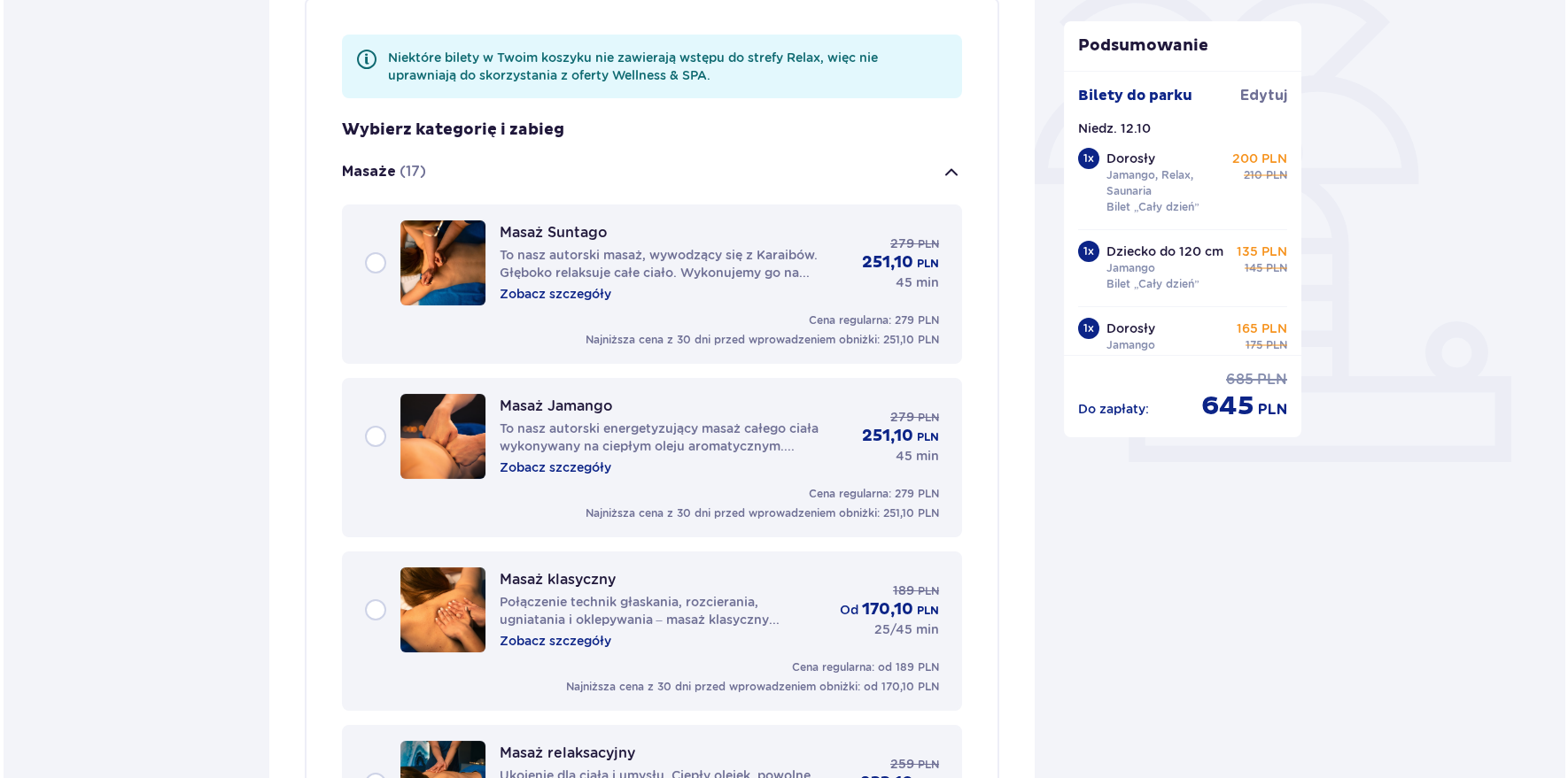
scroll to position [593, 0]
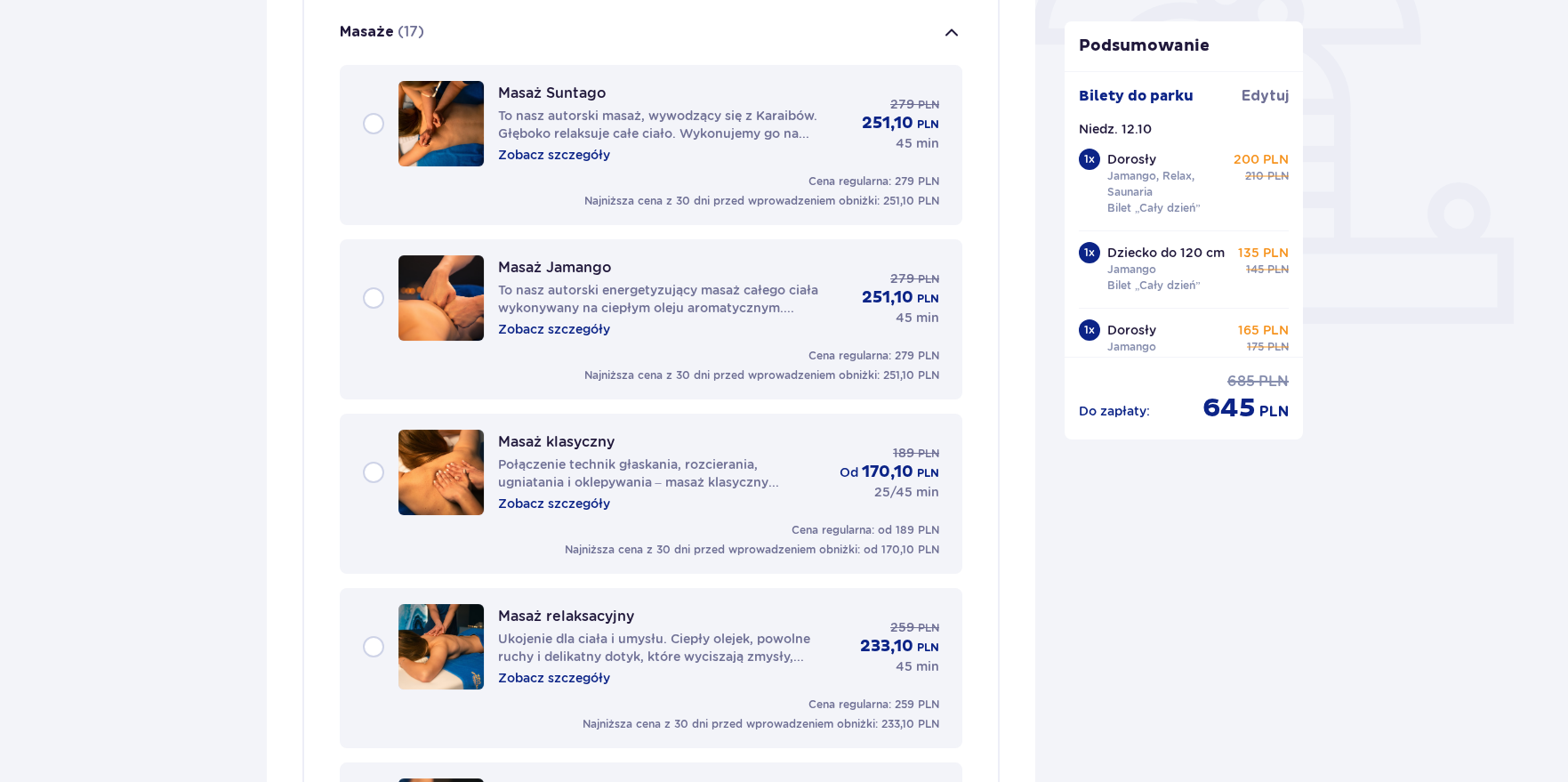
click at [579, 511] on p "Zobacz szczegóły" at bounding box center [554, 503] width 112 height 18
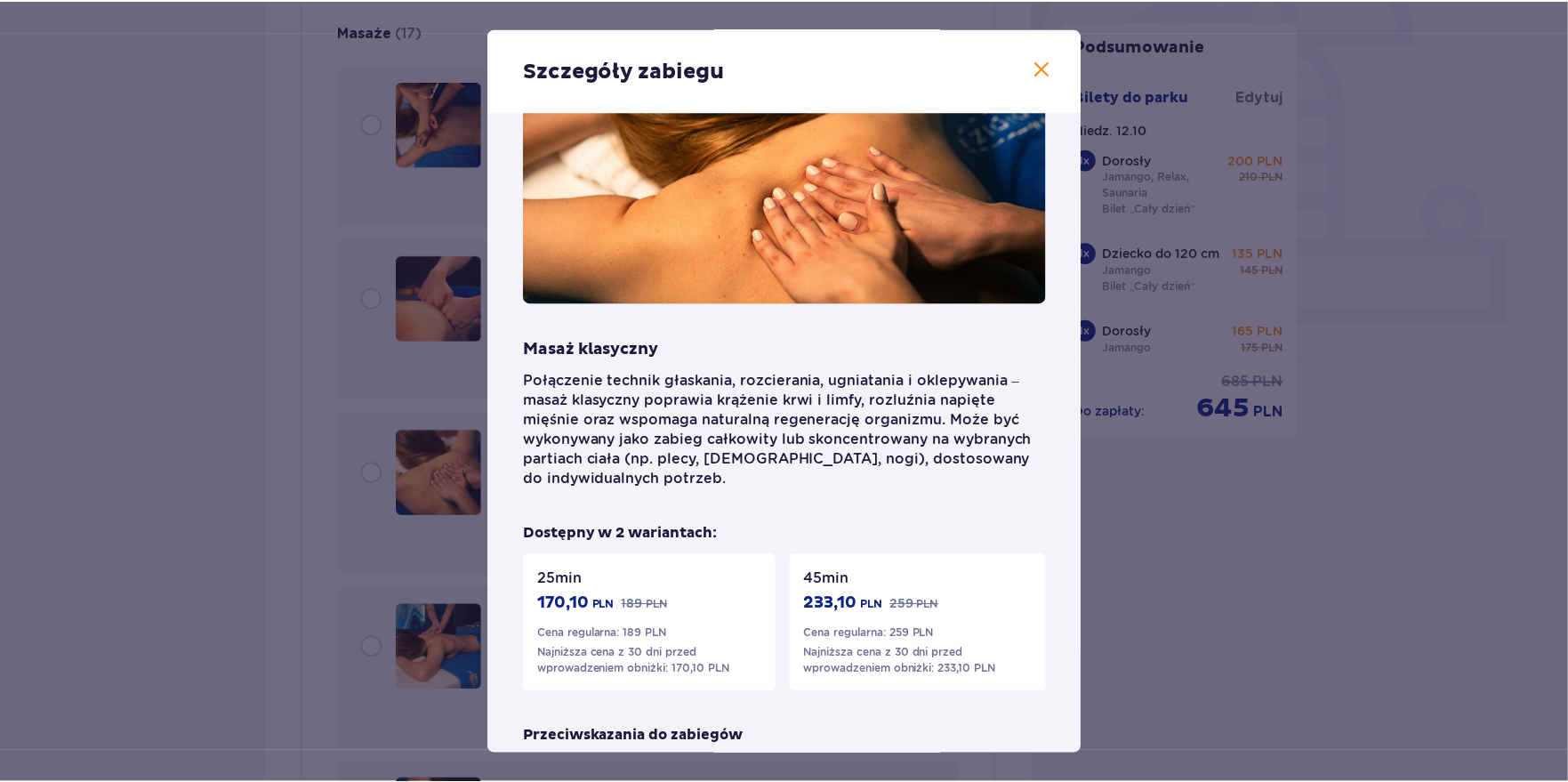
scroll to position [88, 0]
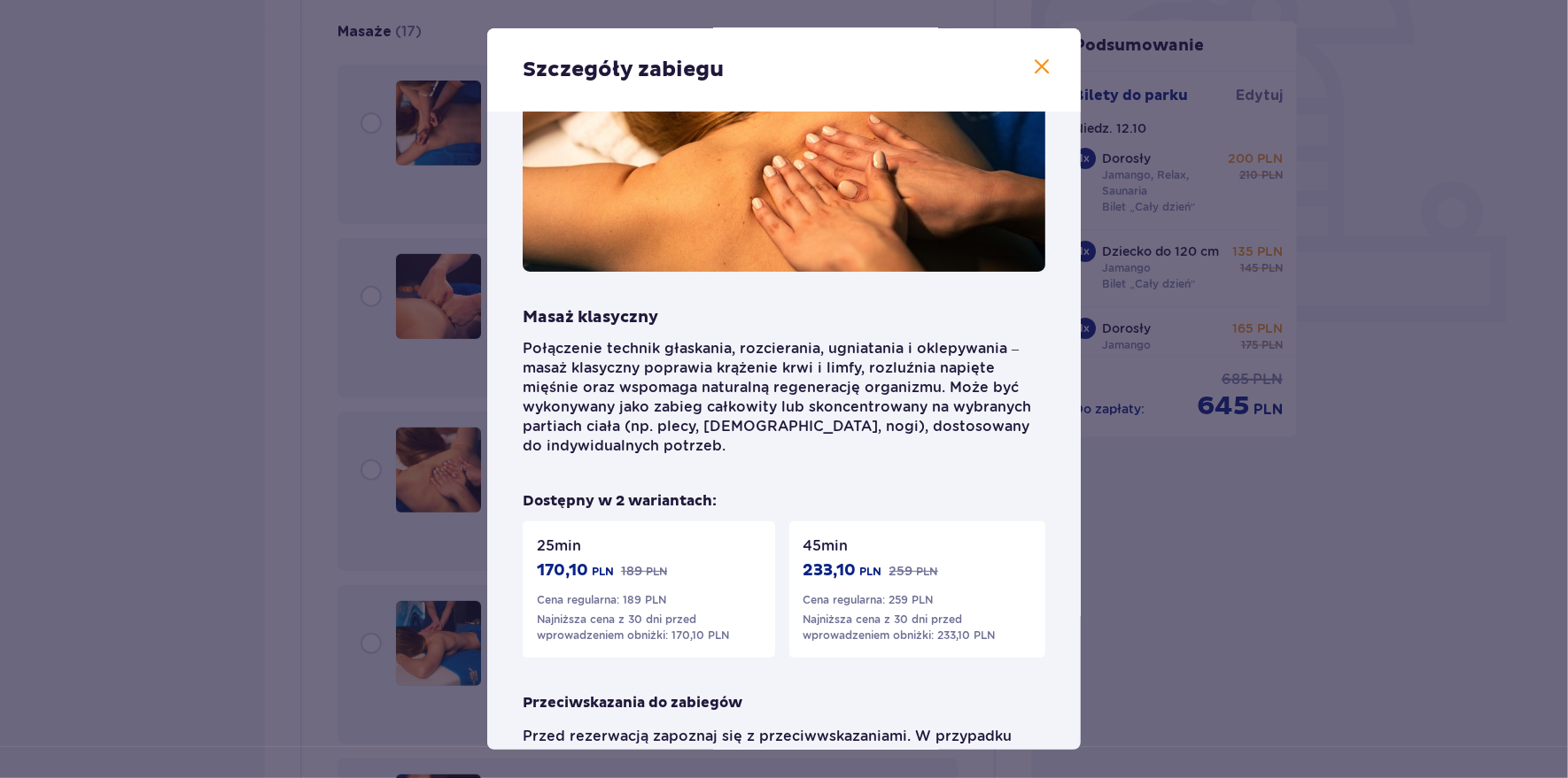
click at [1024, 70] on div "Szczegóły zabiegu" at bounding box center [784, 69] width 594 height 83
click at [1038, 66] on span at bounding box center [1042, 67] width 22 height 22
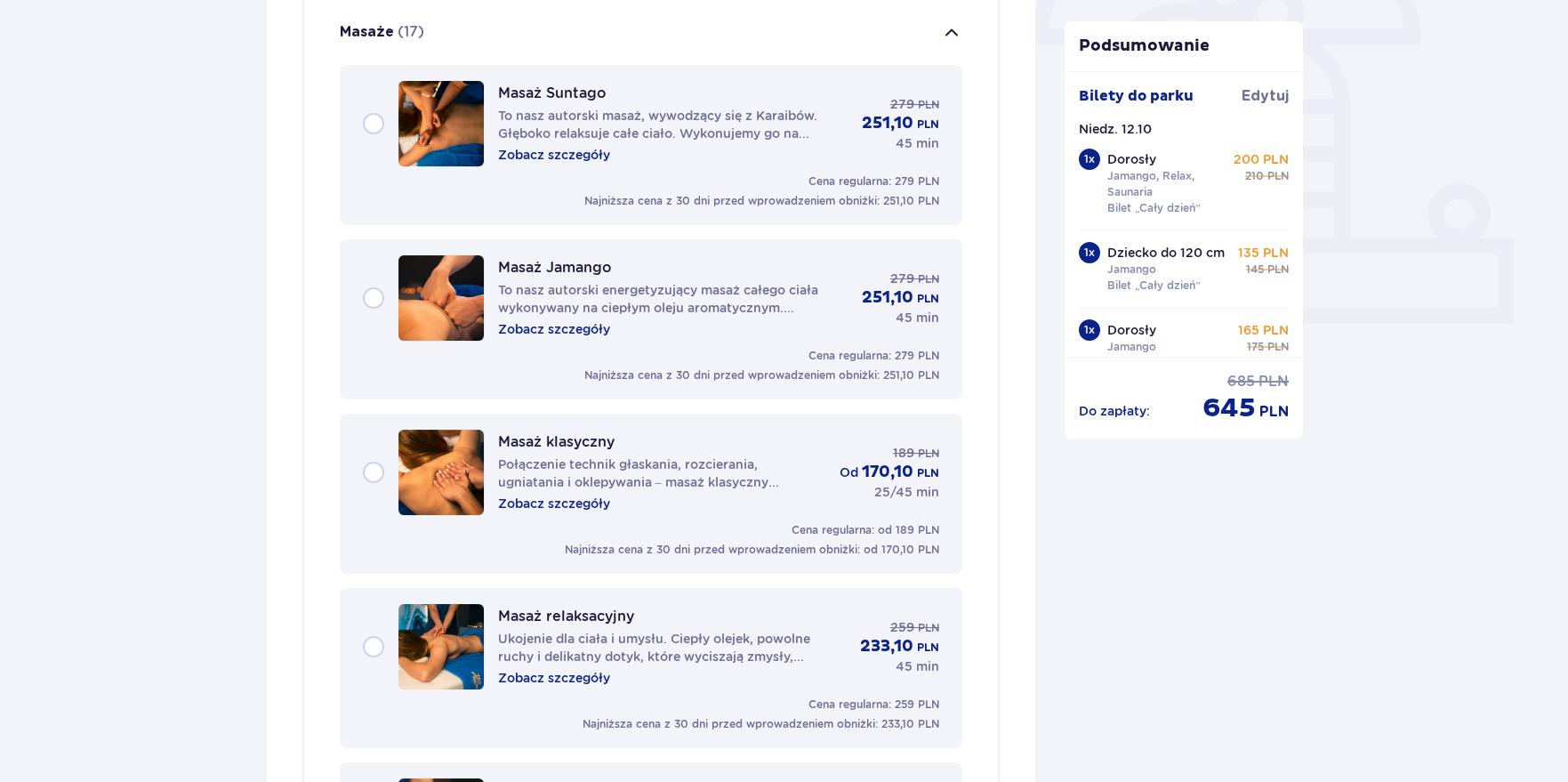
click at [376, 129] on div "Masaż Suntago To nasz autorski masaż, wywodzący się z Karaibów. Głęboko relaksu…" at bounding box center [652, 123] width 578 height 86
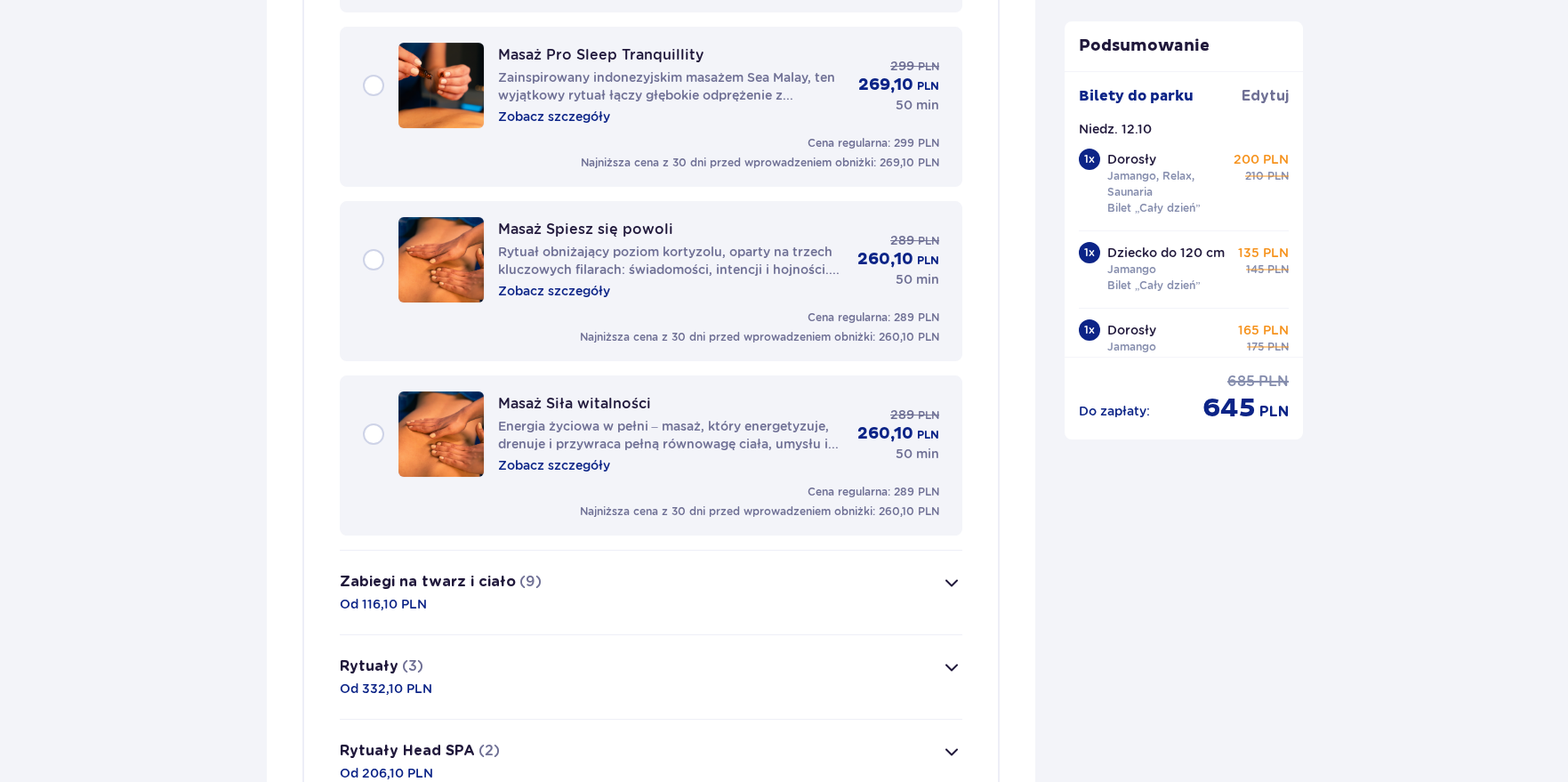
scroll to position [3486, 0]
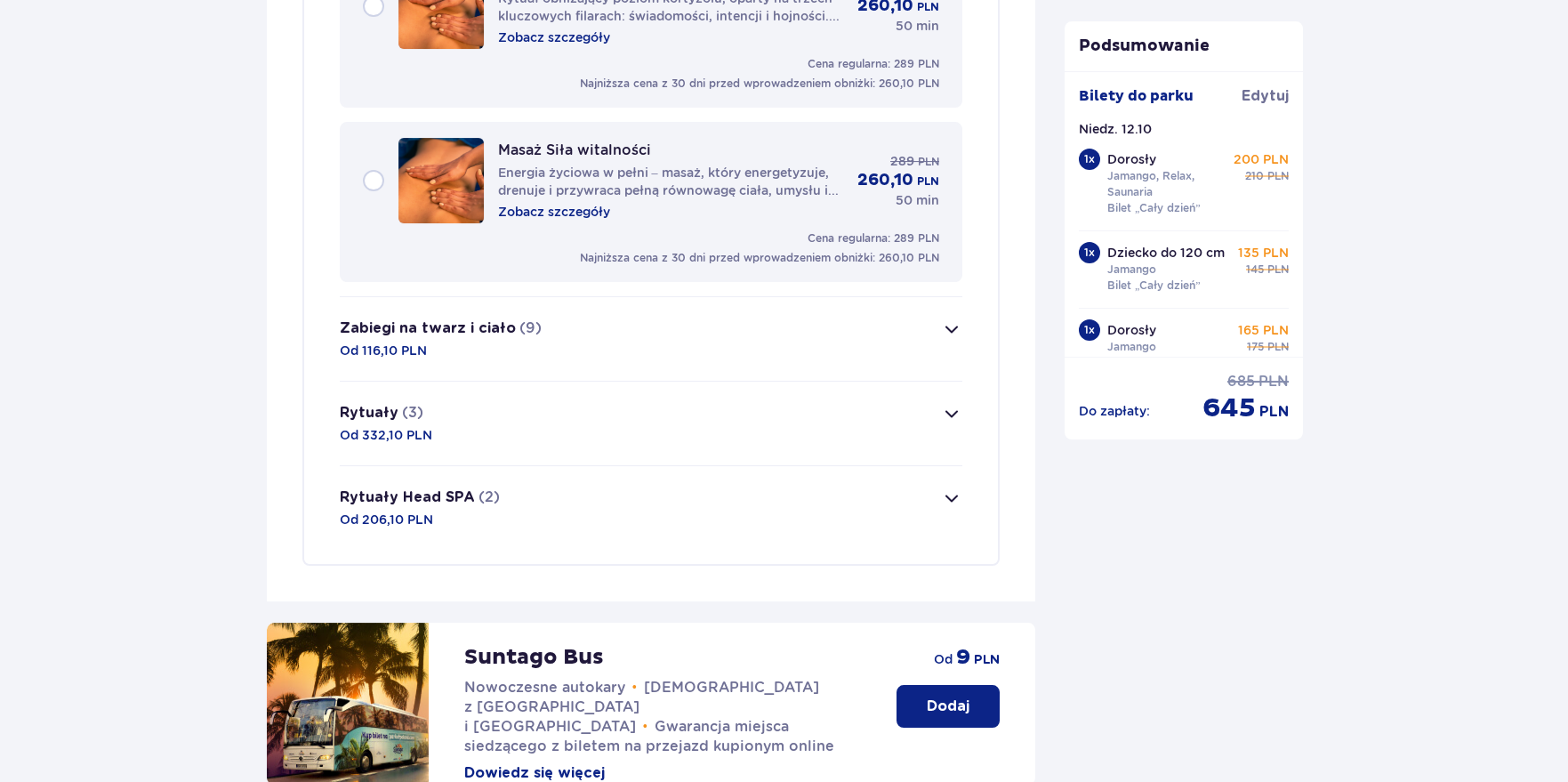
click at [482, 495] on p "(2)" at bounding box center [489, 497] width 22 height 20
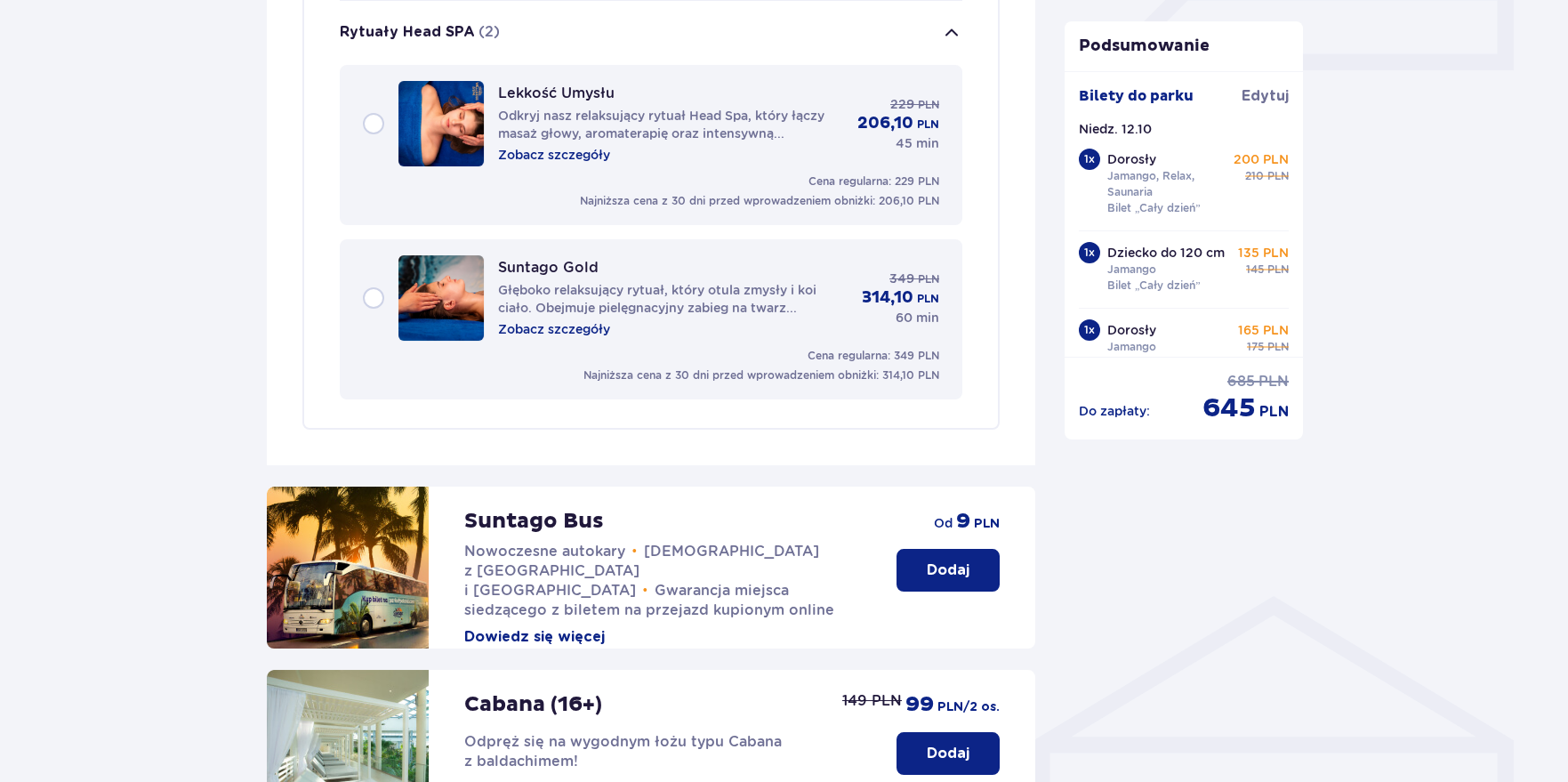
scroll to position [847, 0]
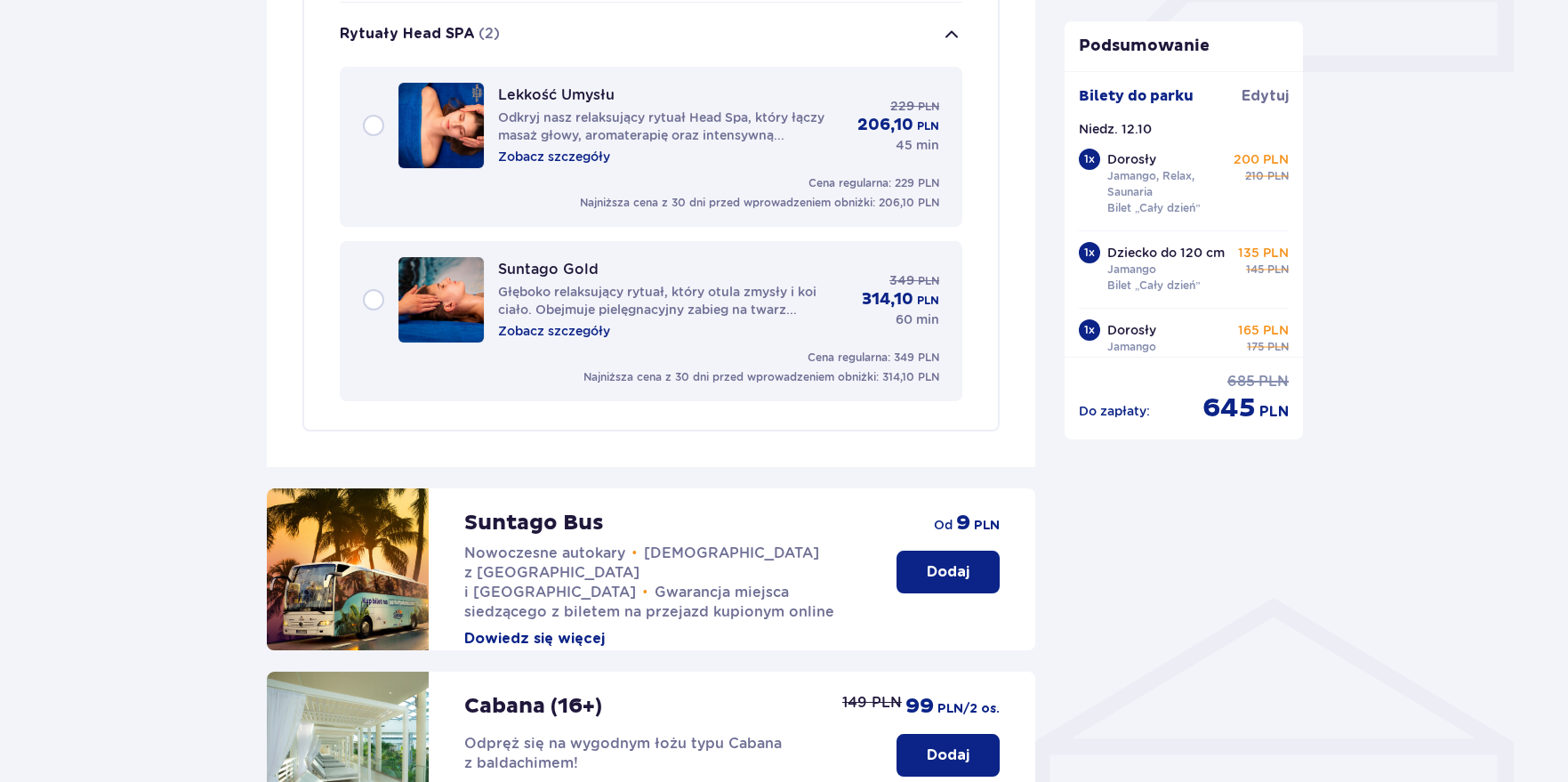
click at [585, 155] on p "Zobacz szczegóły" at bounding box center [554, 156] width 112 height 18
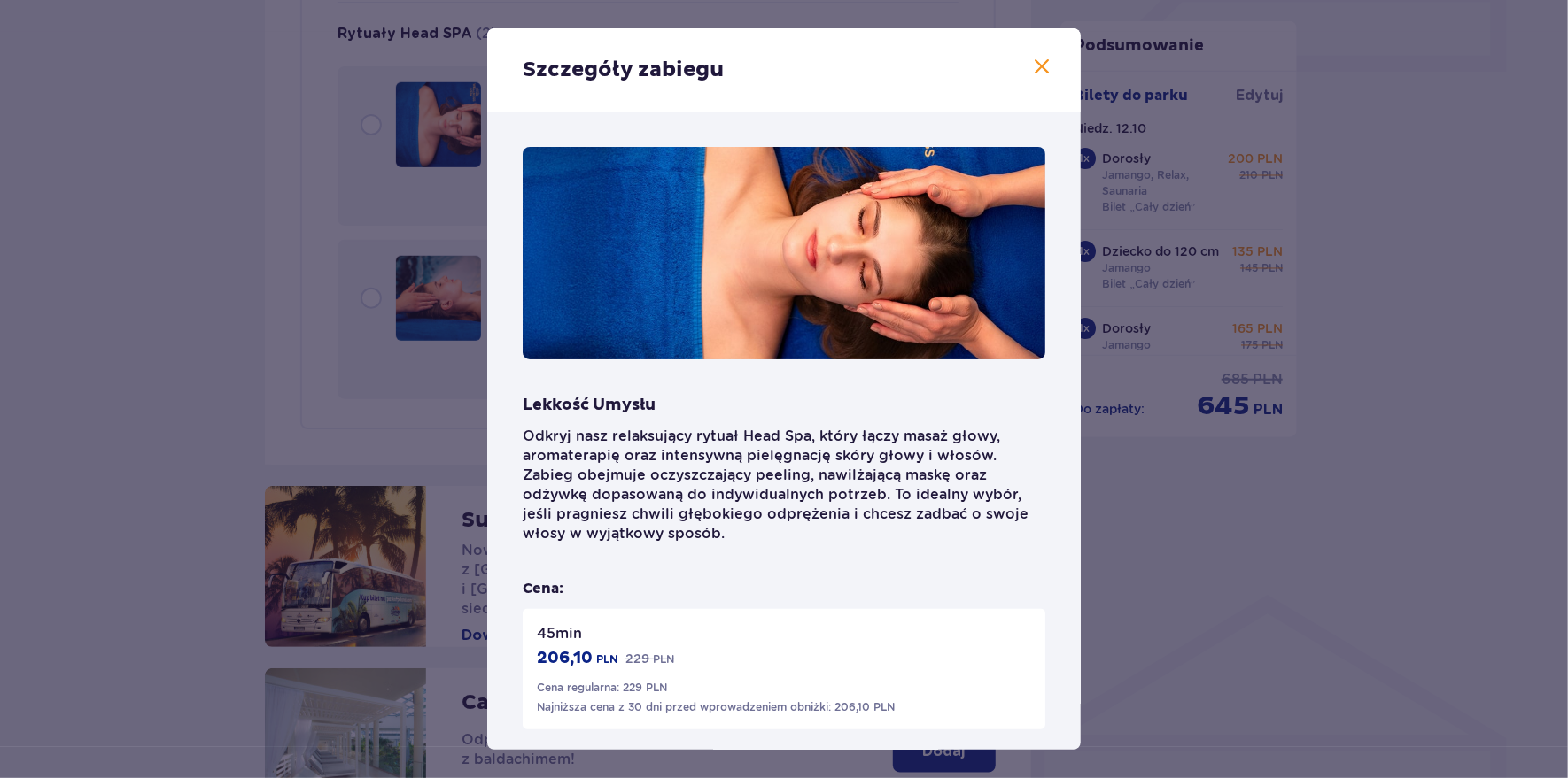
click at [1031, 64] on span at bounding box center [1042, 67] width 22 height 22
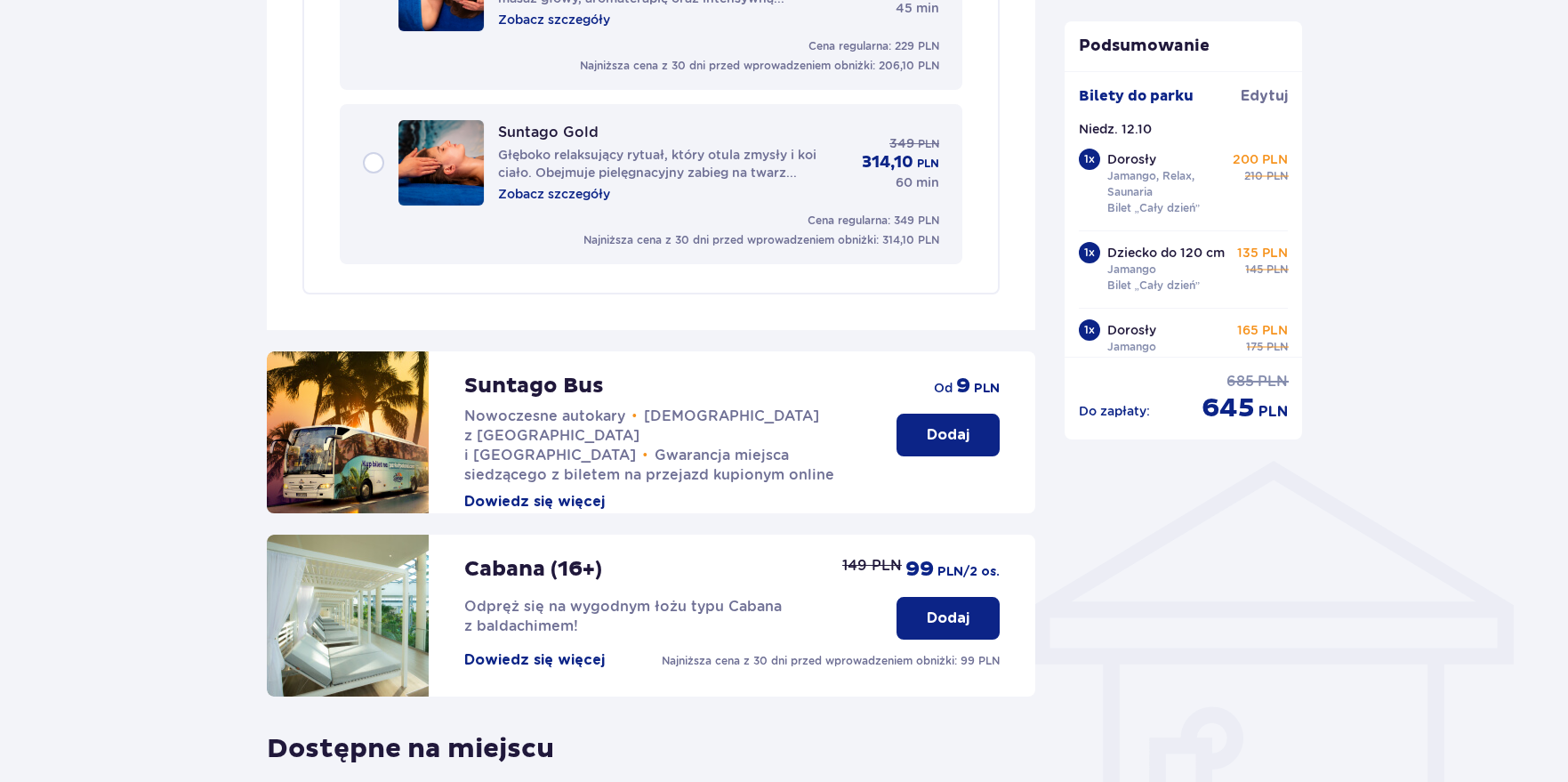
scroll to position [1292, 0]
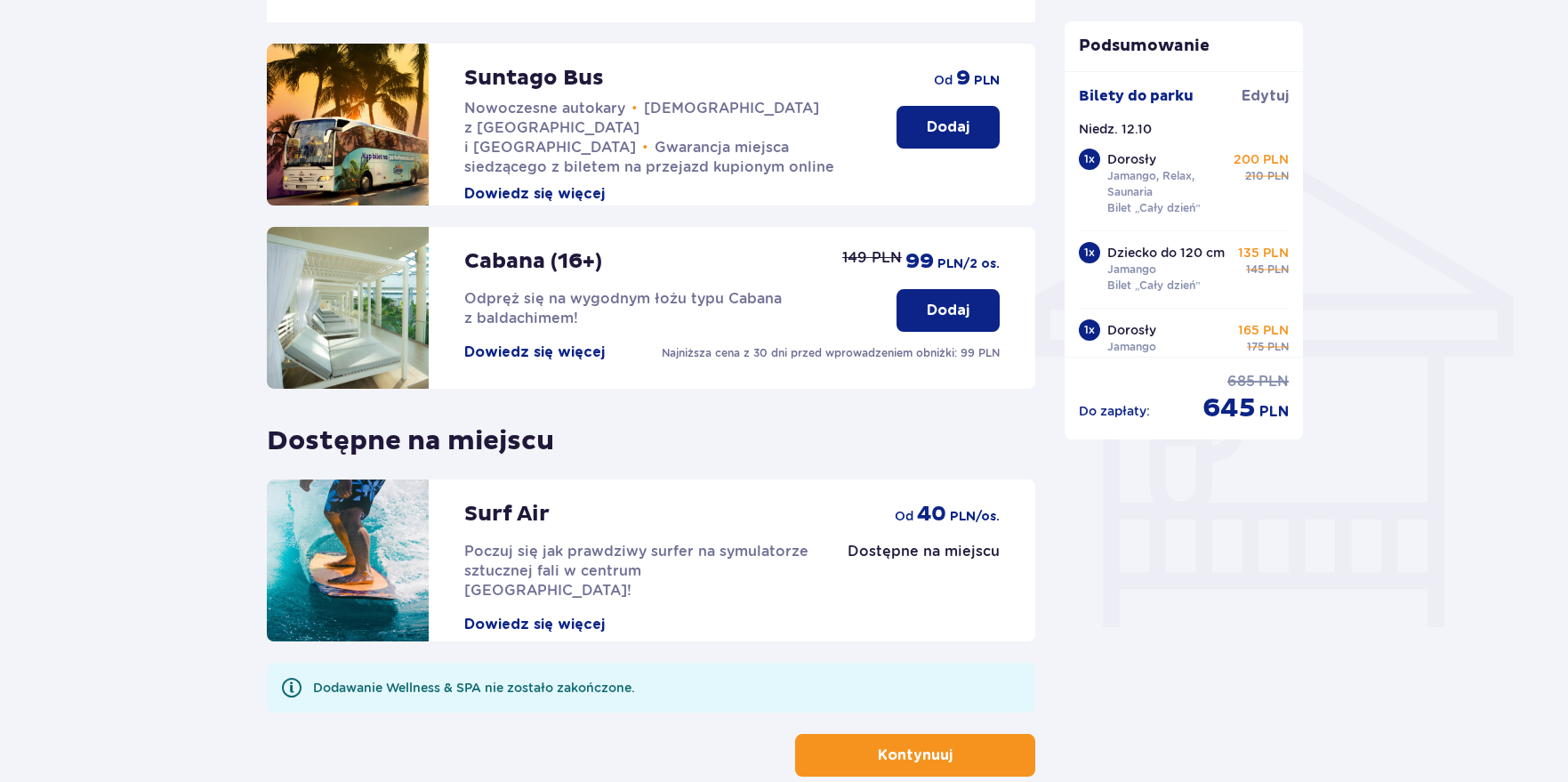
click at [559, 353] on button "Dowiedz się więcej" at bounding box center [534, 352] width 140 height 20
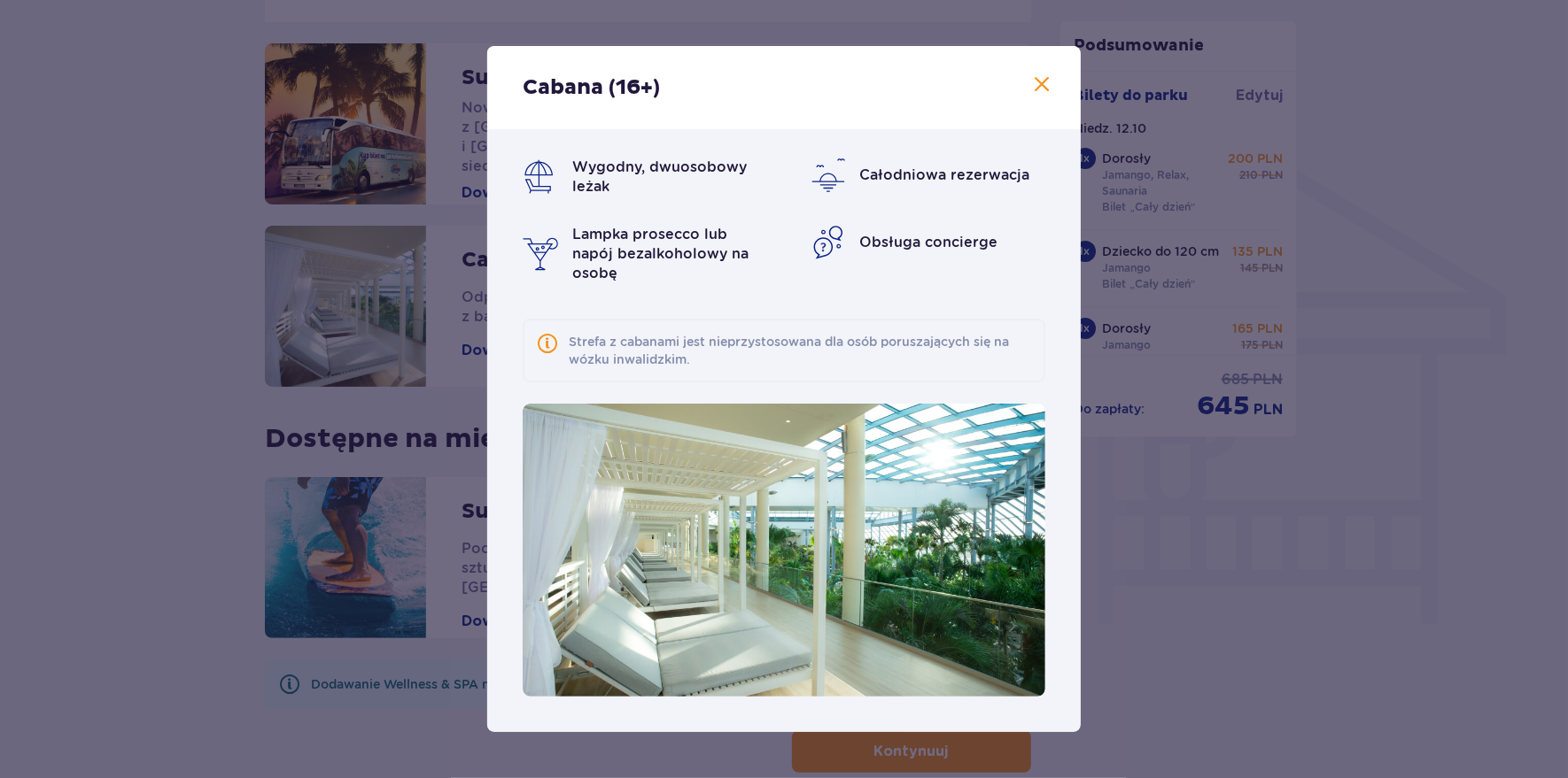
click at [1035, 82] on span at bounding box center [1042, 84] width 22 height 22
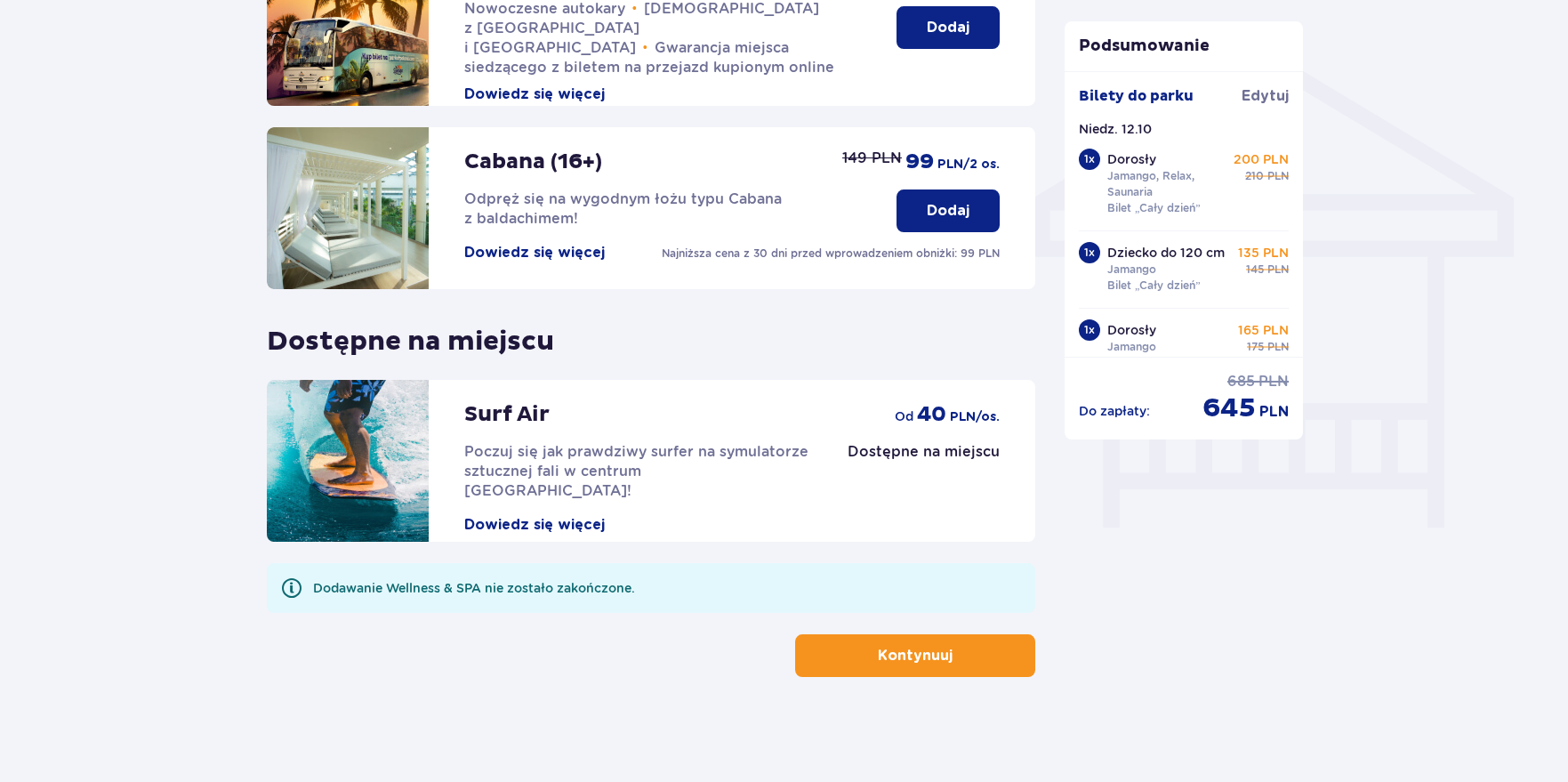
click at [893, 659] on p "Kontynuuj" at bounding box center [914, 656] width 74 height 20
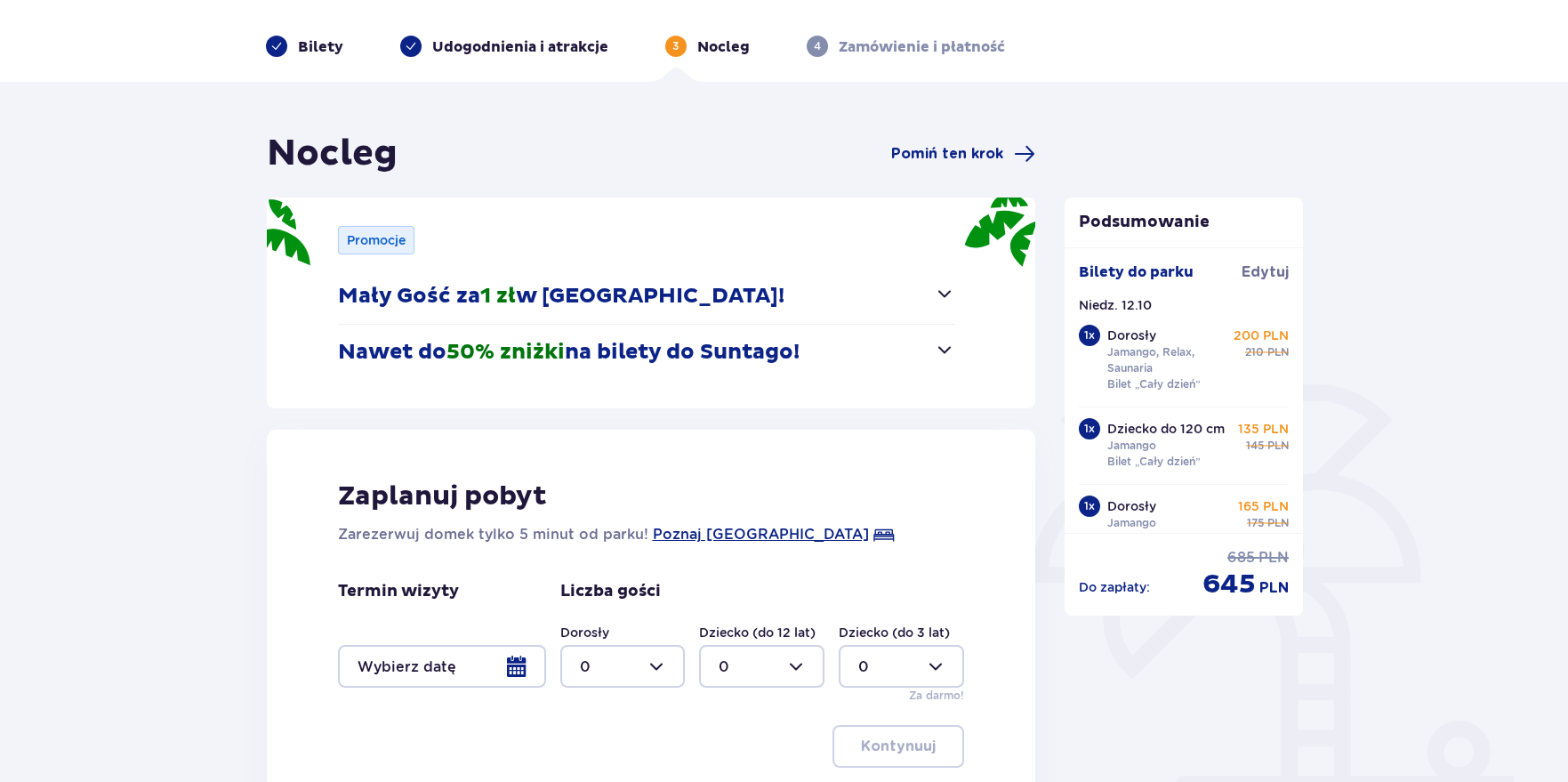
scroll to position [177, 0]
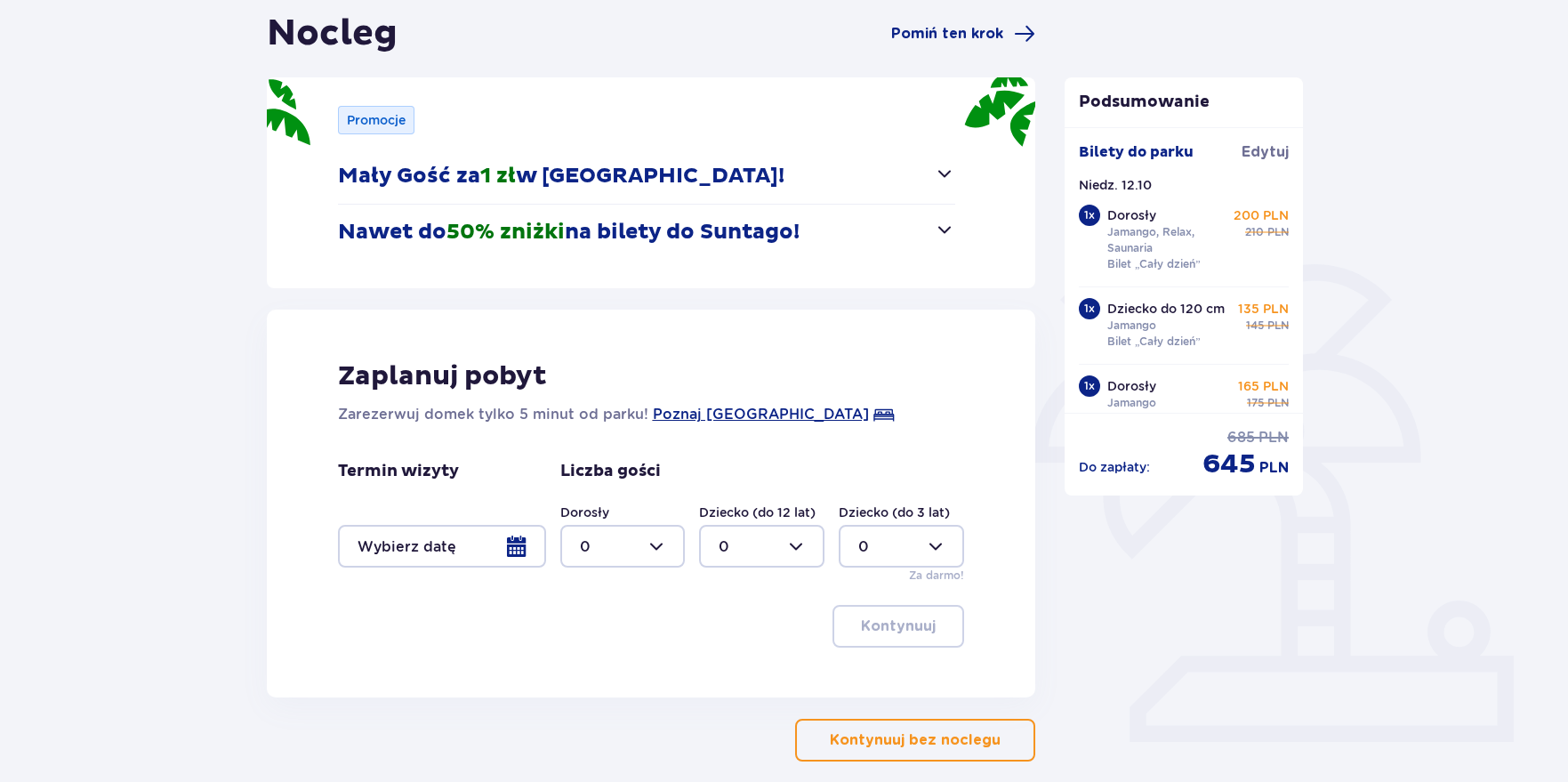
click at [525, 548] on div at bounding box center [441, 546] width 208 height 42
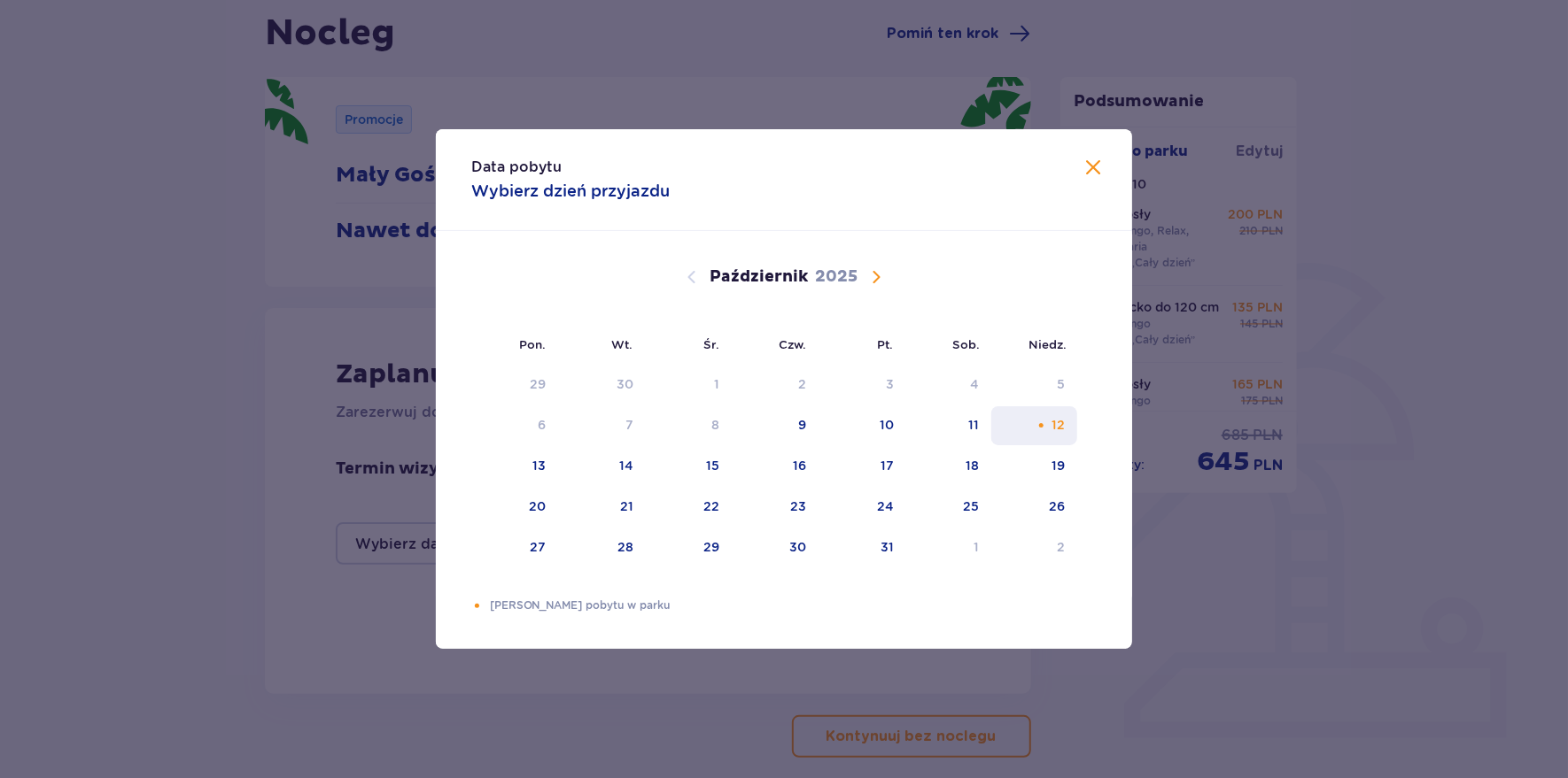
click at [1055, 423] on div "12" at bounding box center [1058, 424] width 13 height 18
click at [1286, 627] on div "Data pobytu Wybierz dzień przyjazdu Pon. Wt. Śr. Czw. Pt. Sob. [GEOGRAPHIC_DATA…" at bounding box center [784, 389] width 1568 height 778
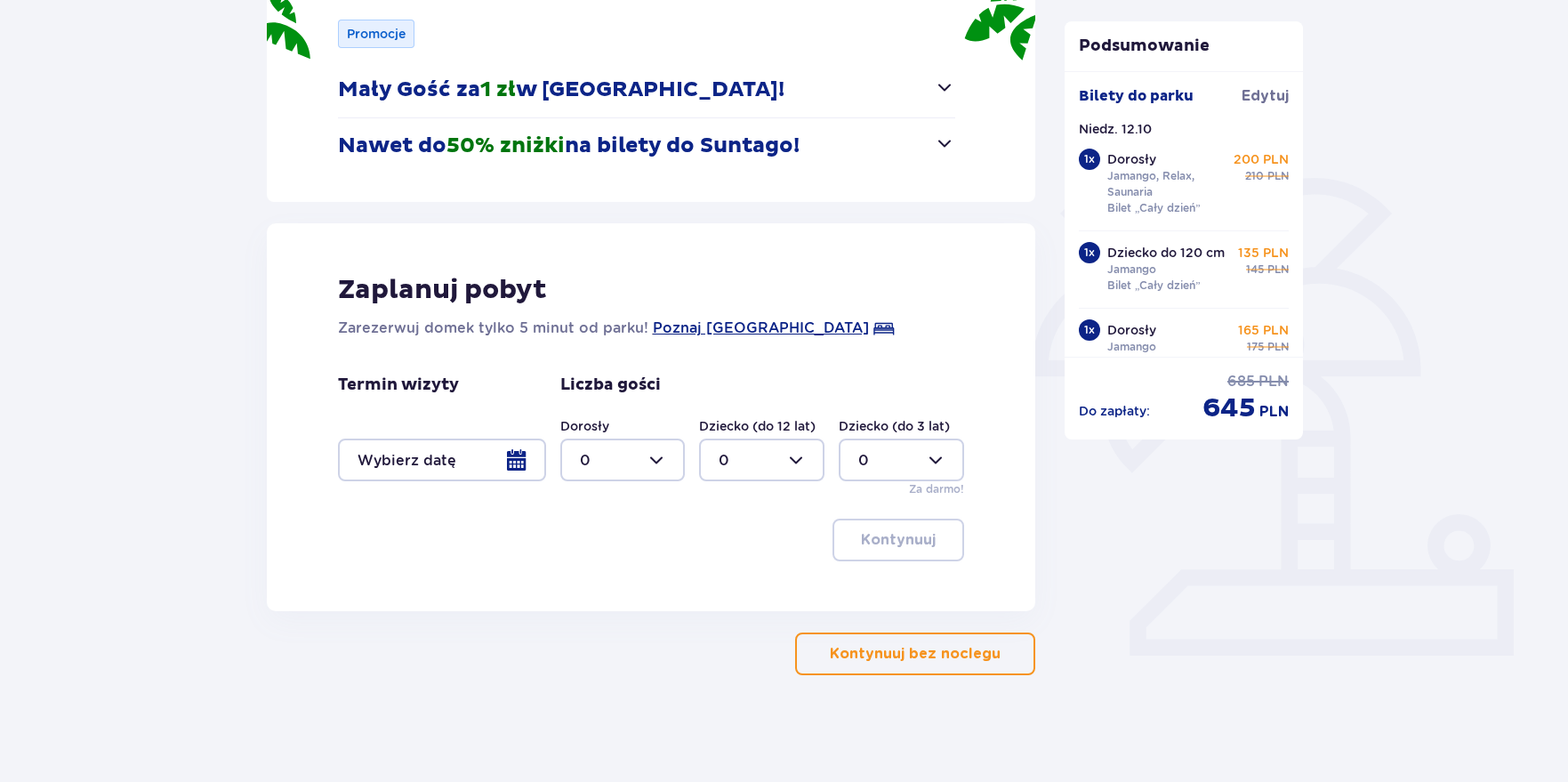
click at [930, 652] on p "Kontynuuj bez noclegu" at bounding box center [915, 654] width 171 height 20
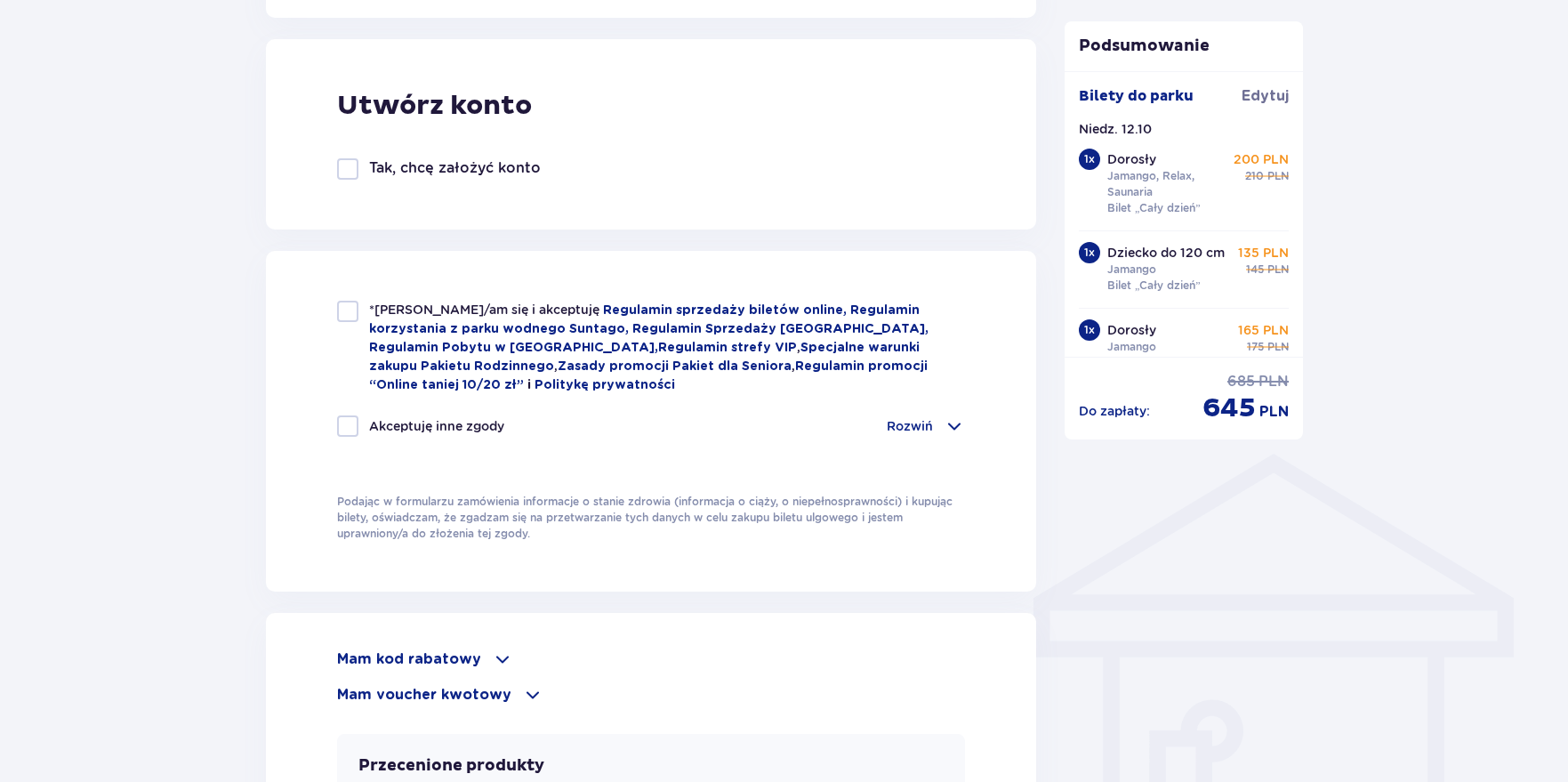
scroll to position [534, 0]
